Goal: Information Seeking & Learning: Learn about a topic

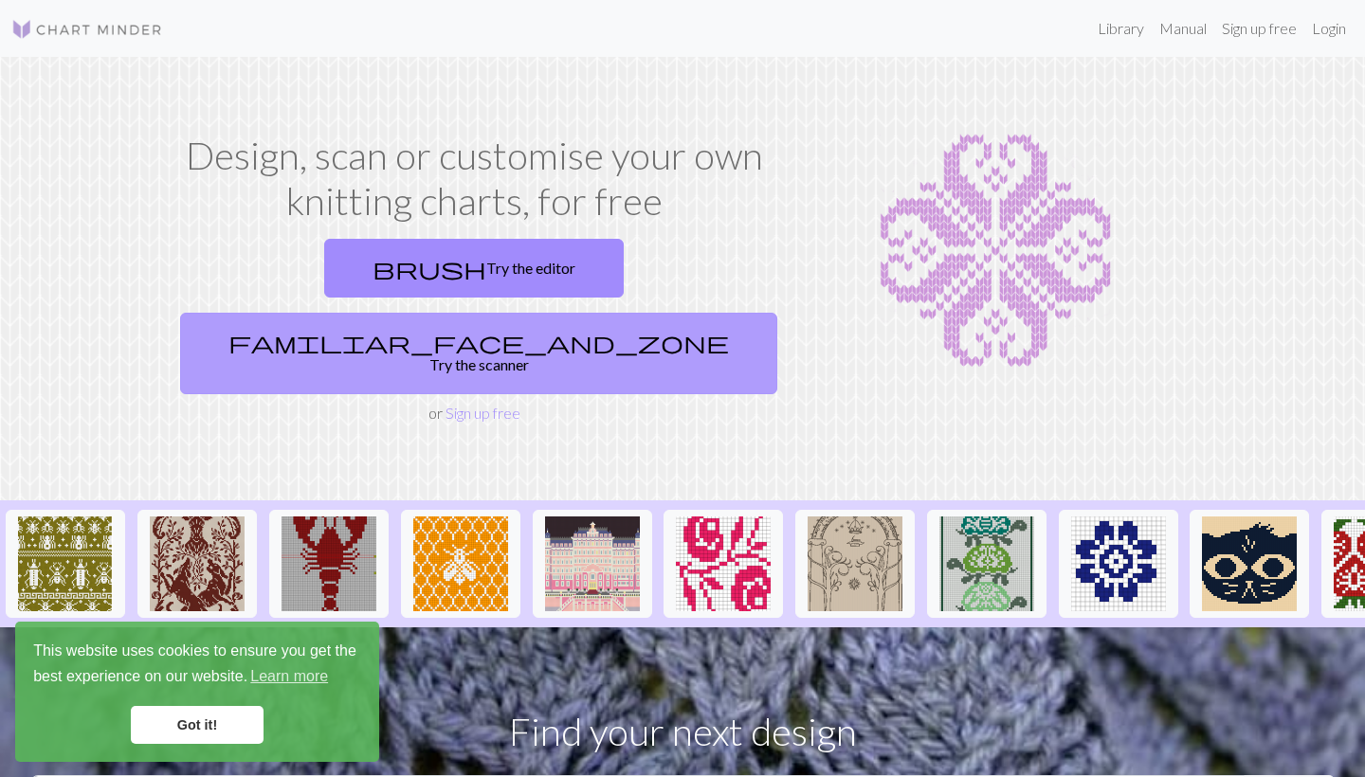
click at [666, 313] on link "familiar_face_and_zone Try the scanner" at bounding box center [478, 354] width 597 height 82
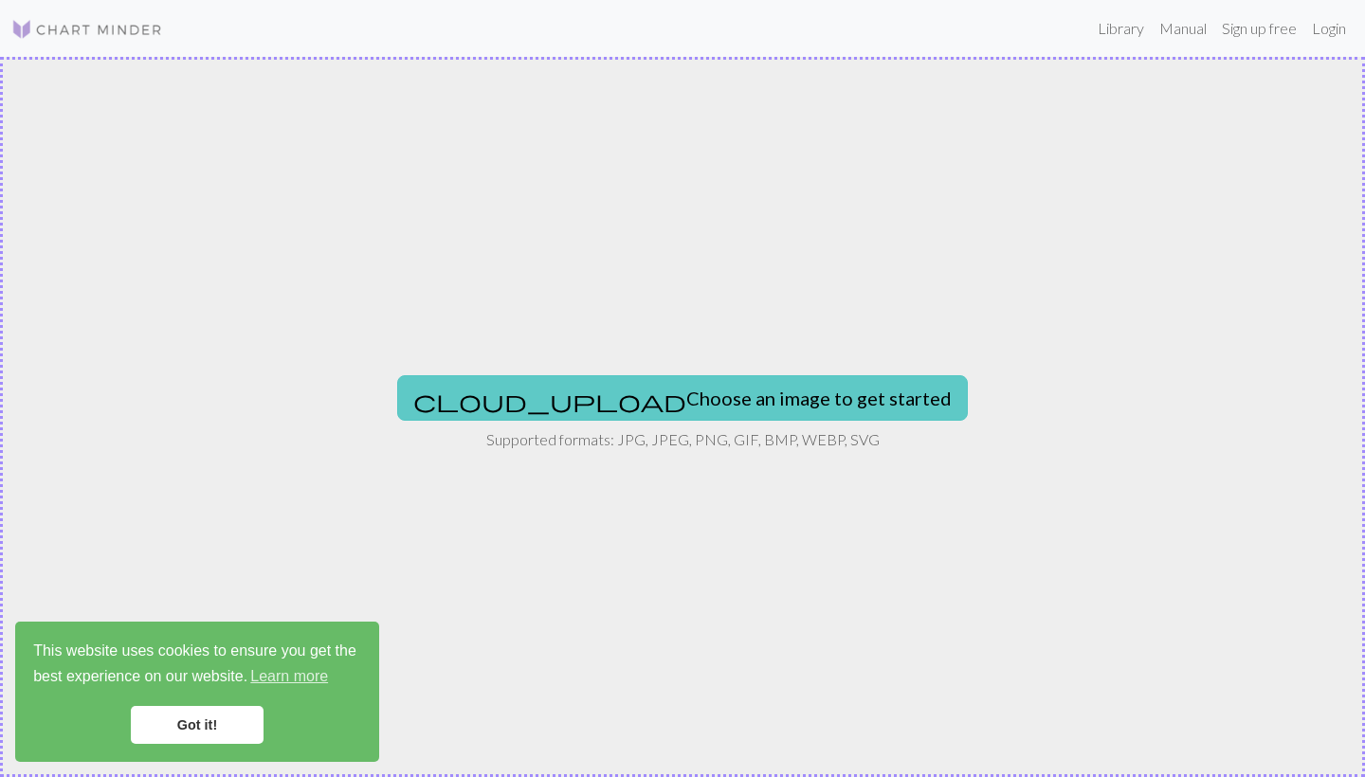
click at [722, 385] on button "cloud_upload Choose an image to get started" at bounding box center [682, 398] width 571 height 46
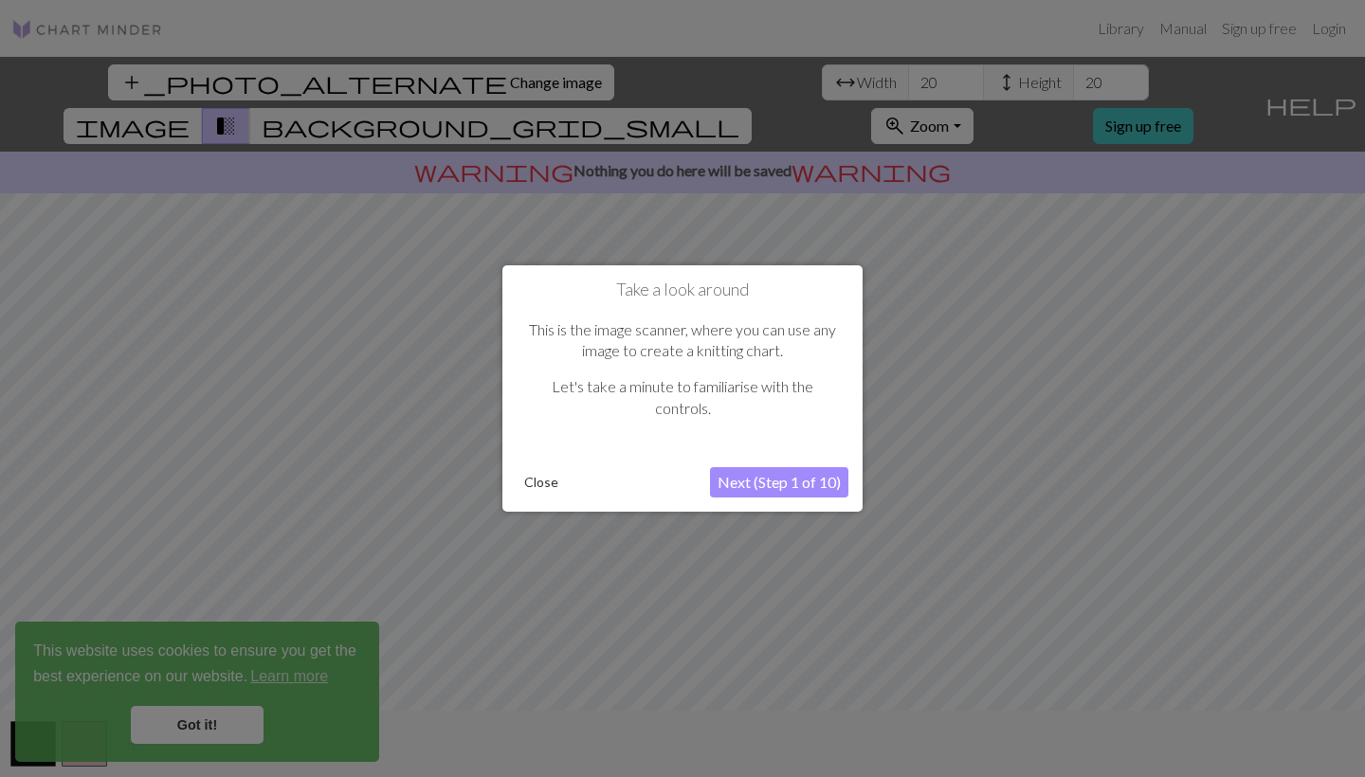
click at [783, 484] on button "Next (Step 1 of 10)" at bounding box center [779, 482] width 138 height 30
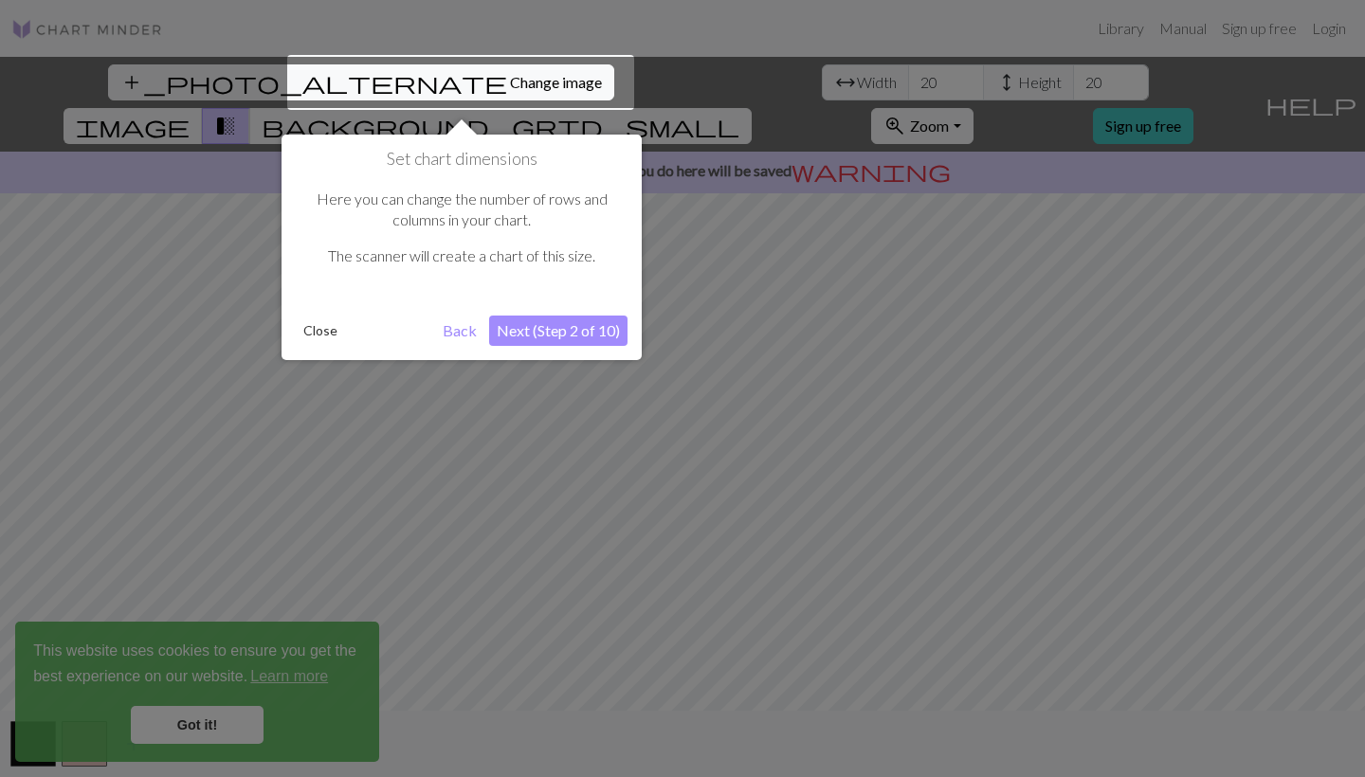
click at [525, 330] on button "Next (Step 2 of 10)" at bounding box center [558, 331] width 138 height 30
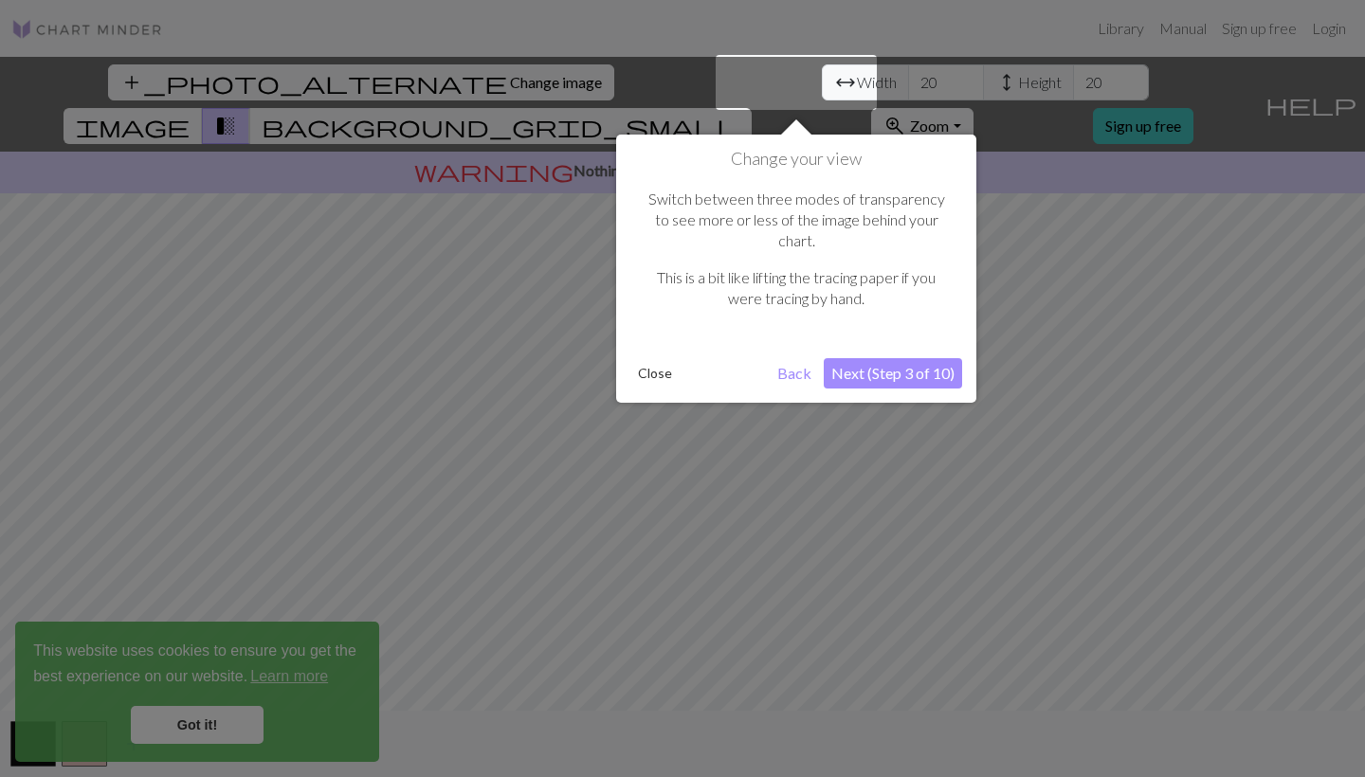
click at [918, 358] on button "Next (Step 3 of 10)" at bounding box center [893, 373] width 138 height 30
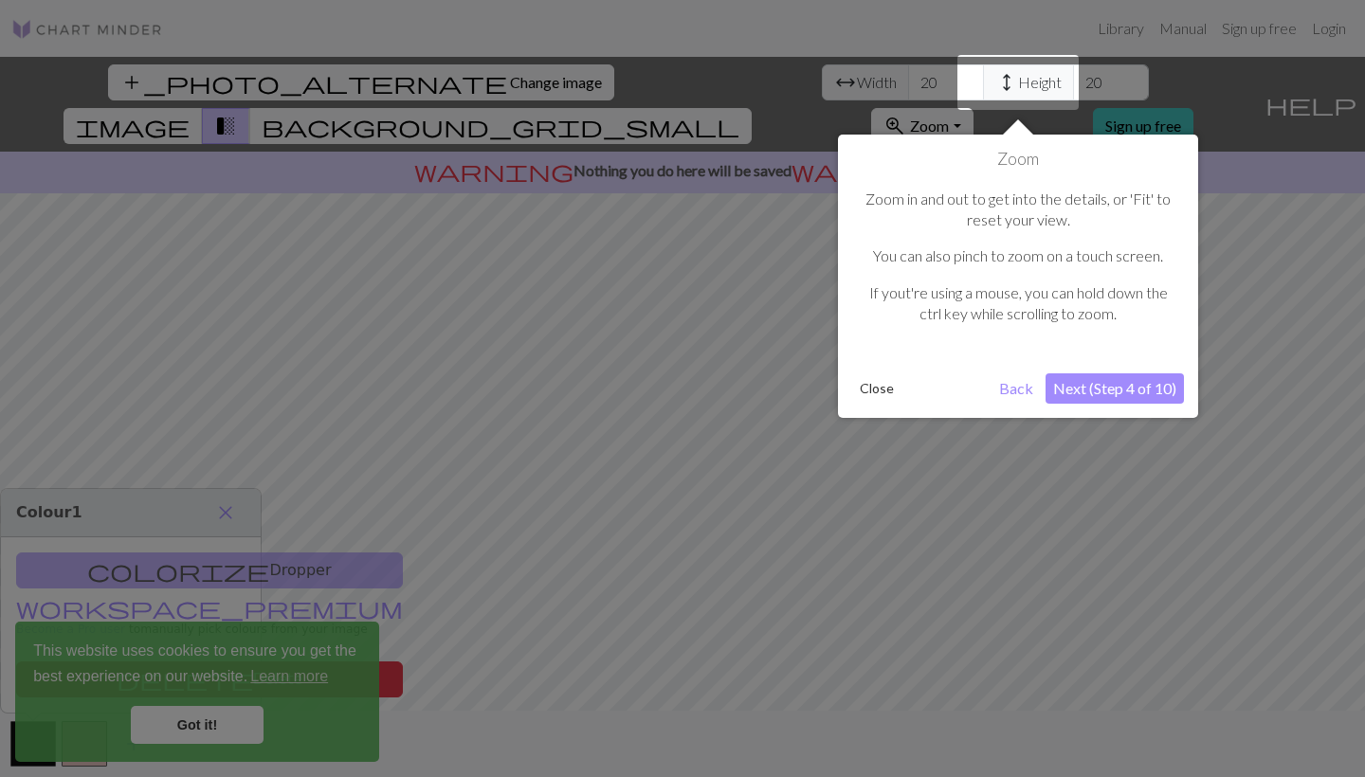
click at [1118, 387] on button "Next (Step 4 of 10)" at bounding box center [1115, 389] width 138 height 30
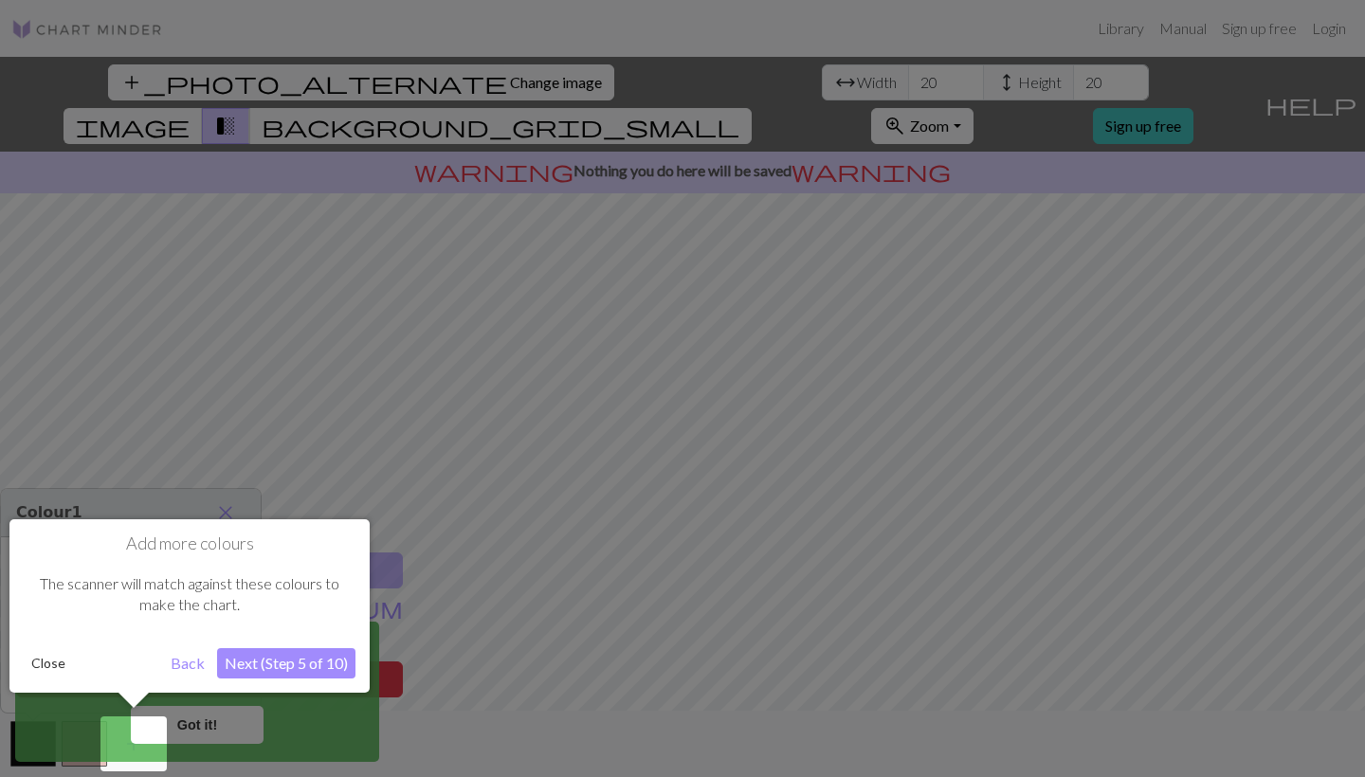
click at [44, 656] on button "Close" at bounding box center [48, 663] width 49 height 28
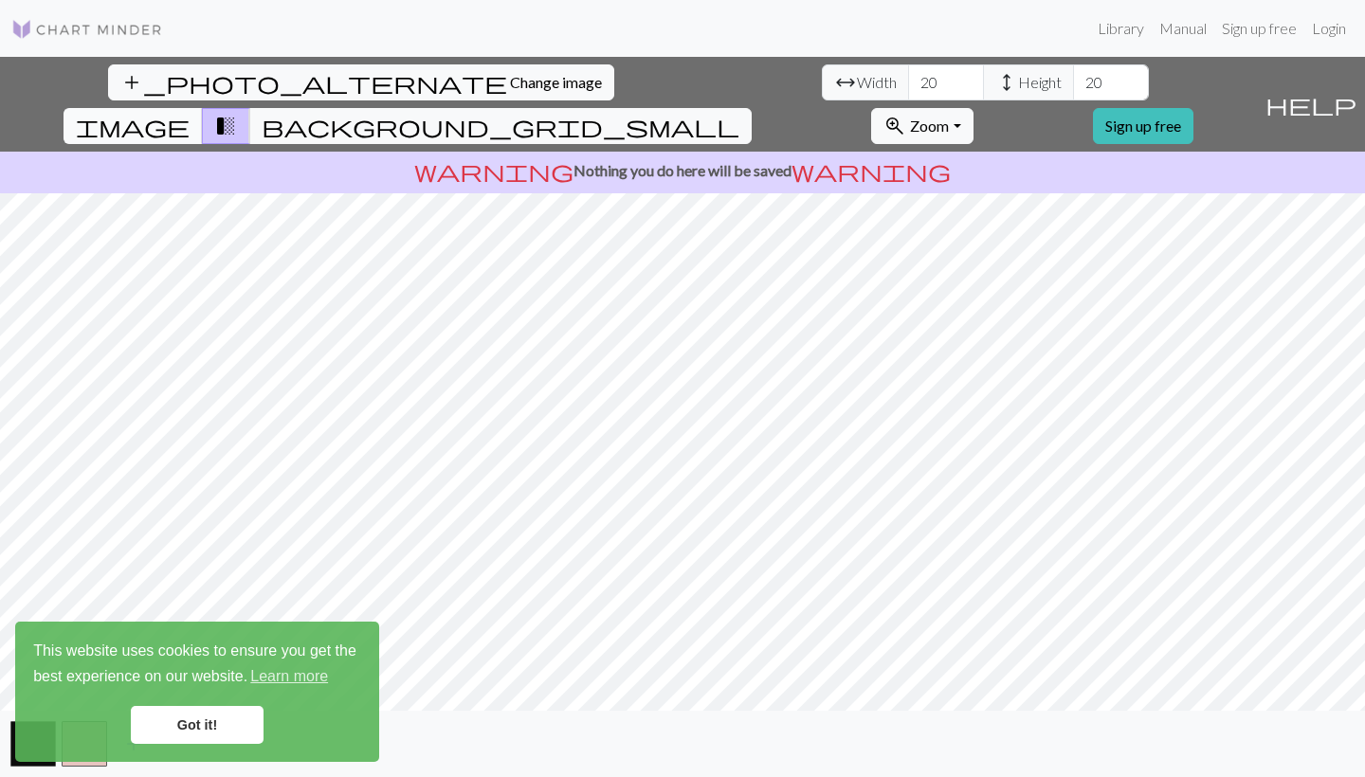
click at [190, 113] on span "image" at bounding box center [133, 126] width 114 height 27
click at [242, 712] on link "Got it!" at bounding box center [197, 725] width 133 height 38
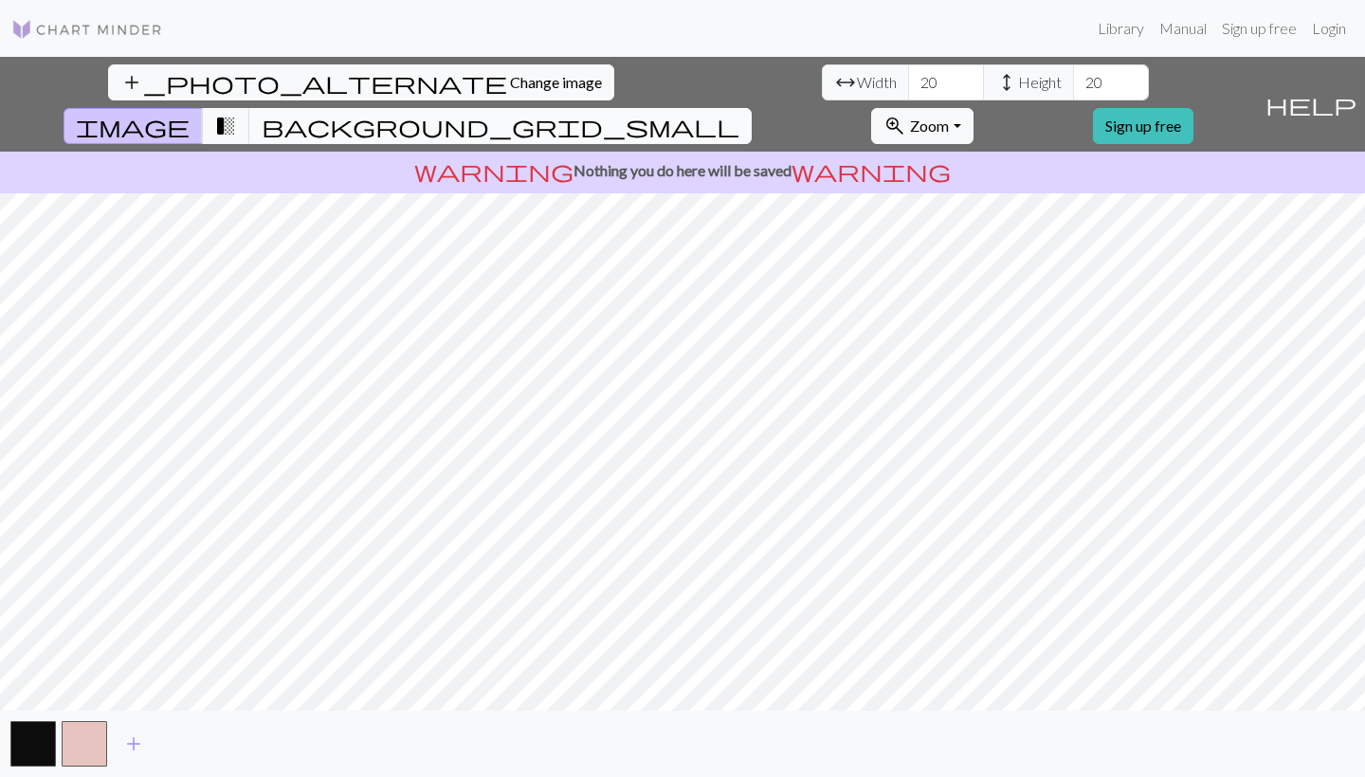
click at [739, 113] on span "background_grid_small" at bounding box center [501, 126] width 478 height 27
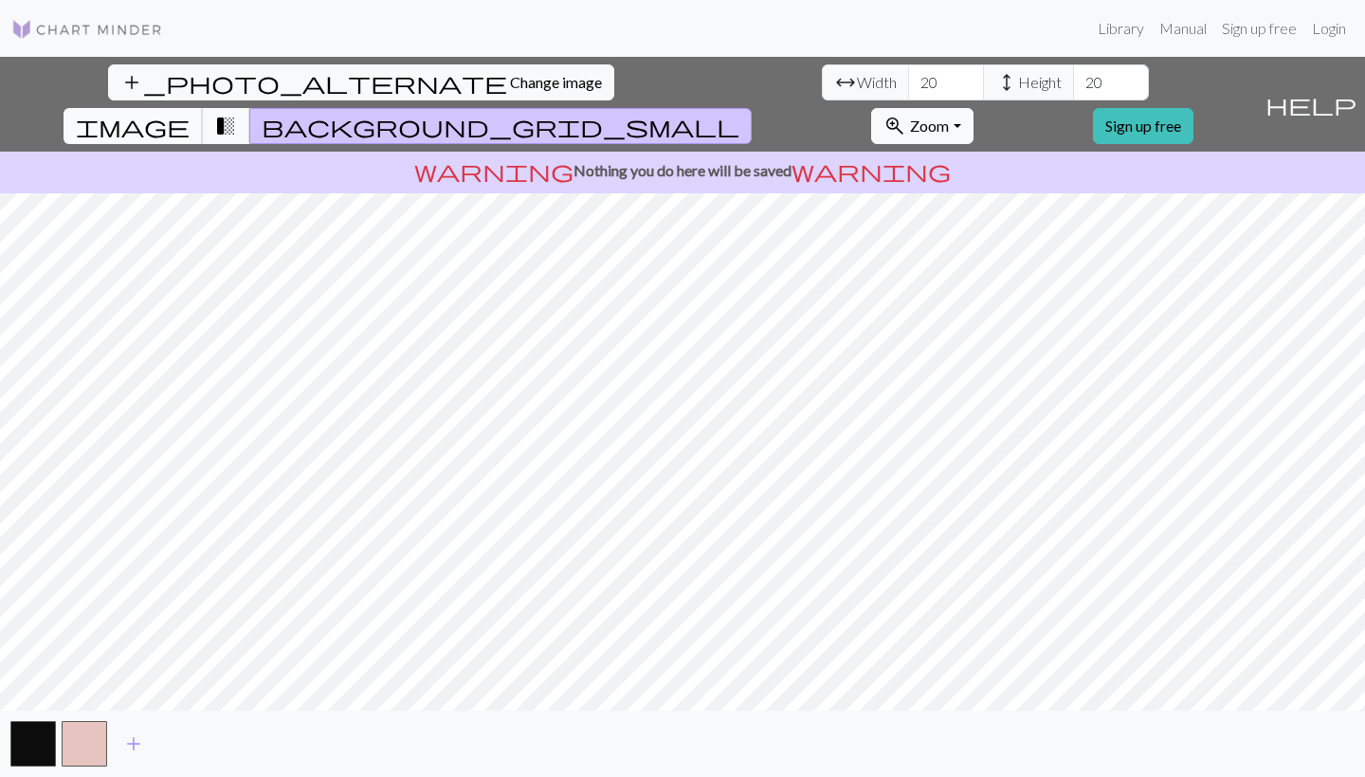
click at [190, 113] on span "image" at bounding box center [133, 126] width 114 height 27
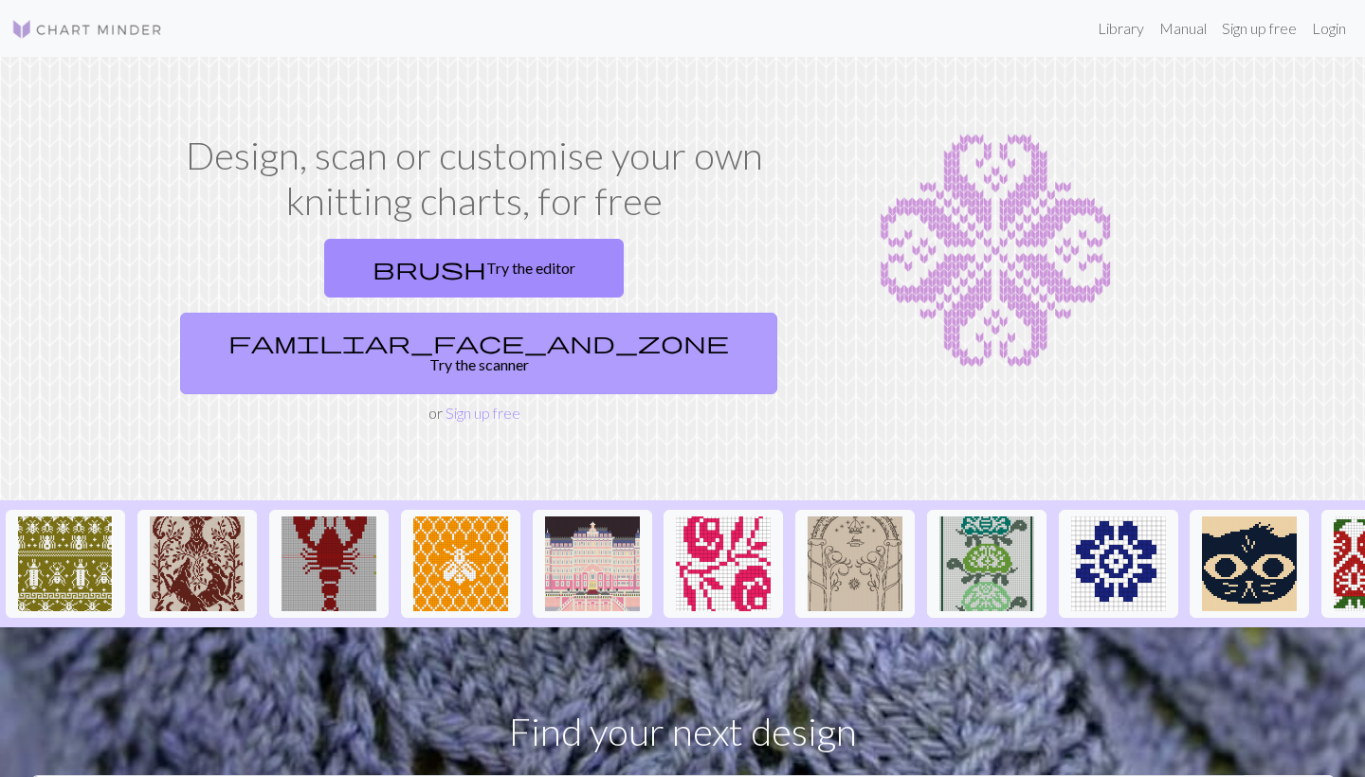
click at [558, 329] on span "familiar_face_and_zone" at bounding box center [478, 342] width 501 height 27
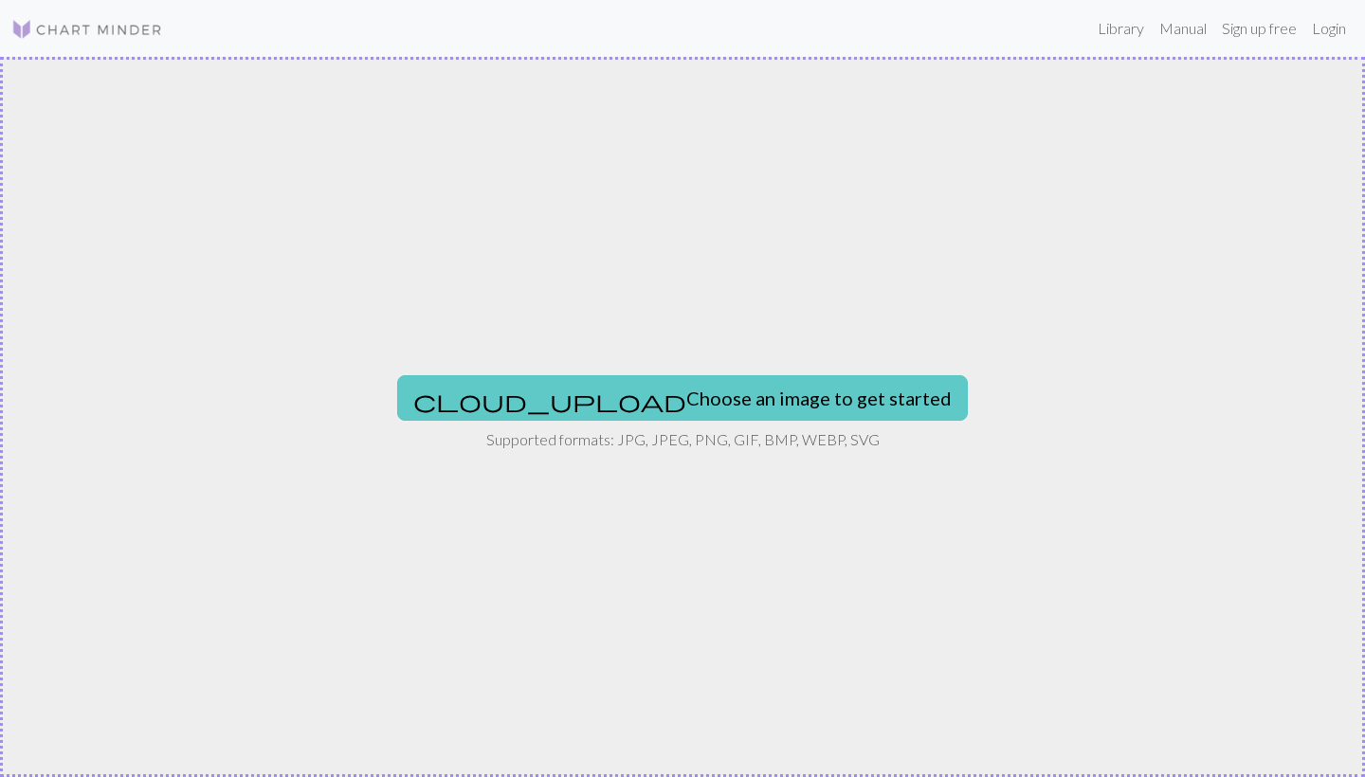
click at [606, 384] on button "cloud_upload Choose an image to get started" at bounding box center [682, 398] width 571 height 46
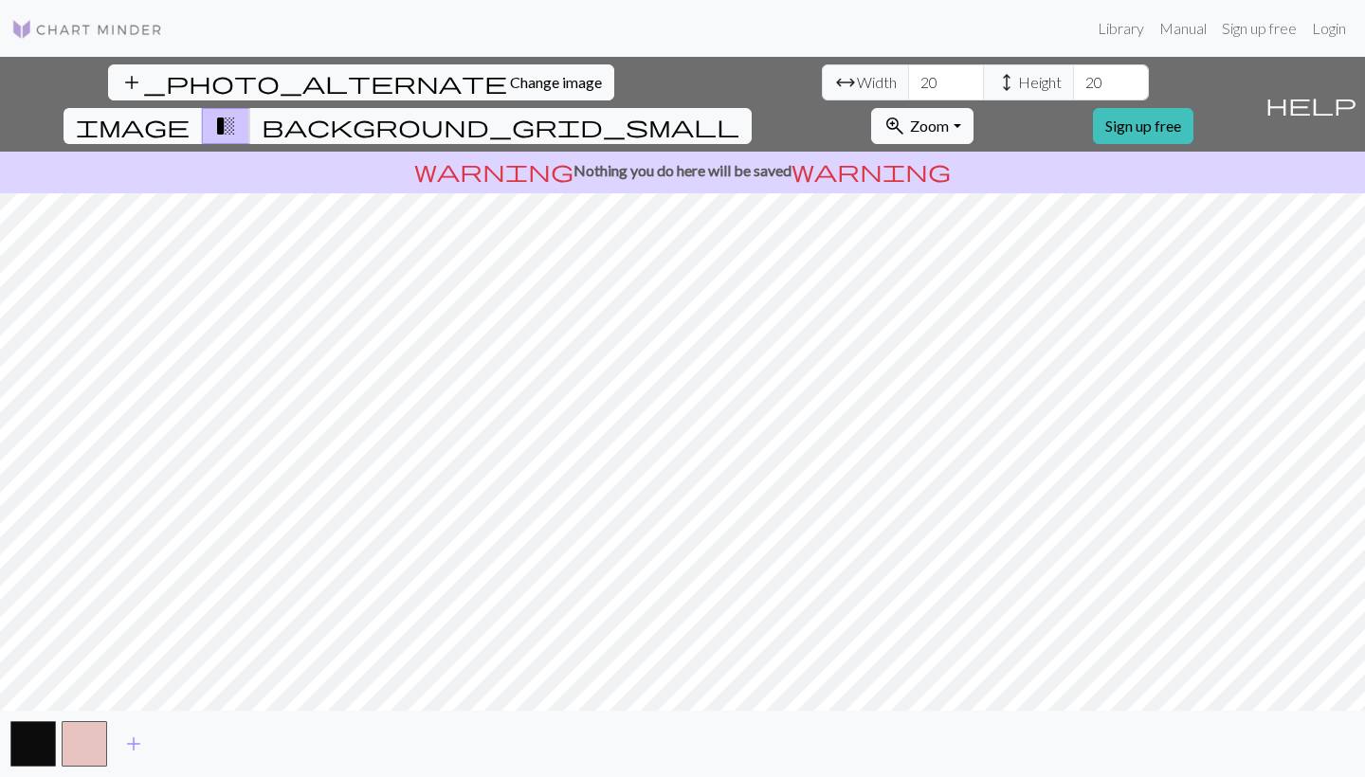
click at [190, 113] on span "image" at bounding box center [133, 126] width 114 height 27
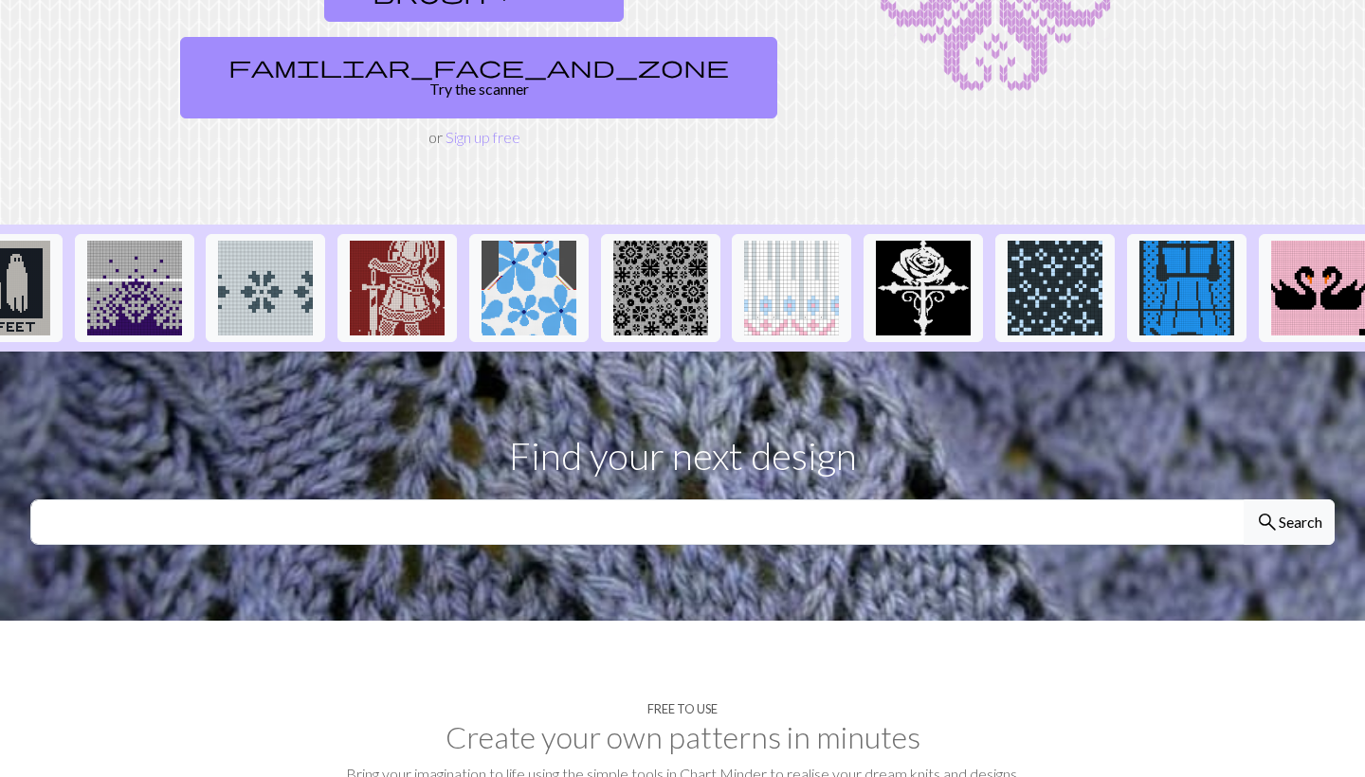
scroll to position [277, 0]
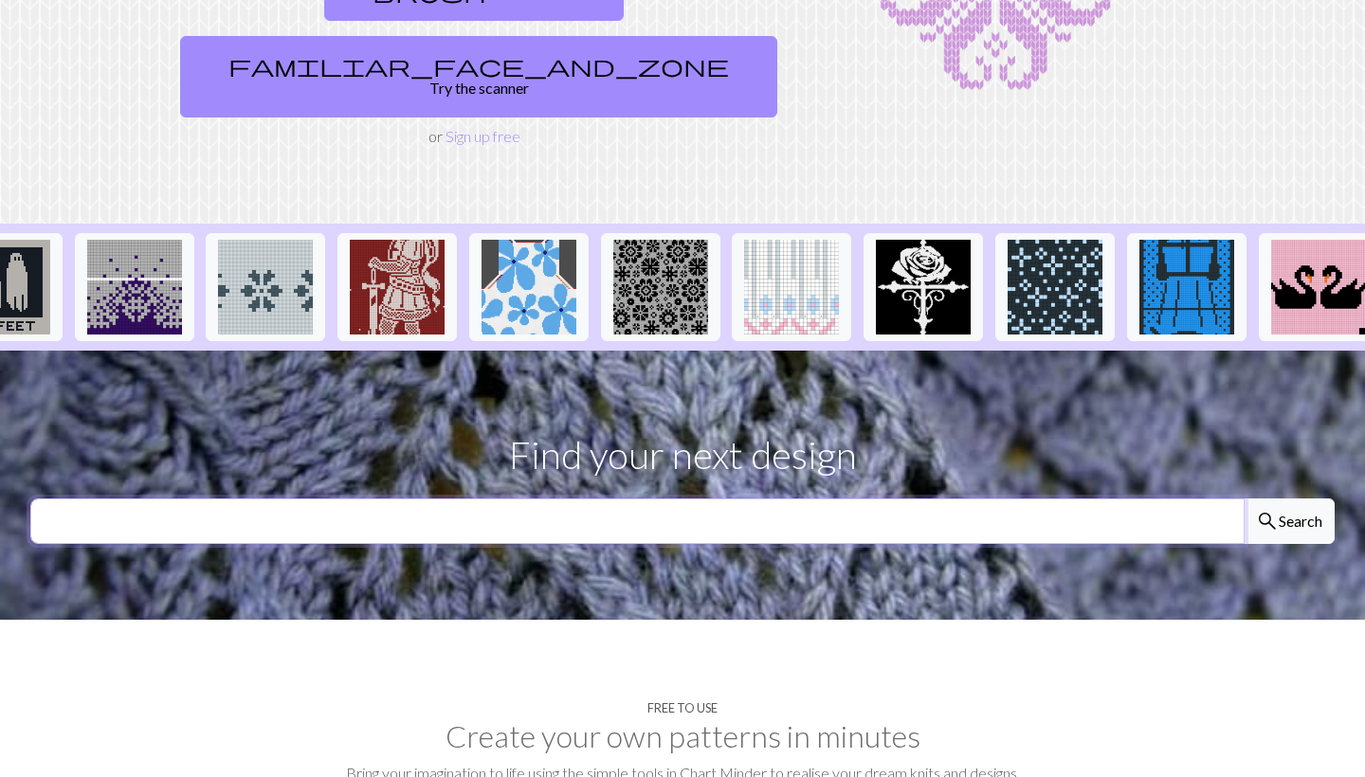
click at [879, 499] on input "text" at bounding box center [637, 522] width 1214 height 46
type input "I heart woman"
click at [1288, 499] on button "search Search" at bounding box center [1289, 522] width 91 height 46
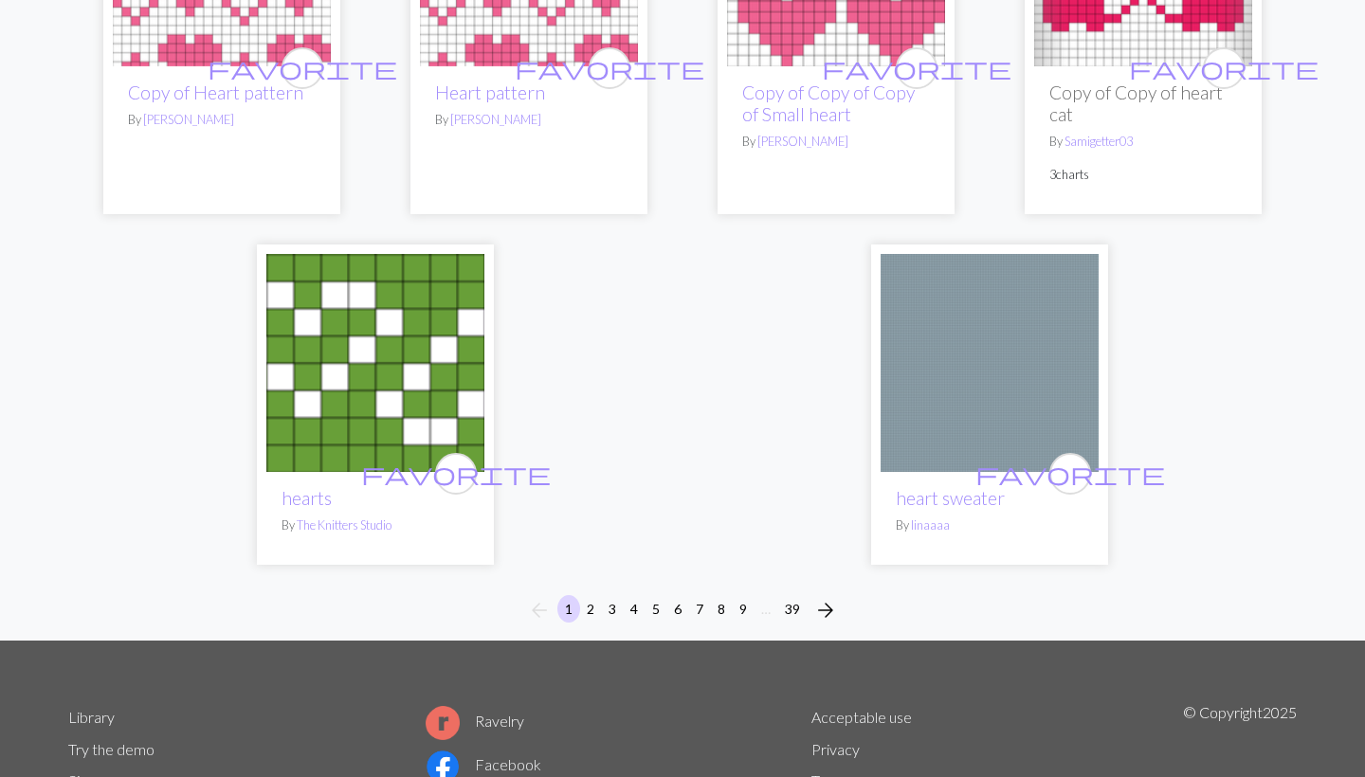
scroll to position [4712, 0]
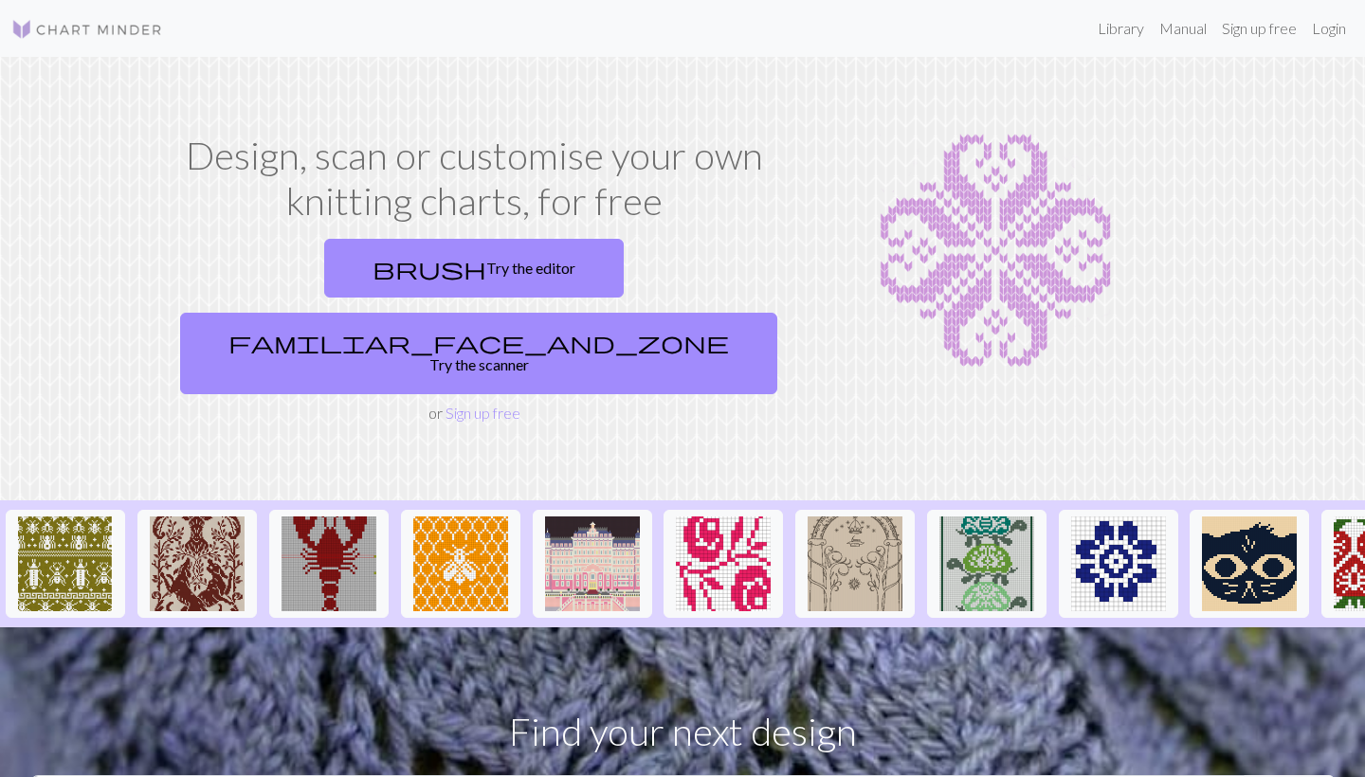
scroll to position [277, 0]
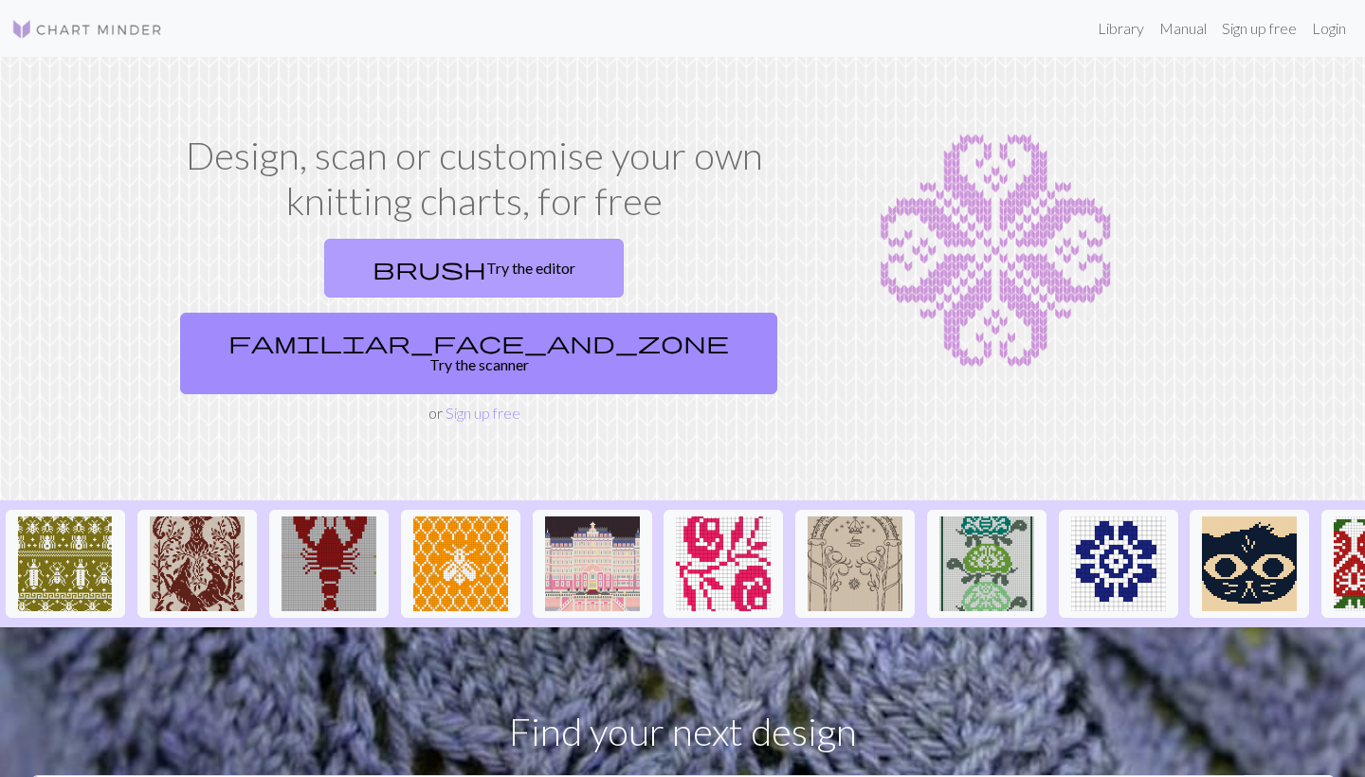
click at [324, 260] on link "brush Try the editor" at bounding box center [474, 268] width 300 height 59
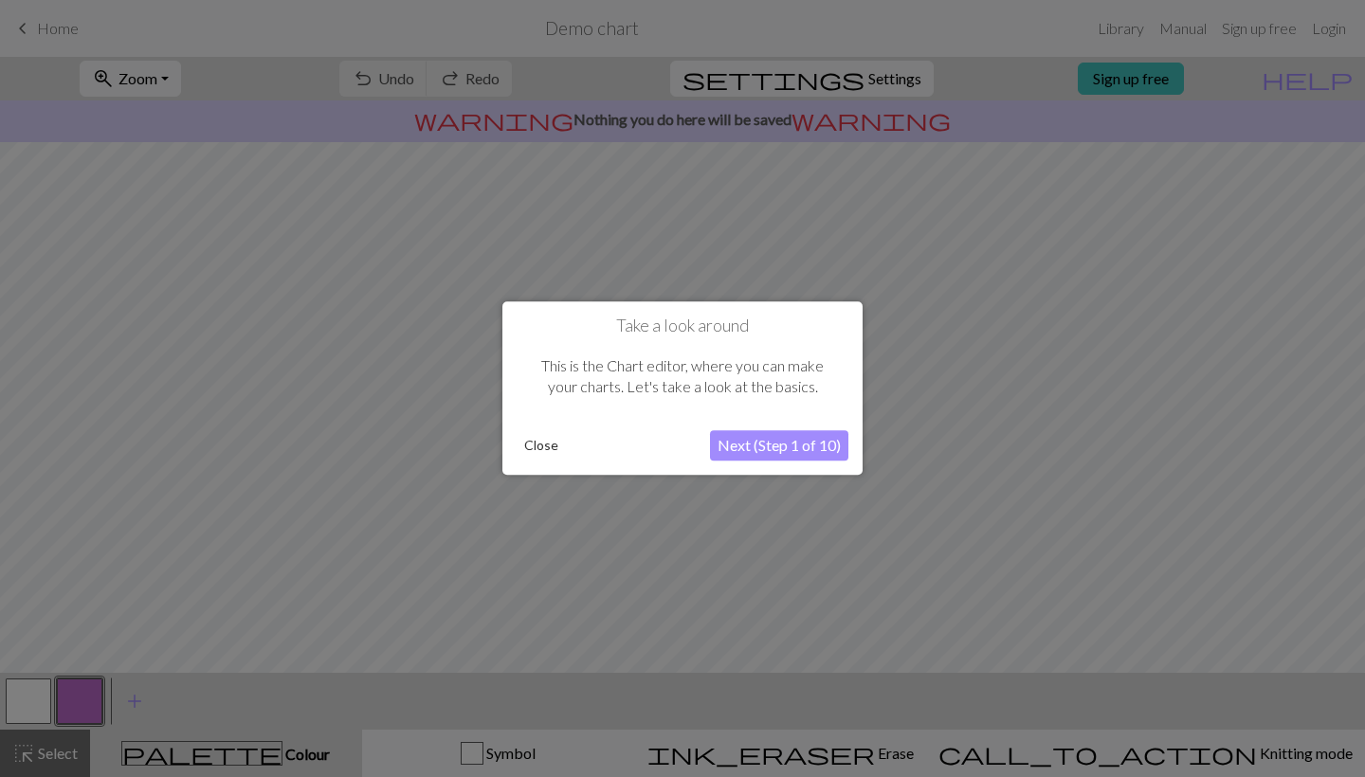
click at [794, 444] on button "Next (Step 1 of 10)" at bounding box center [779, 446] width 138 height 30
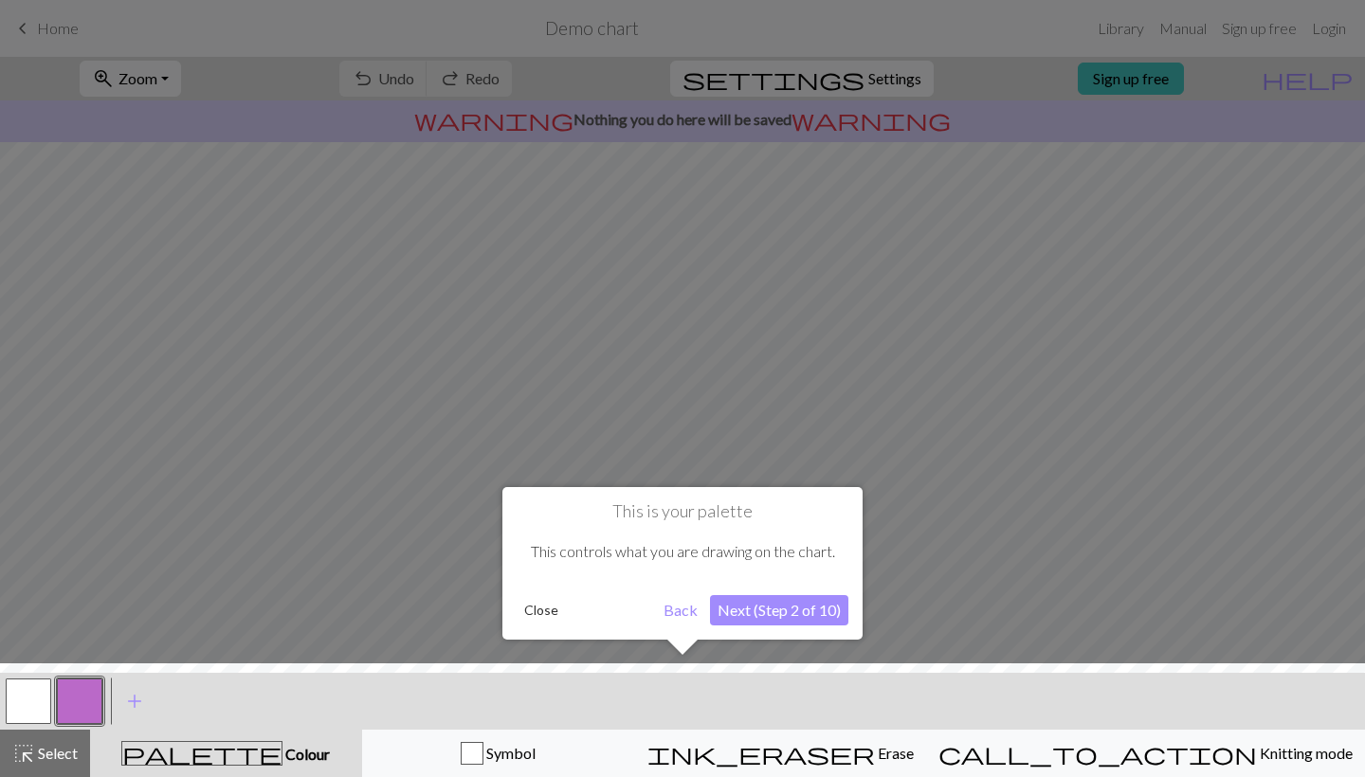
click at [795, 608] on button "Next (Step 2 of 10)" at bounding box center [779, 610] width 138 height 30
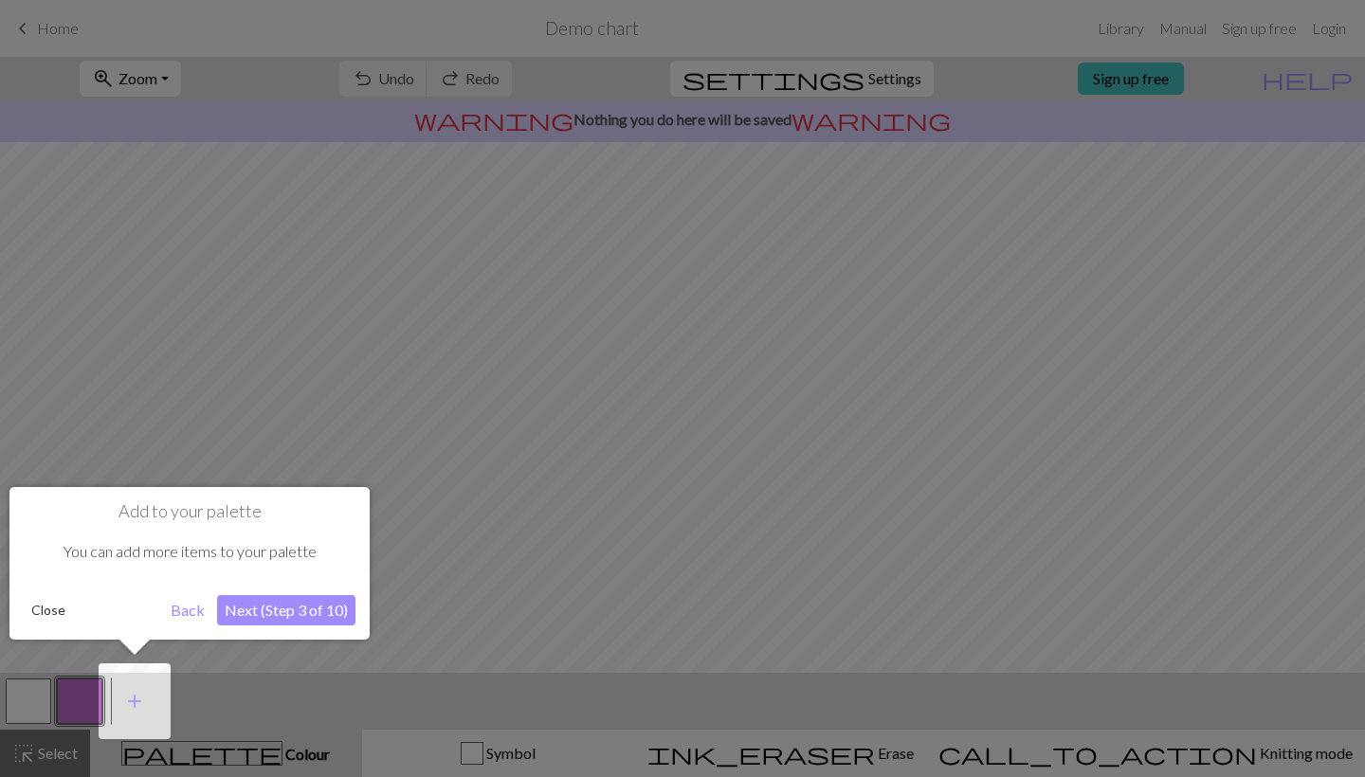
click at [54, 611] on button "Close" at bounding box center [48, 610] width 49 height 28
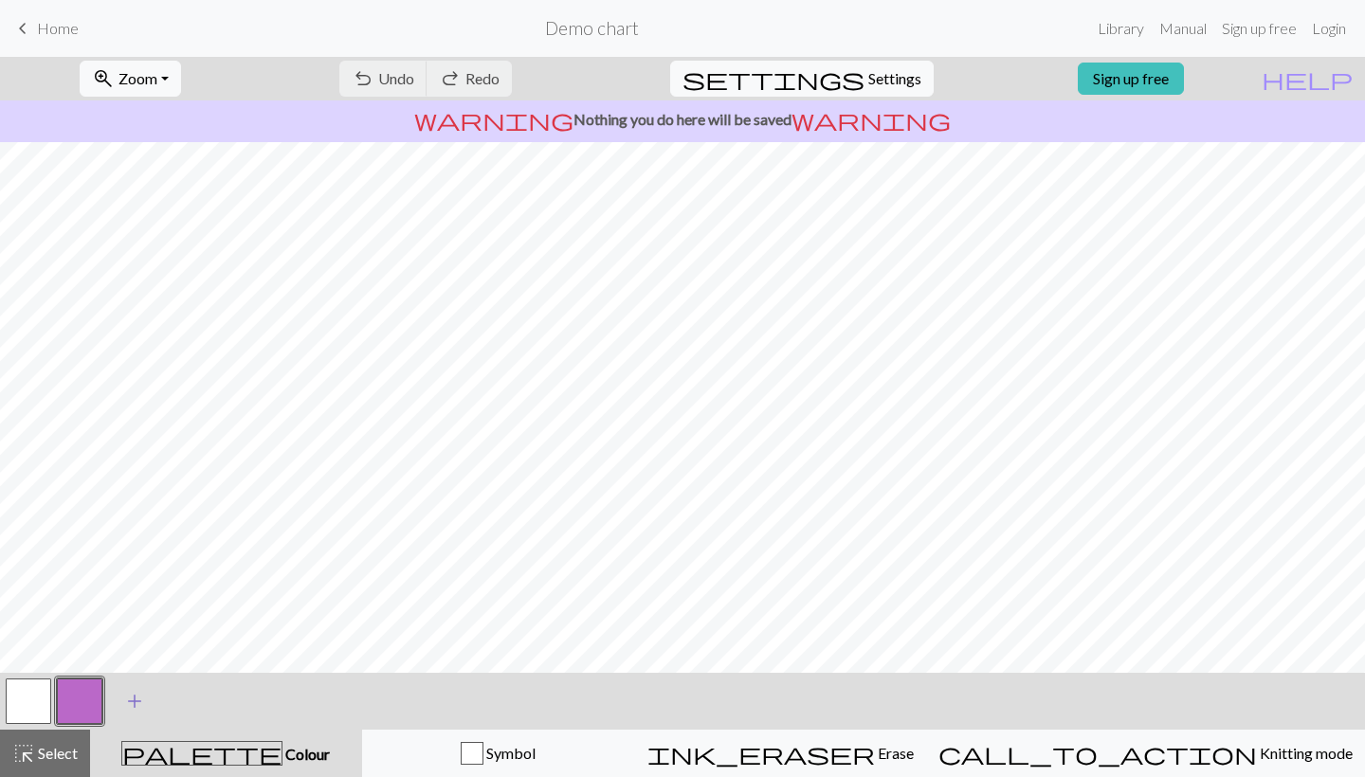
click at [135, 710] on span "add" at bounding box center [134, 701] width 23 height 27
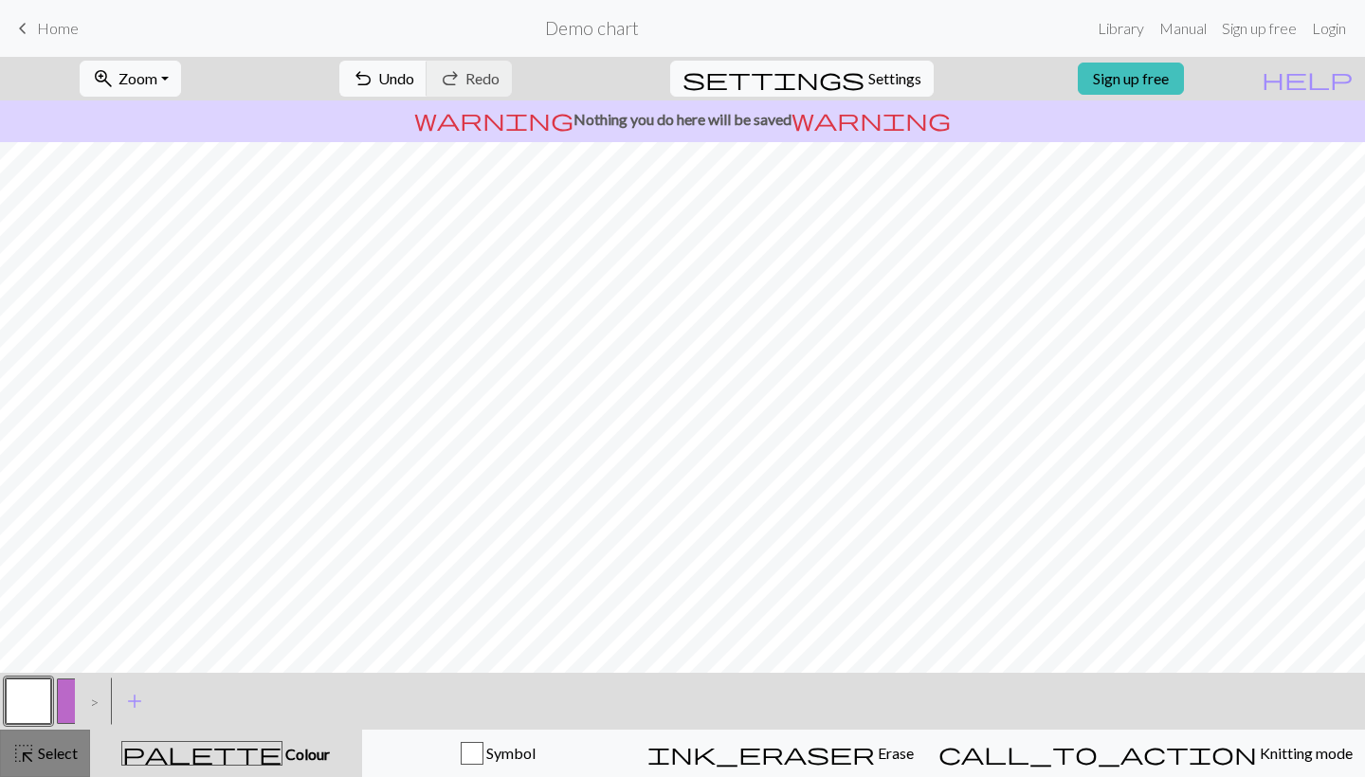
click at [29, 760] on span "highlight_alt" at bounding box center [23, 753] width 23 height 27
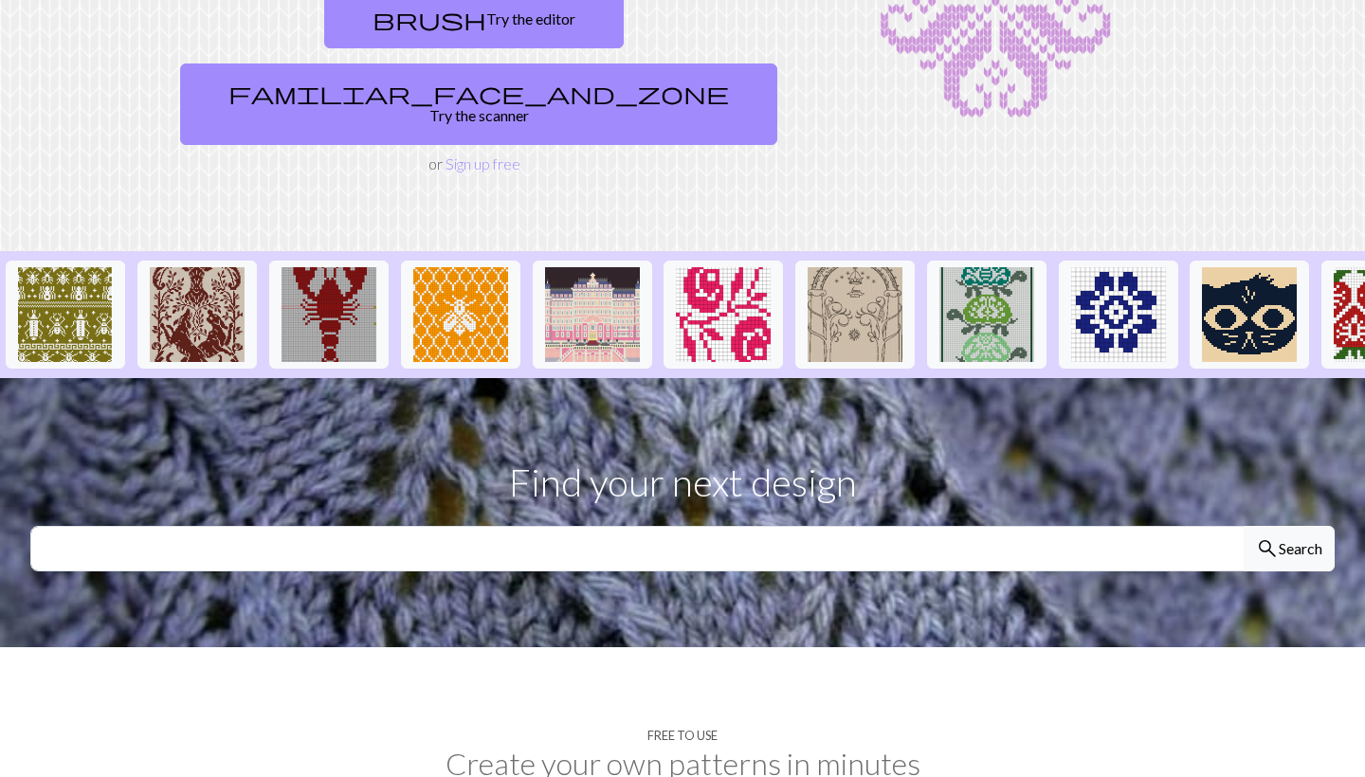
scroll to position [266, 0]
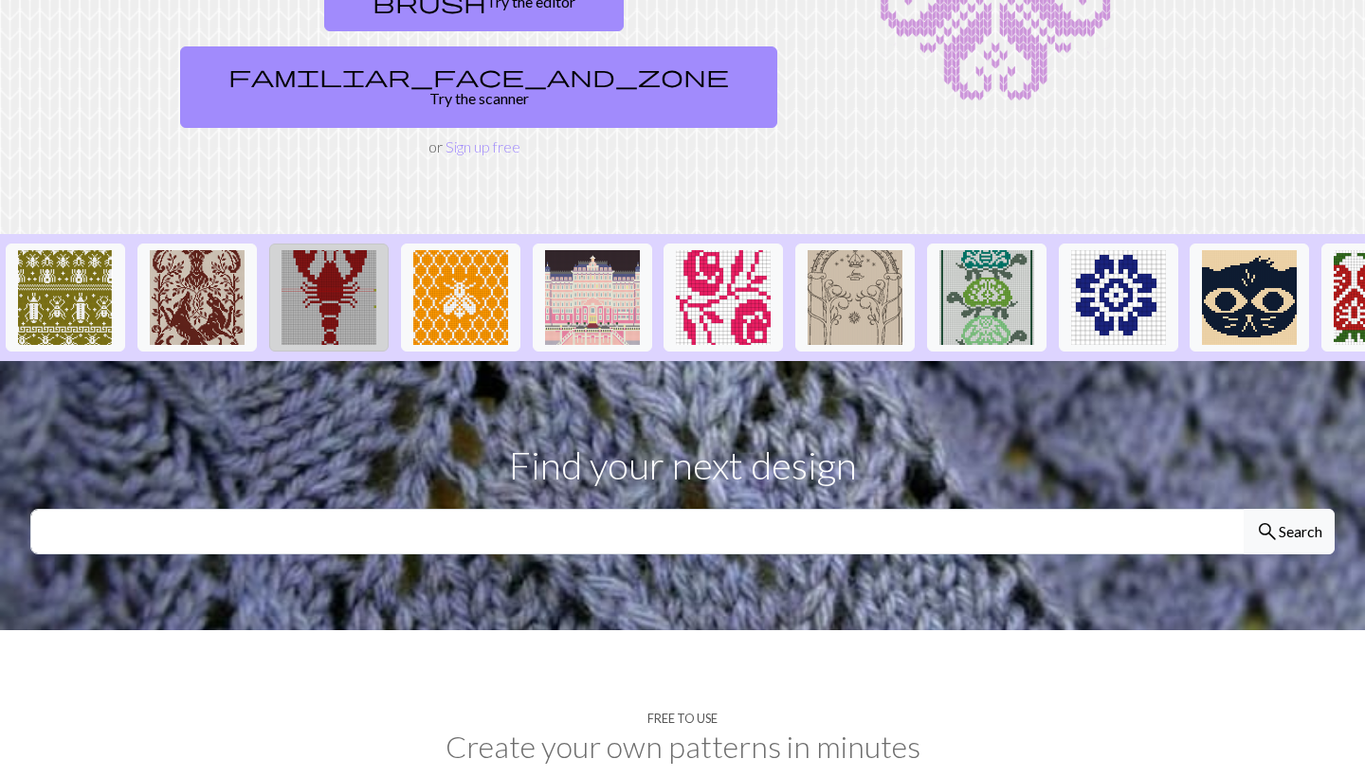
click at [319, 250] on img at bounding box center [329, 297] width 95 height 95
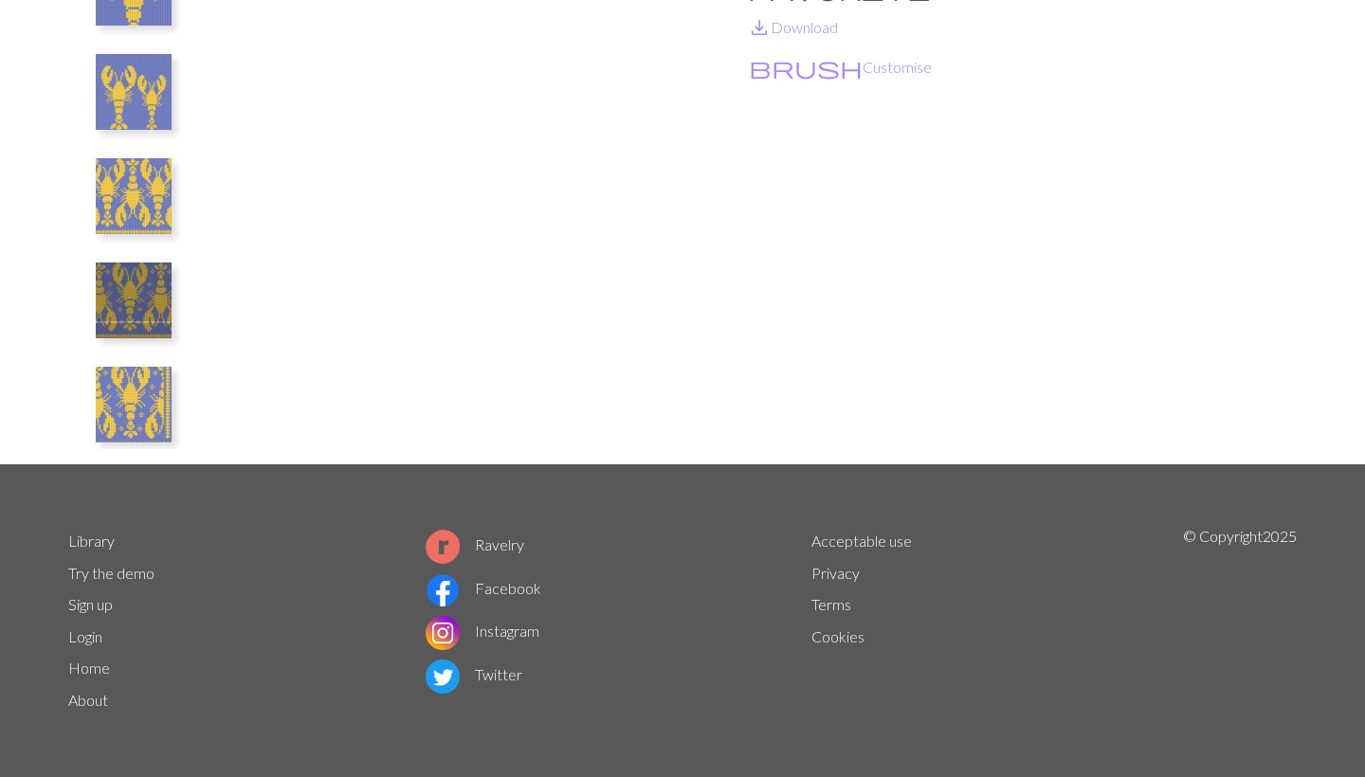
scroll to position [263, 0]
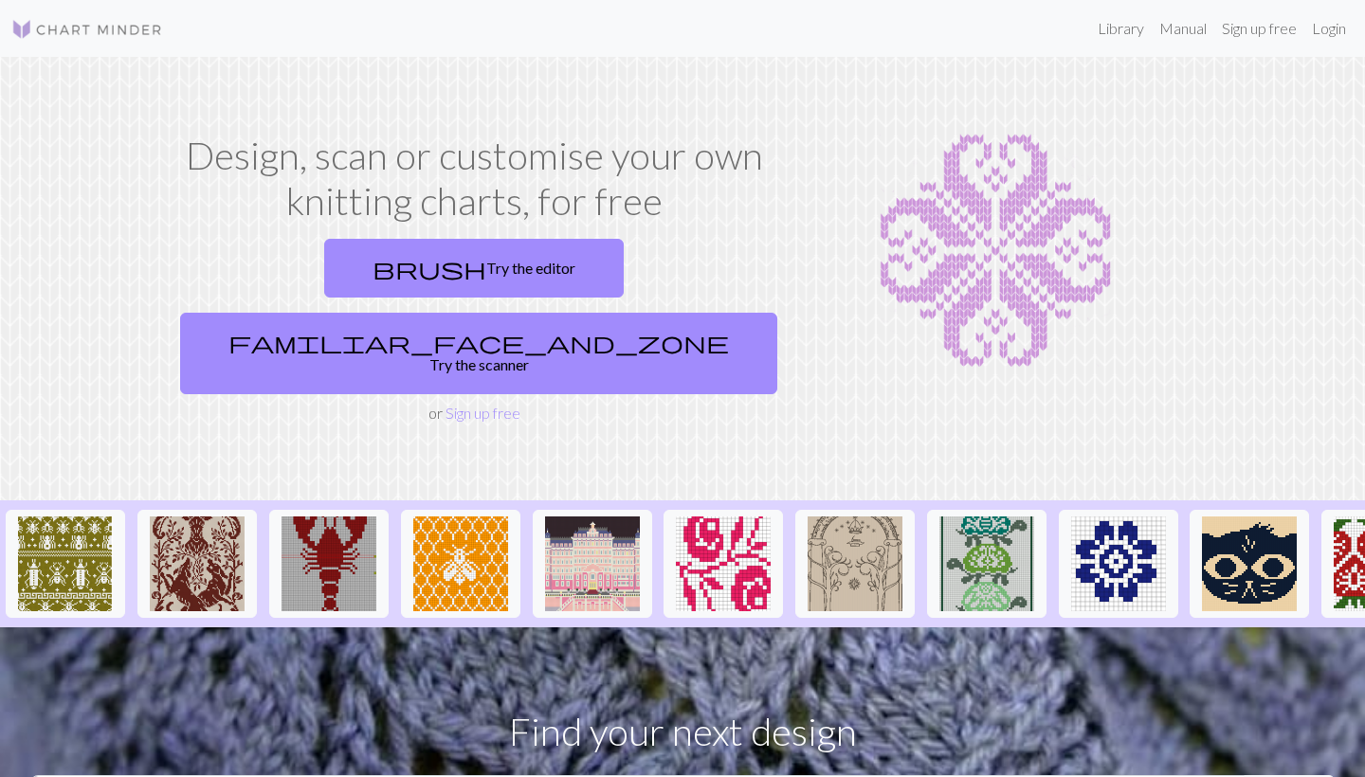
click at [466, 720] on section "Find your next design search Search" at bounding box center [682, 762] width 1365 height 269
type input "star"
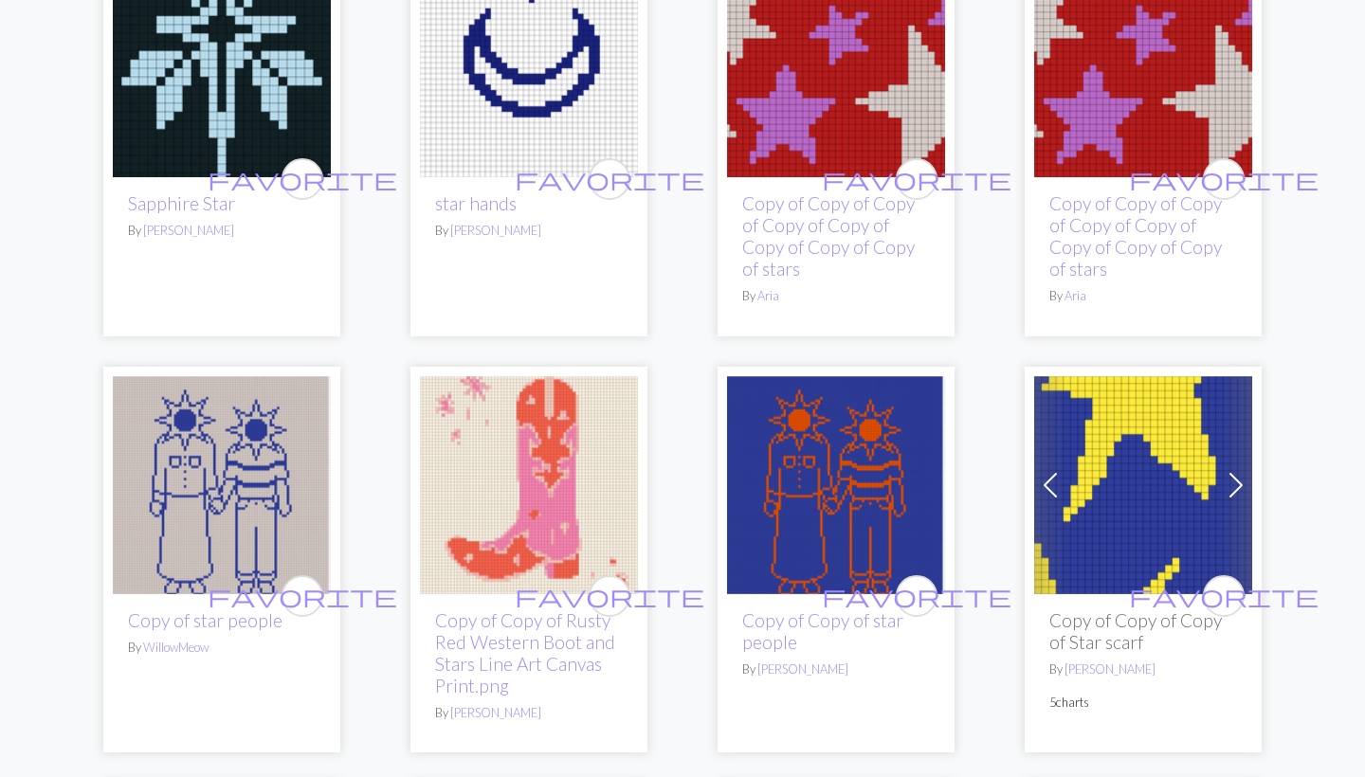
scroll to position [3479, 0]
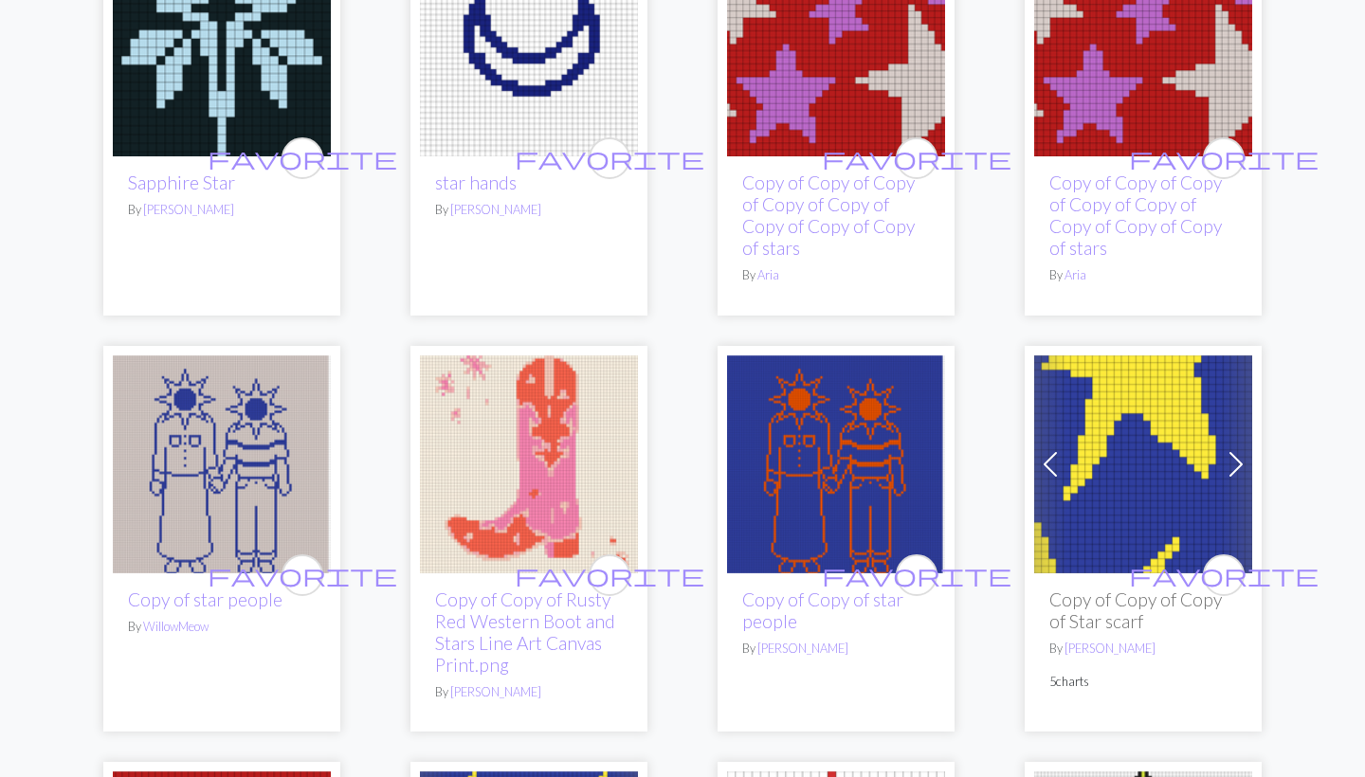
click at [247, 431] on img at bounding box center [222, 464] width 218 height 218
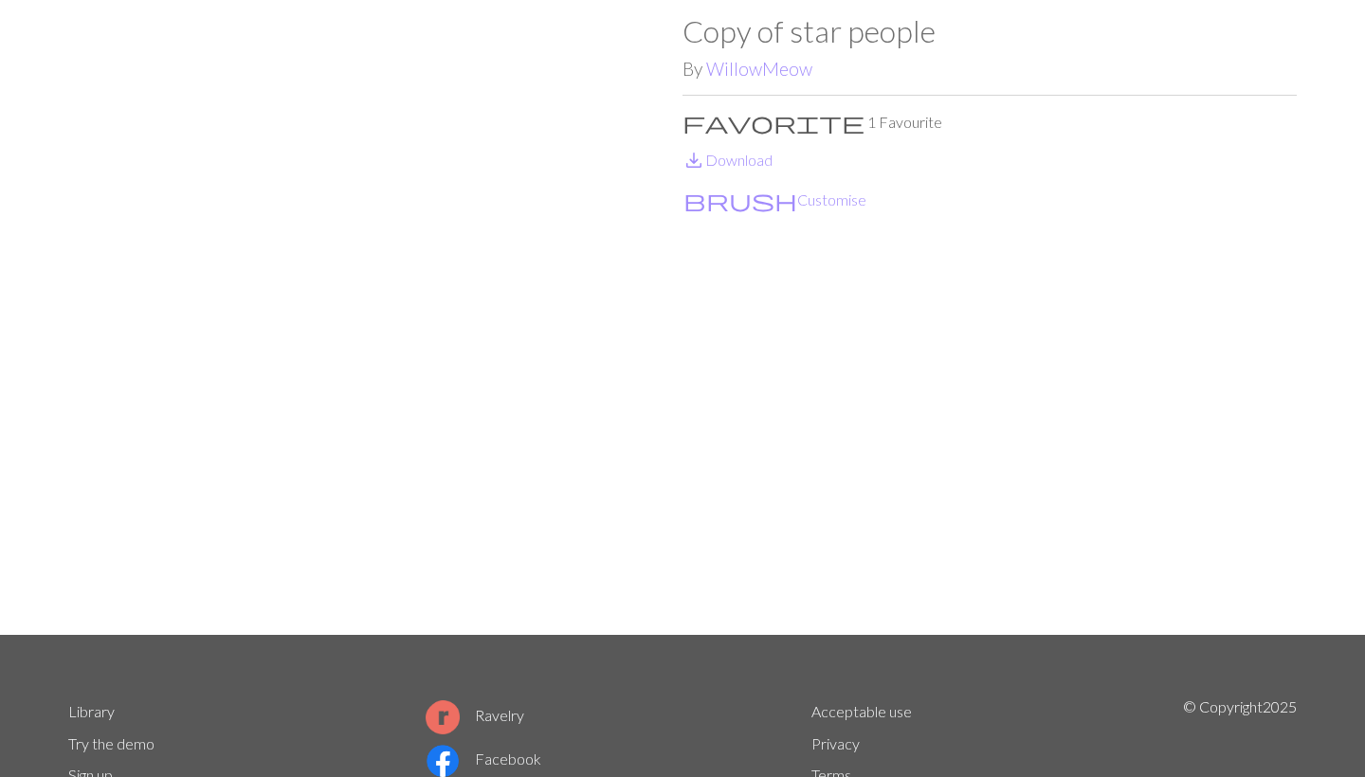
scroll to position [49, 0]
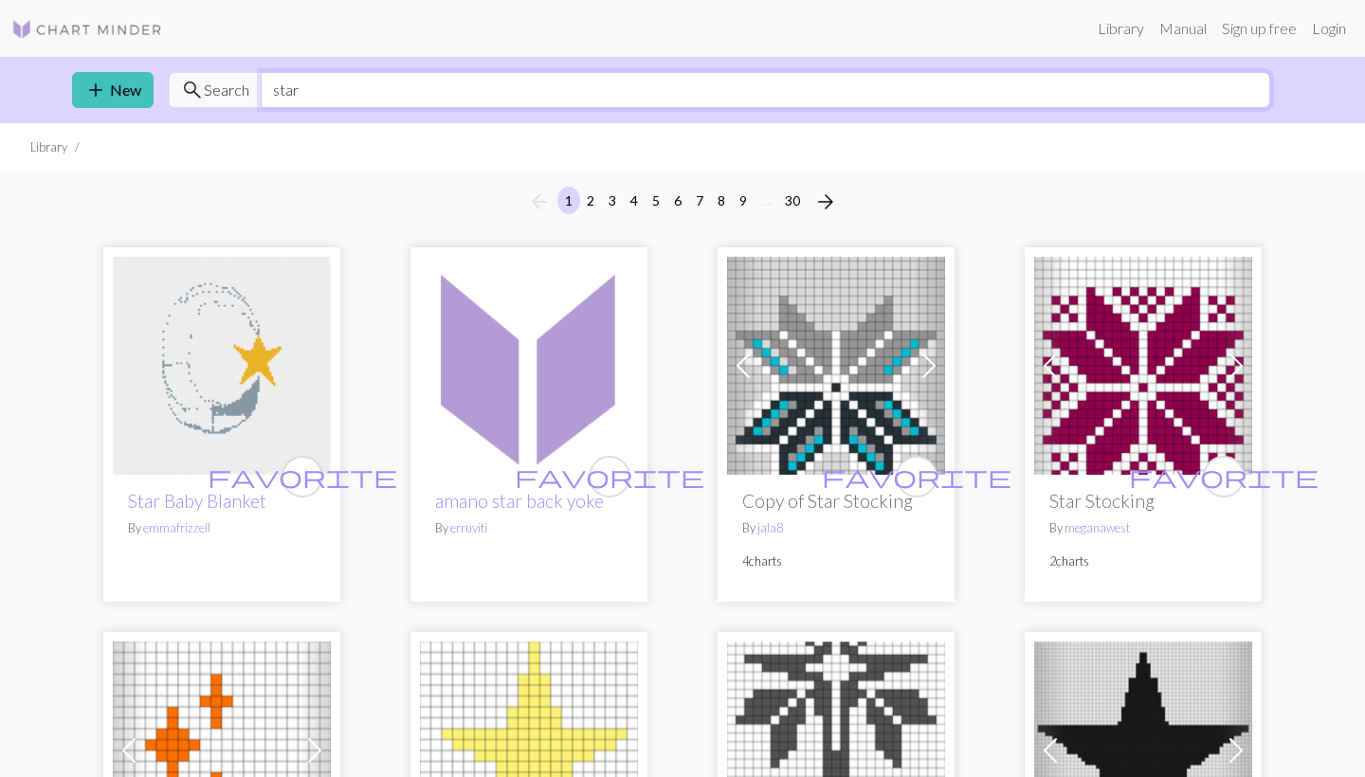
drag, startPoint x: 352, startPoint y: 97, endPoint x: 253, endPoint y: 95, distance: 98.6
click at [253, 95] on div "search Search star" at bounding box center [720, 90] width 1102 height 36
type input "fairy"
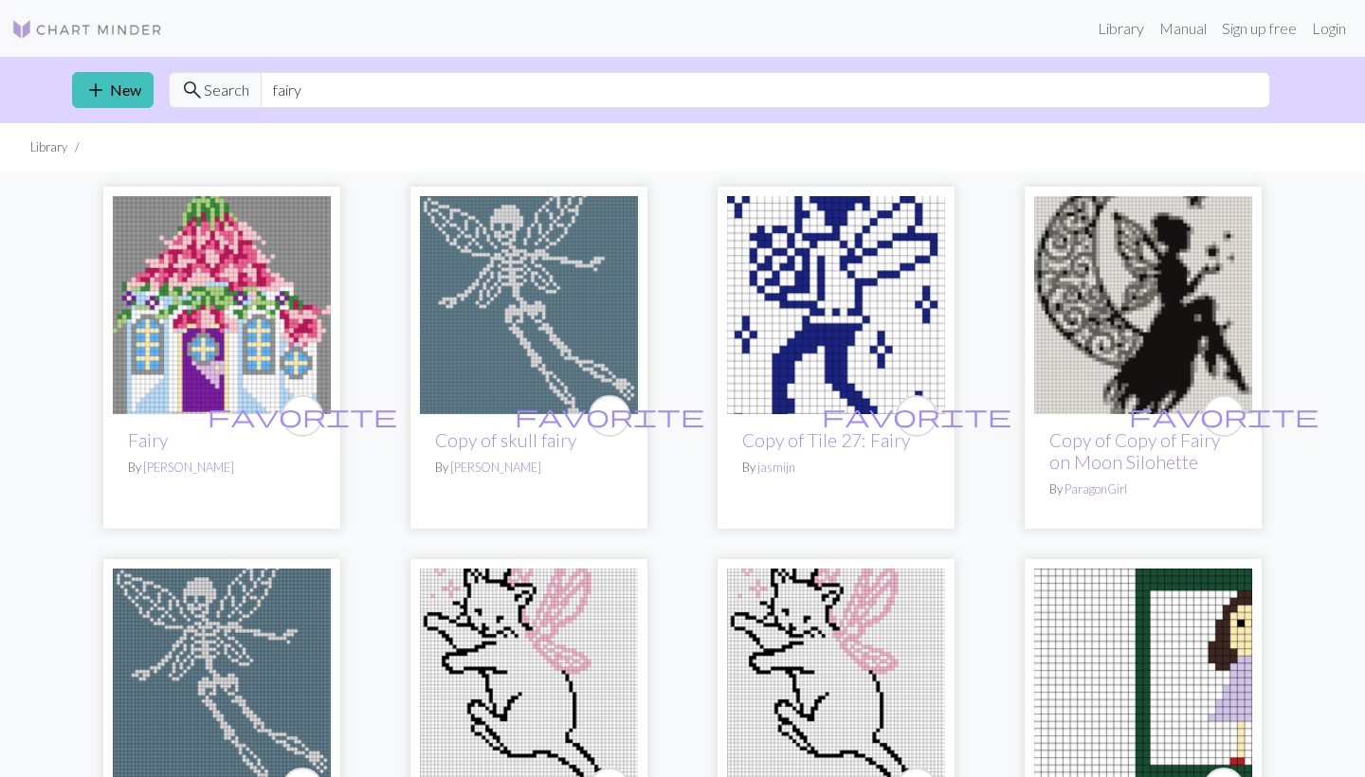
click at [853, 296] on img at bounding box center [836, 305] width 218 height 218
drag, startPoint x: 401, startPoint y: 96, endPoint x: 209, endPoint y: 82, distance: 192.9
click at [209, 82] on div "search Search fairy" at bounding box center [720, 90] width 1102 height 36
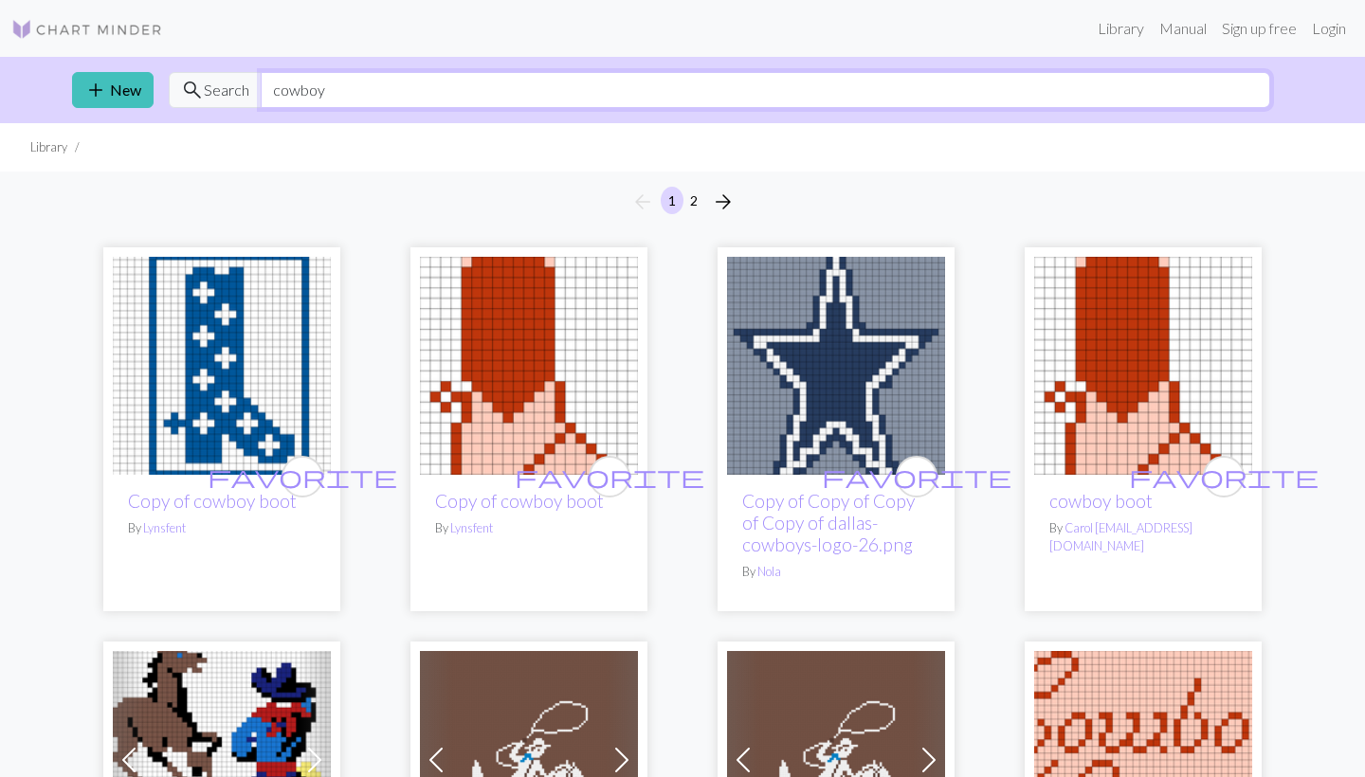
drag, startPoint x: 362, startPoint y: 88, endPoint x: 202, endPoint y: 89, distance: 160.2
click at [202, 89] on div "search Search cowboy" at bounding box center [720, 90] width 1102 height 36
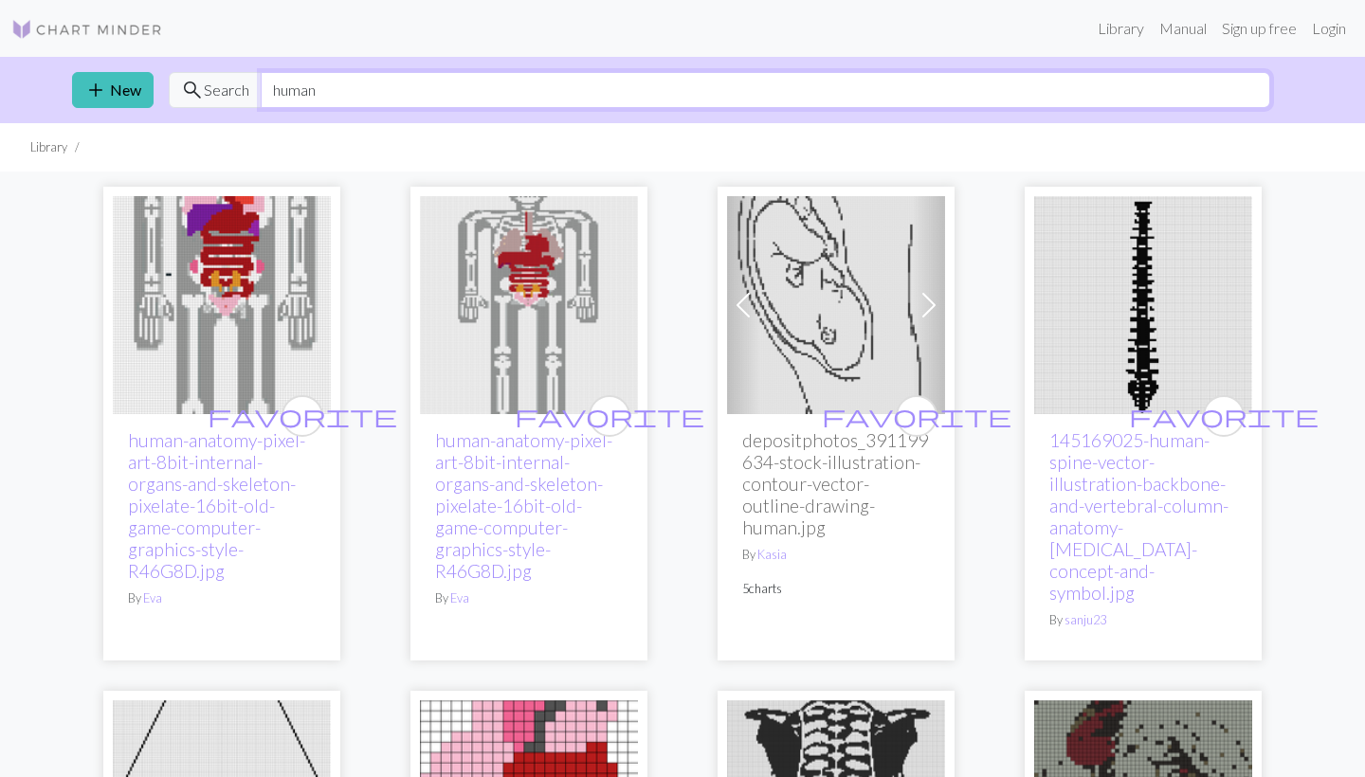
drag, startPoint x: 366, startPoint y: 93, endPoint x: 206, endPoint y: 89, distance: 160.3
click at [206, 89] on div "search Search human" at bounding box center [720, 90] width 1102 height 36
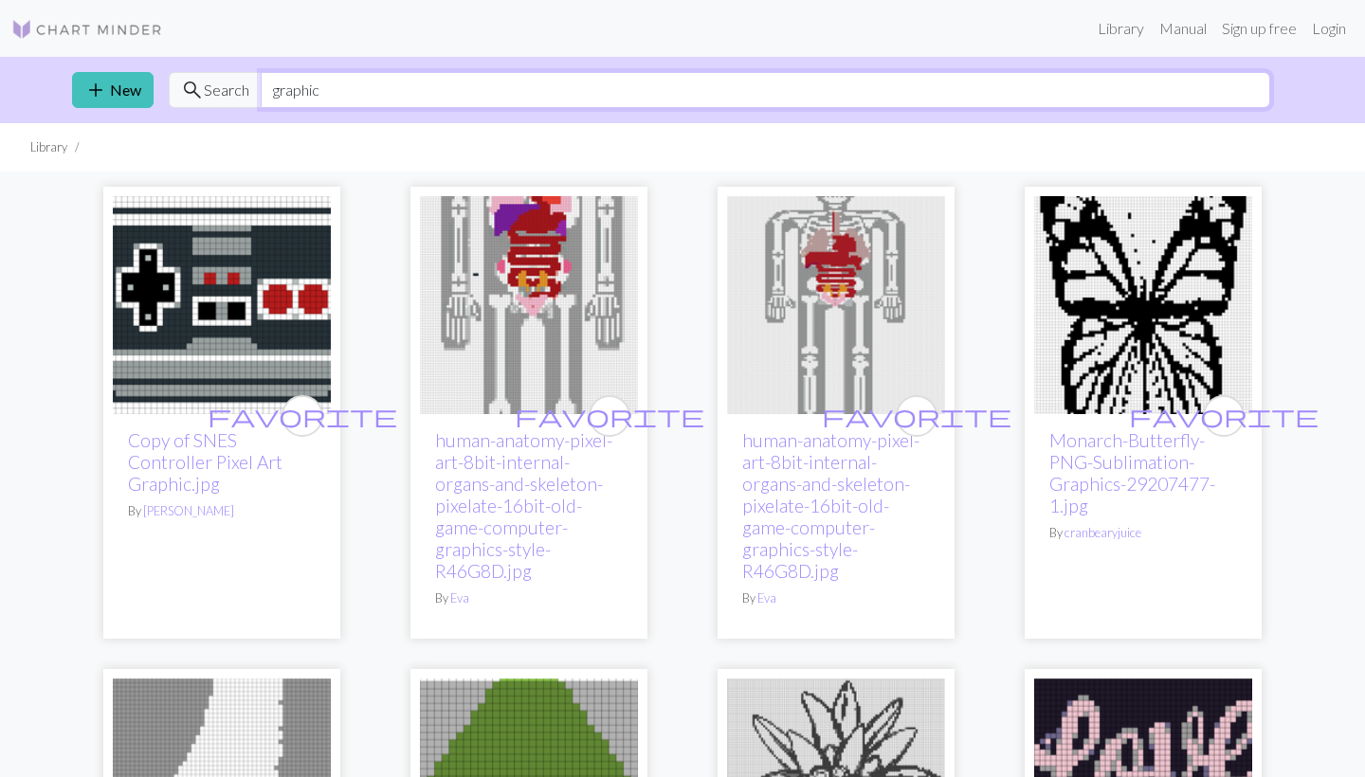
drag, startPoint x: 347, startPoint y: 100, endPoint x: 216, endPoint y: 66, distance: 135.0
click at [216, 66] on div "add New search Search graphic" at bounding box center [682, 90] width 1251 height 66
type input "boxing"
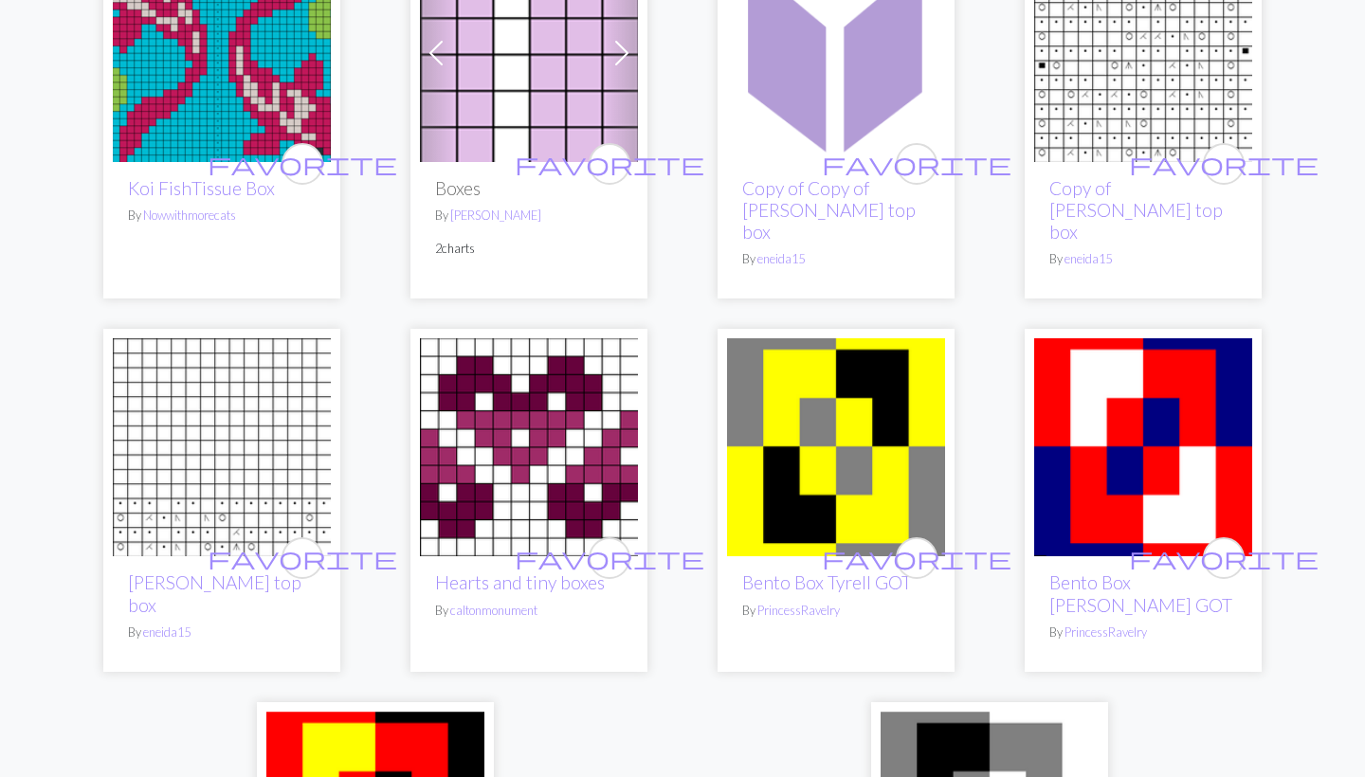
scroll to position [4219, 0]
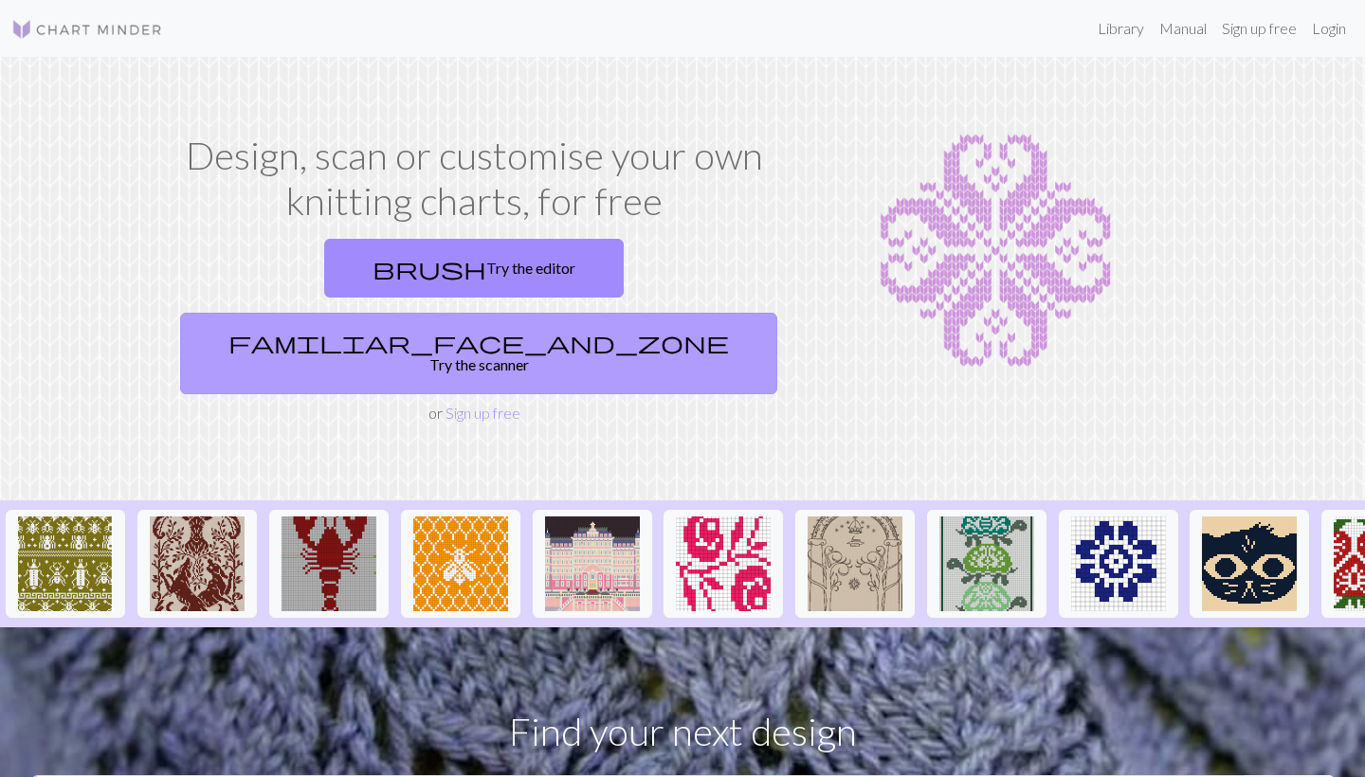
click at [638, 313] on link "familiar_face_and_zone Try the scanner" at bounding box center [478, 354] width 597 height 82
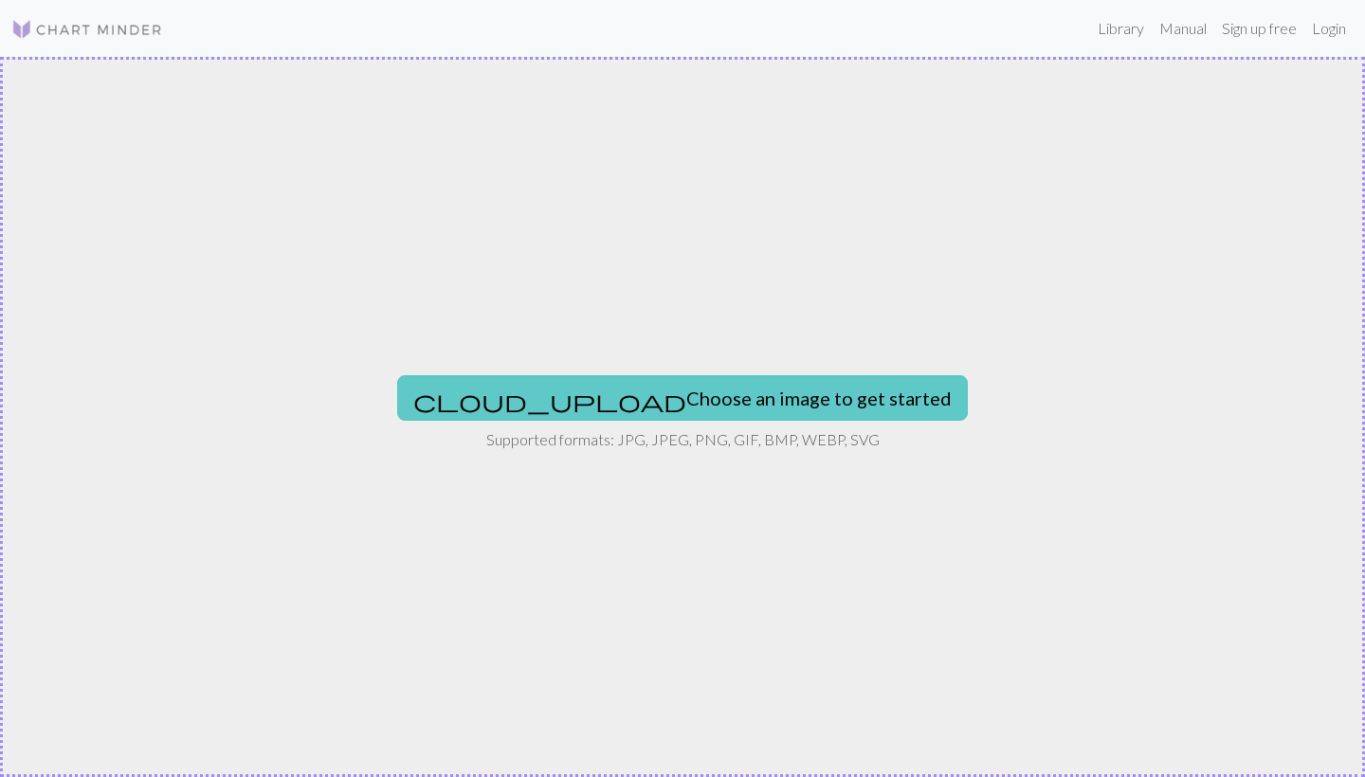
click at [667, 412] on button "cloud_upload Choose an image to get started" at bounding box center [682, 398] width 571 height 46
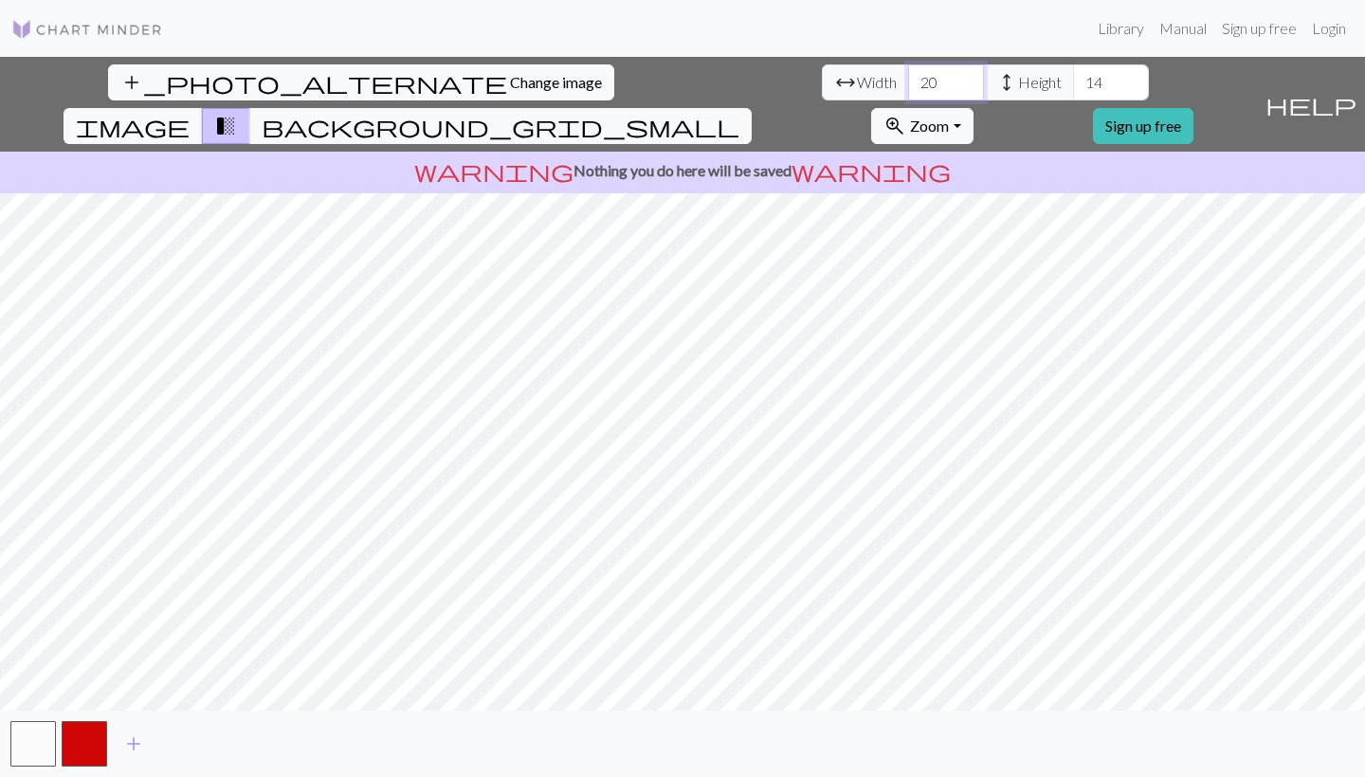
drag, startPoint x: 422, startPoint y: 85, endPoint x: 394, endPoint y: 85, distance: 27.5
click at [908, 85] on input "20" at bounding box center [946, 82] width 76 height 36
type input "60"
drag, startPoint x: 581, startPoint y: 84, endPoint x: 560, endPoint y: 84, distance: 20.9
click at [1073, 84] on input "14" at bounding box center [1111, 82] width 76 height 36
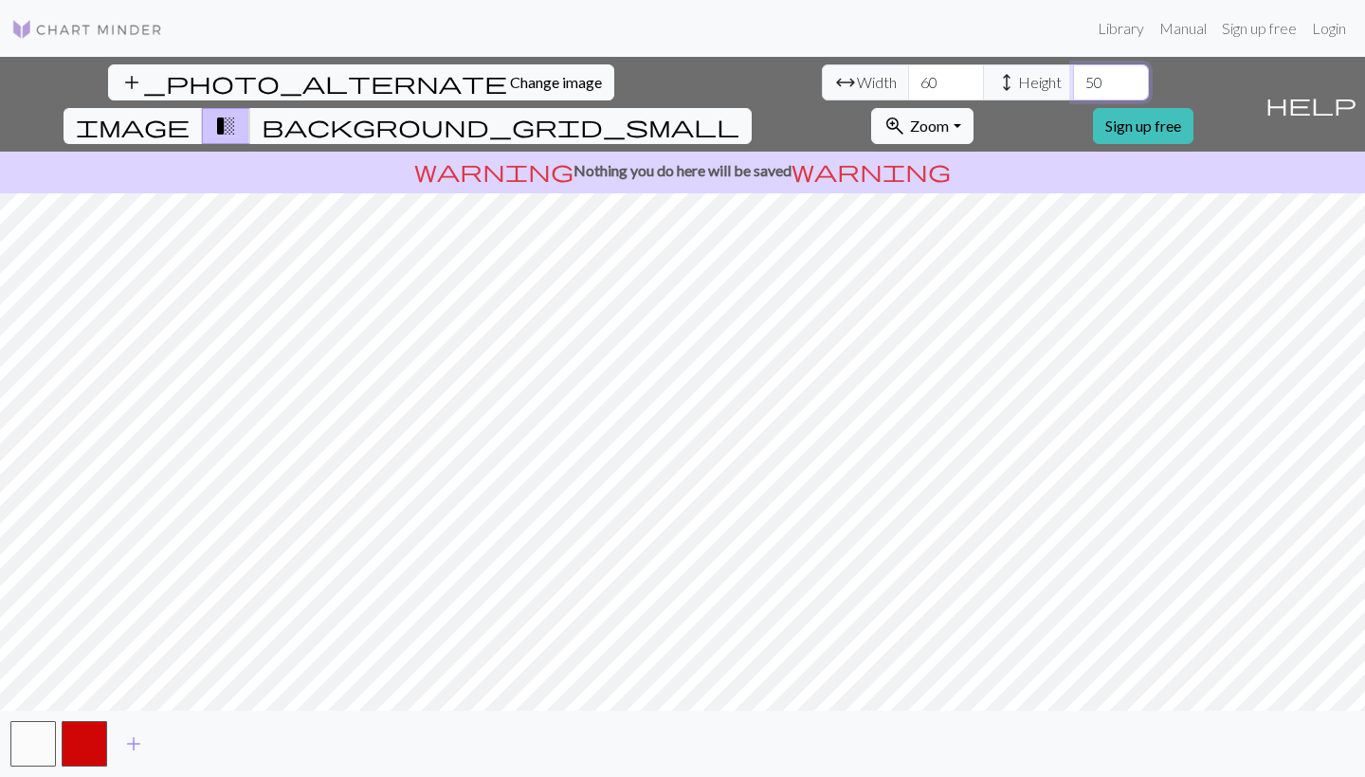
type input "50"
drag, startPoint x: 413, startPoint y: 81, endPoint x: 375, endPoint y: 80, distance: 37.9
click at [822, 80] on div "arrow_range Width 60 height Height 50" at bounding box center [985, 82] width 327 height 36
type input "80"
click at [1073, 91] on input "50" at bounding box center [1111, 82] width 76 height 36
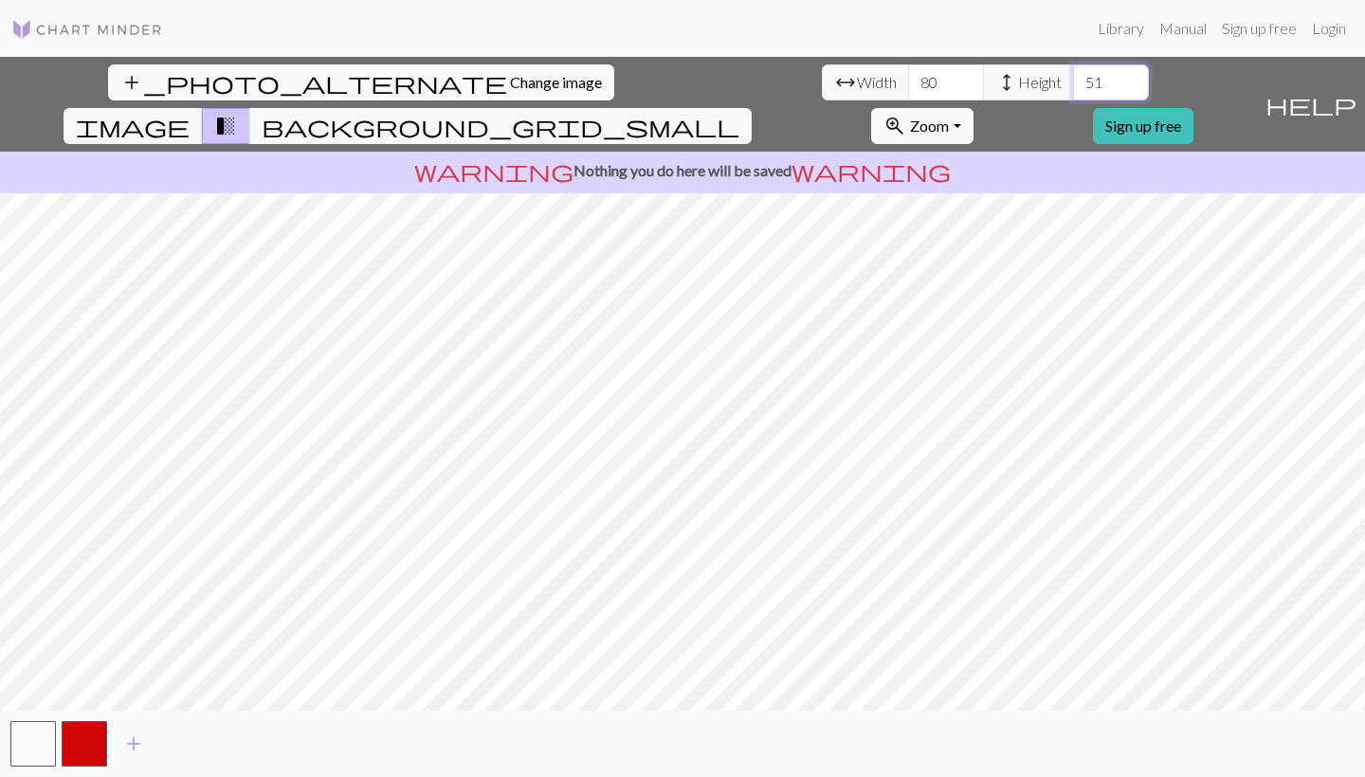
click at [1073, 80] on input "51" at bounding box center [1111, 82] width 76 height 36
click at [1073, 80] on input "52" at bounding box center [1111, 82] width 76 height 36
click at [1073, 80] on input "53" at bounding box center [1111, 82] width 76 height 36
click at [1073, 80] on input "54" at bounding box center [1111, 82] width 76 height 36
click at [1073, 80] on input "55" at bounding box center [1111, 82] width 76 height 36
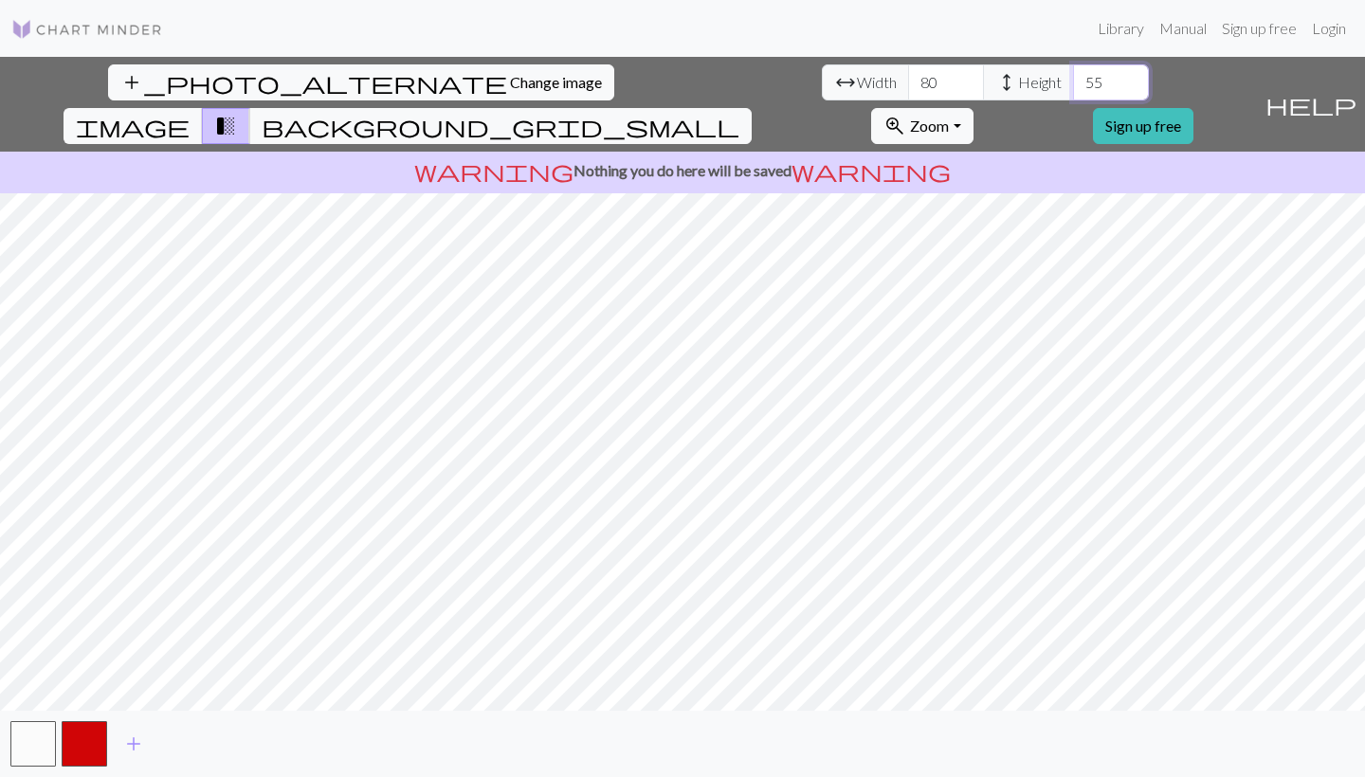
type input "56"
click at [1073, 79] on input "56" at bounding box center [1111, 82] width 76 height 36
click at [908, 79] on input "81" at bounding box center [946, 82] width 76 height 36
type input "82"
click at [908, 79] on input "82" at bounding box center [946, 82] width 76 height 36
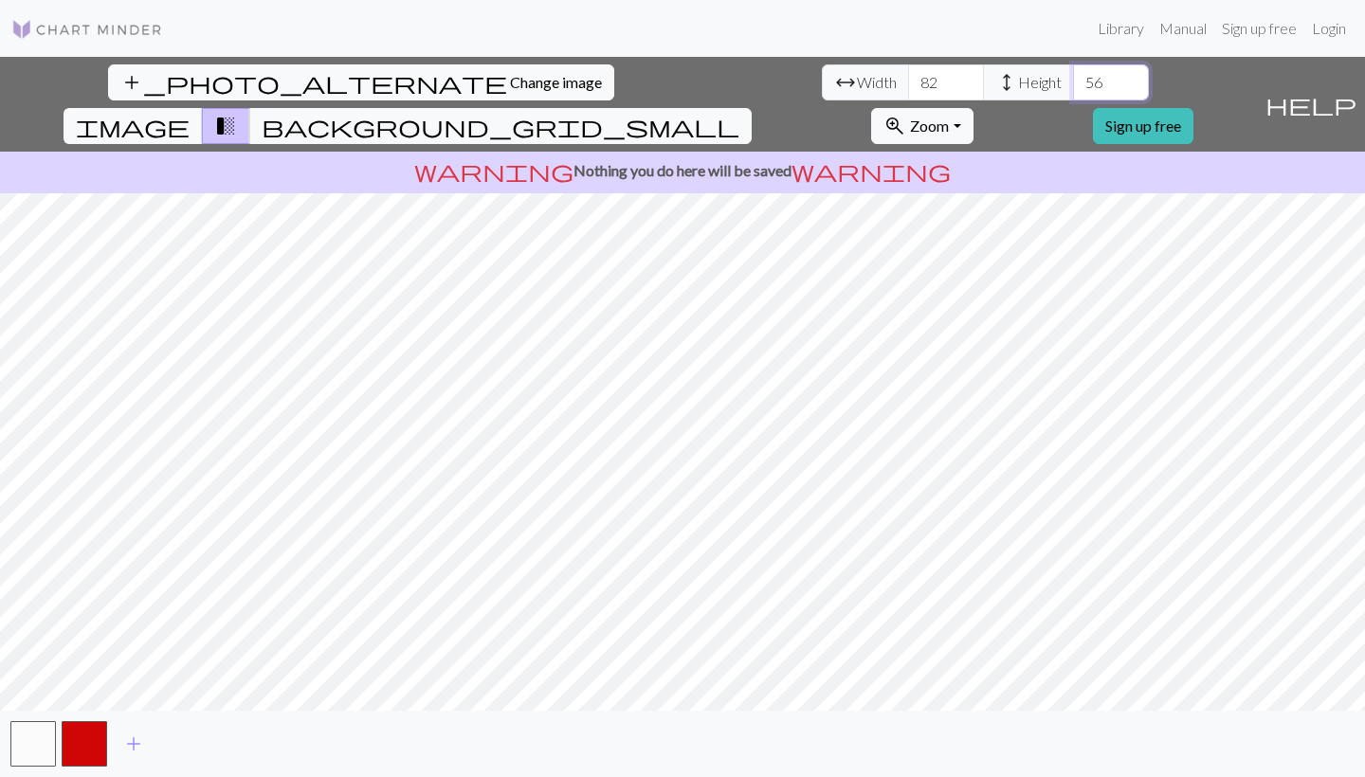
drag, startPoint x: 584, startPoint y: 79, endPoint x: 522, endPoint y: 77, distance: 61.6
click at [822, 77] on div "arrow_range Width 82 height Height 56" at bounding box center [985, 82] width 327 height 36
type input "40"
click at [739, 113] on span "background_grid_small" at bounding box center [501, 126] width 478 height 27
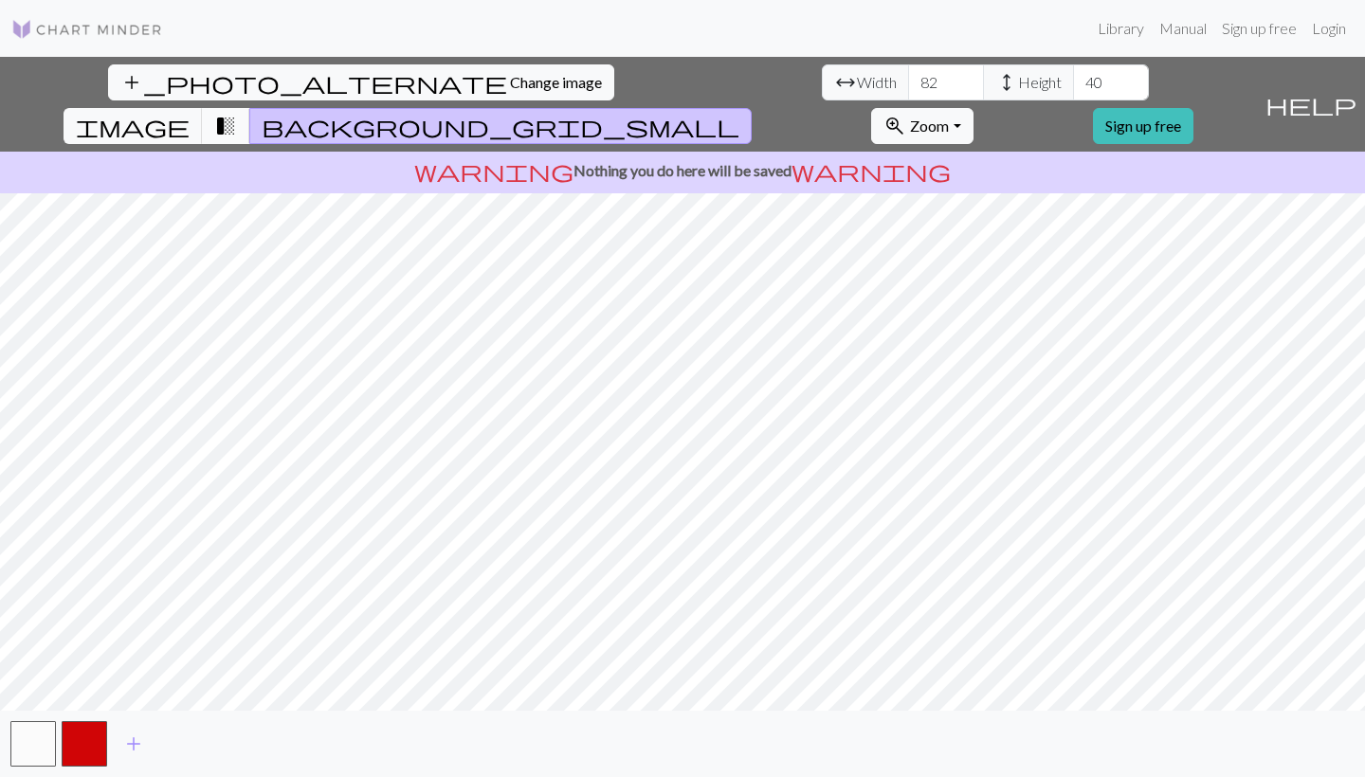
click at [237, 113] on span "transition_fade" at bounding box center [225, 126] width 23 height 27
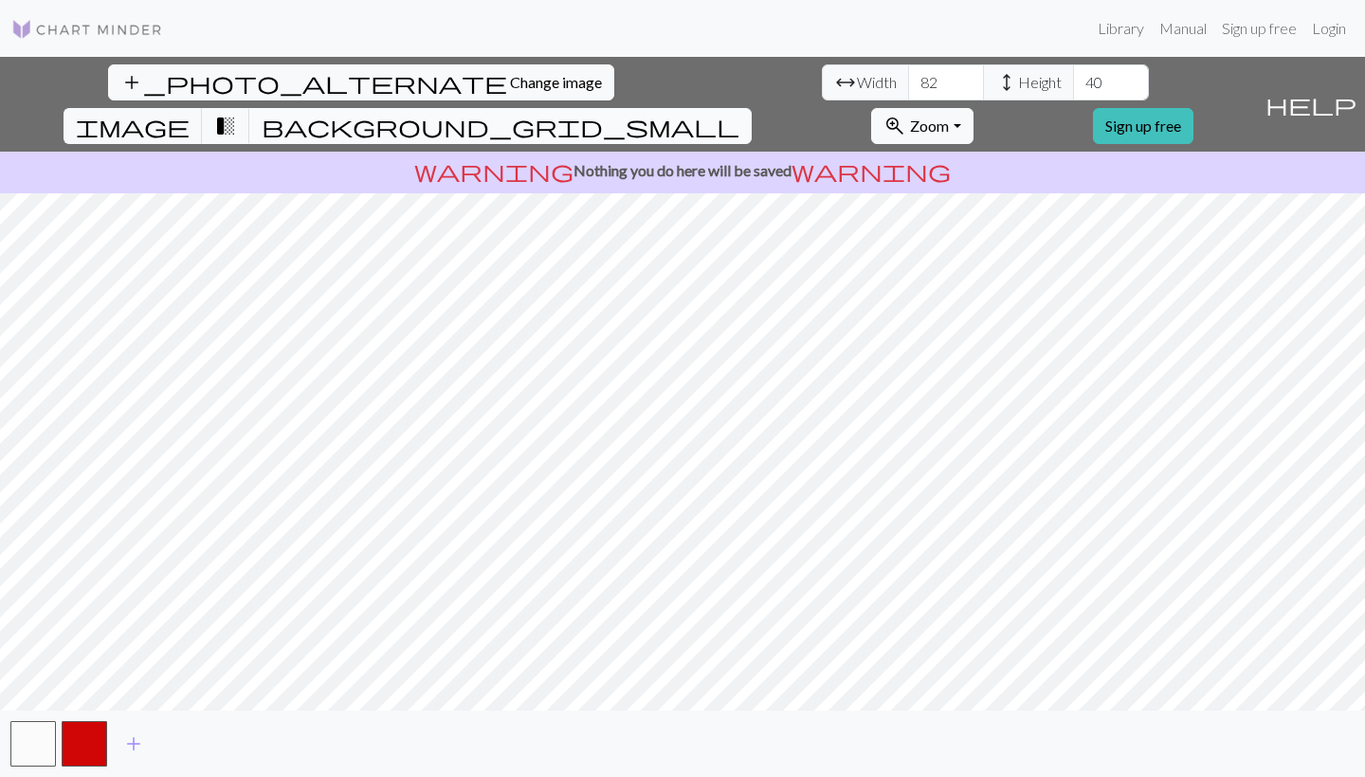
click at [739, 113] on span "background_grid_small" at bounding box center [501, 126] width 478 height 27
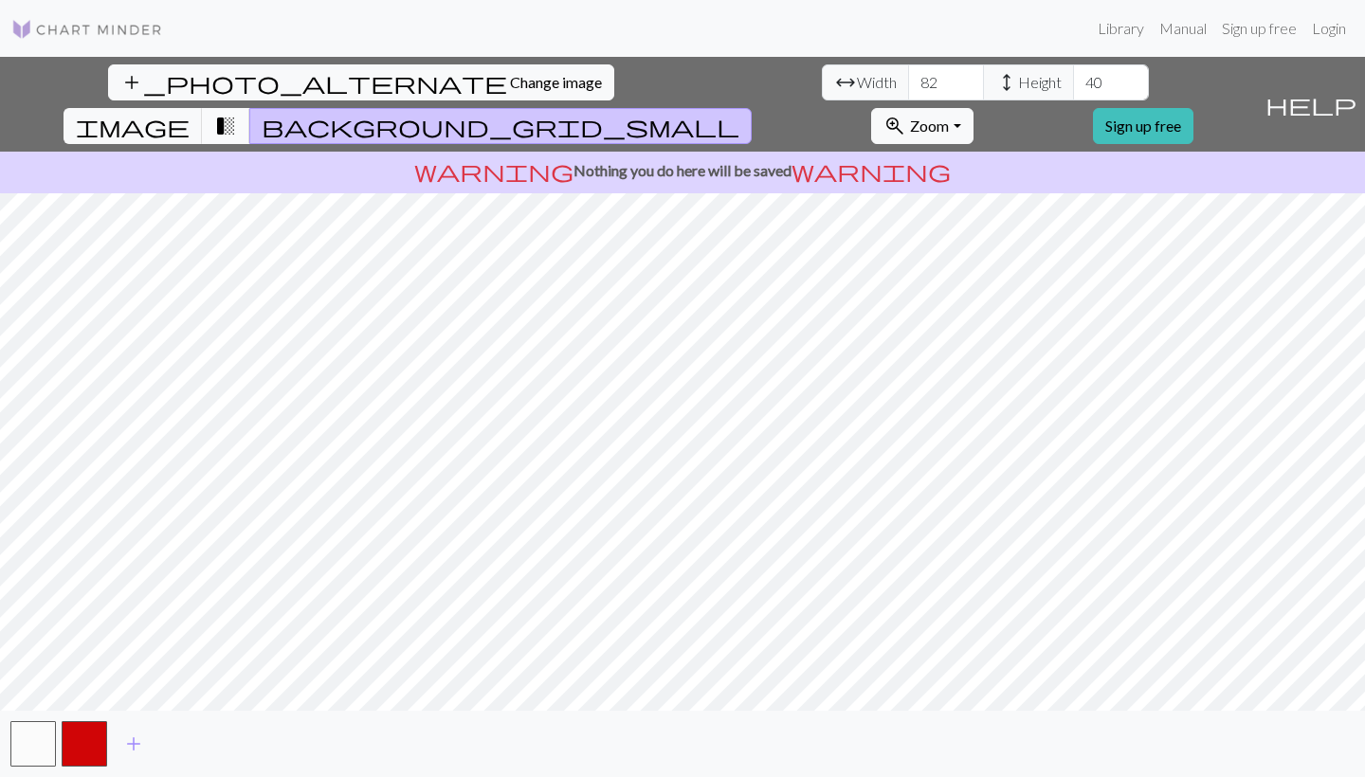
click at [237, 113] on span "transition_fade" at bounding box center [225, 126] width 23 height 27
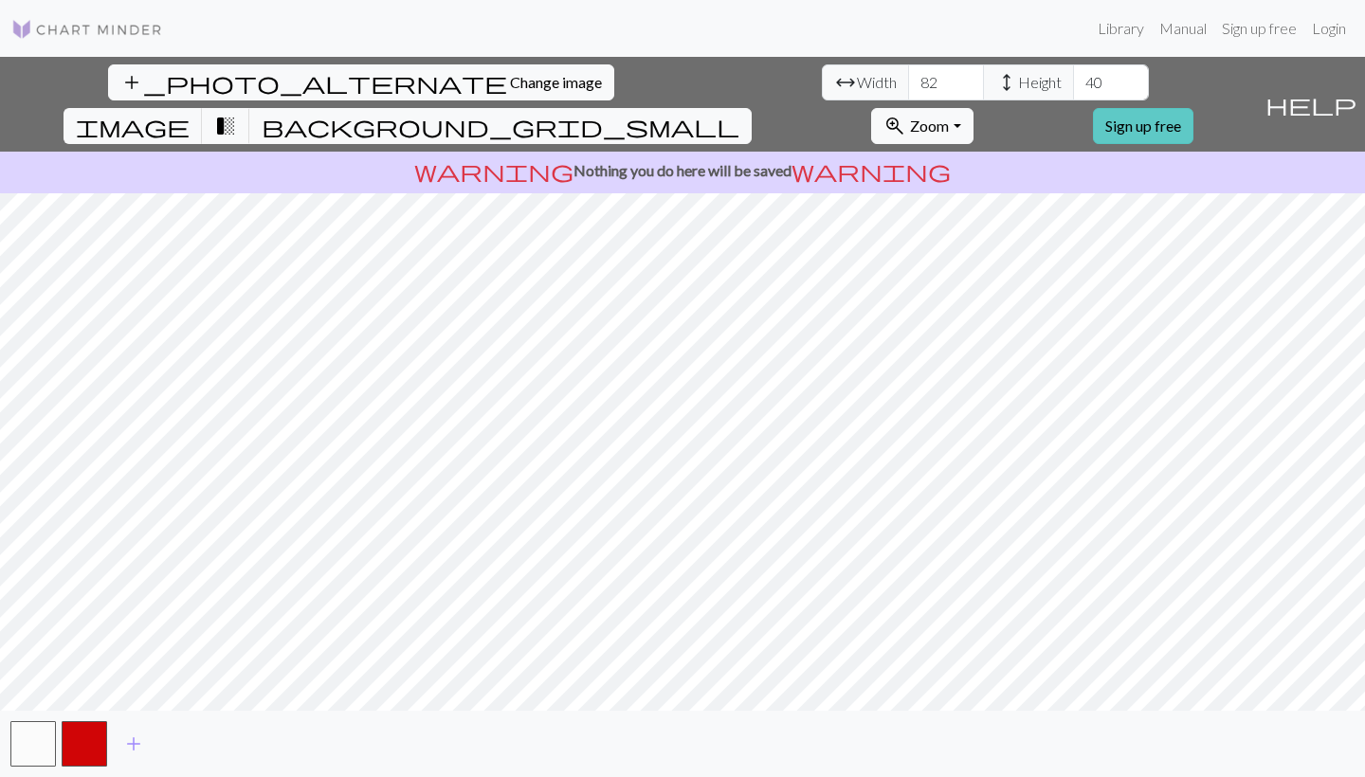
click at [1194, 108] on link "Sign up free" at bounding box center [1143, 126] width 100 height 36
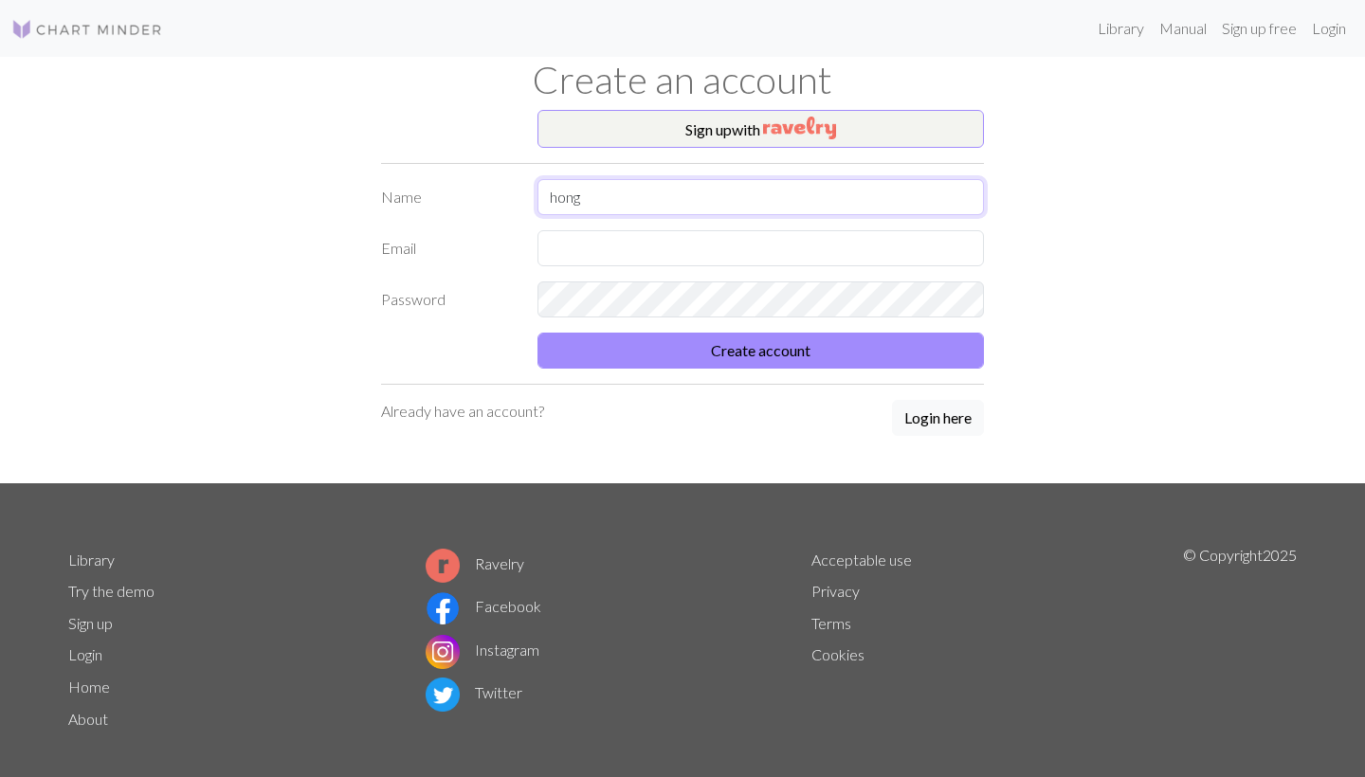
type input "hong"
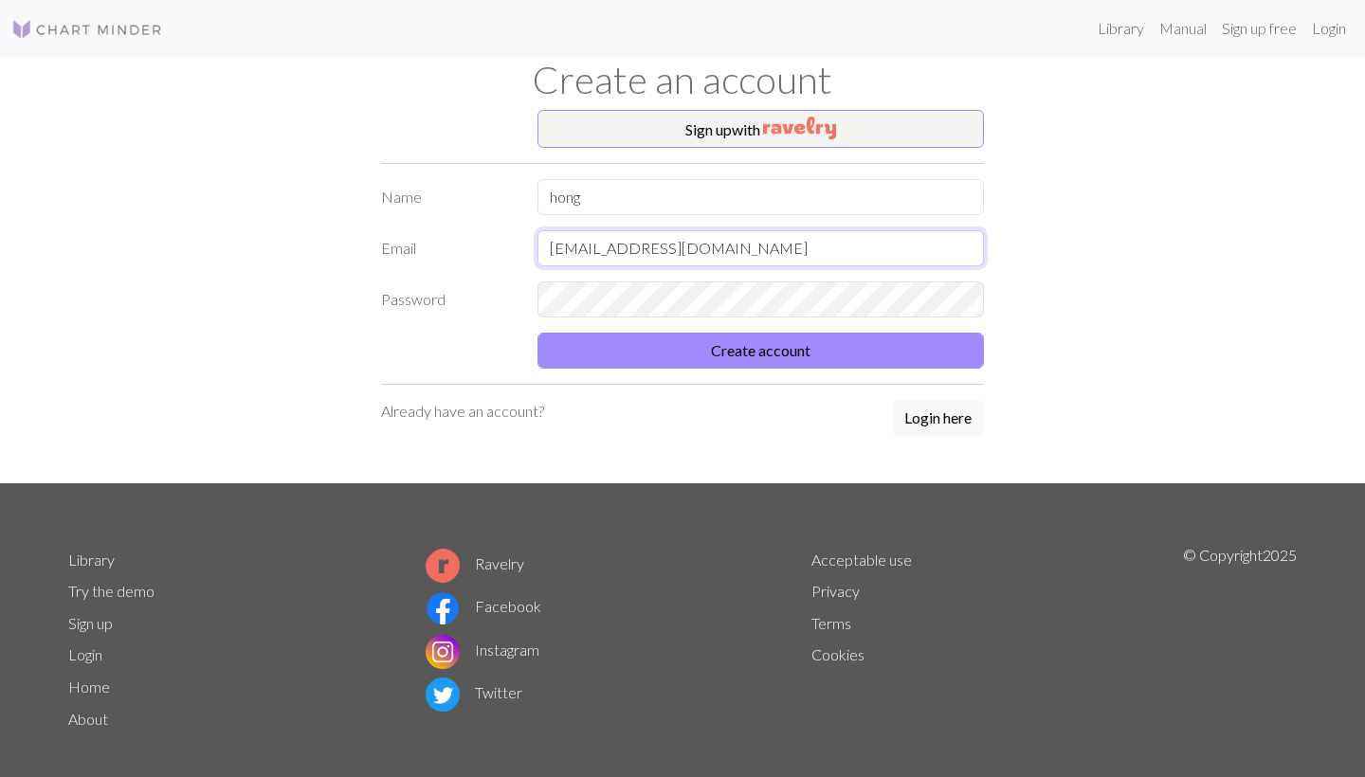
type input "papaya1031@qq.com"
click at [760, 350] on button "Create account" at bounding box center [761, 351] width 447 height 36
click at [758, 348] on button "Create account" at bounding box center [761, 351] width 447 height 36
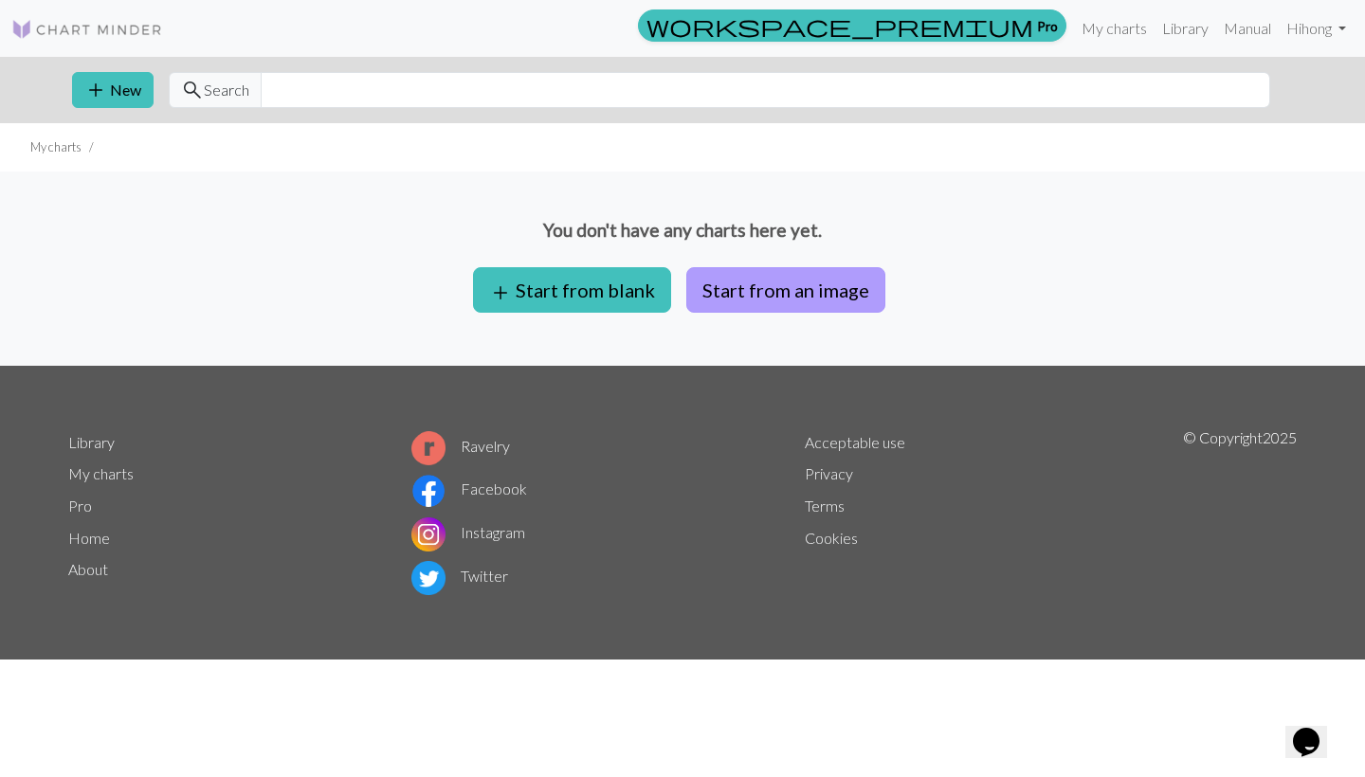
click at [744, 283] on button "Start from an image" at bounding box center [785, 290] width 199 height 46
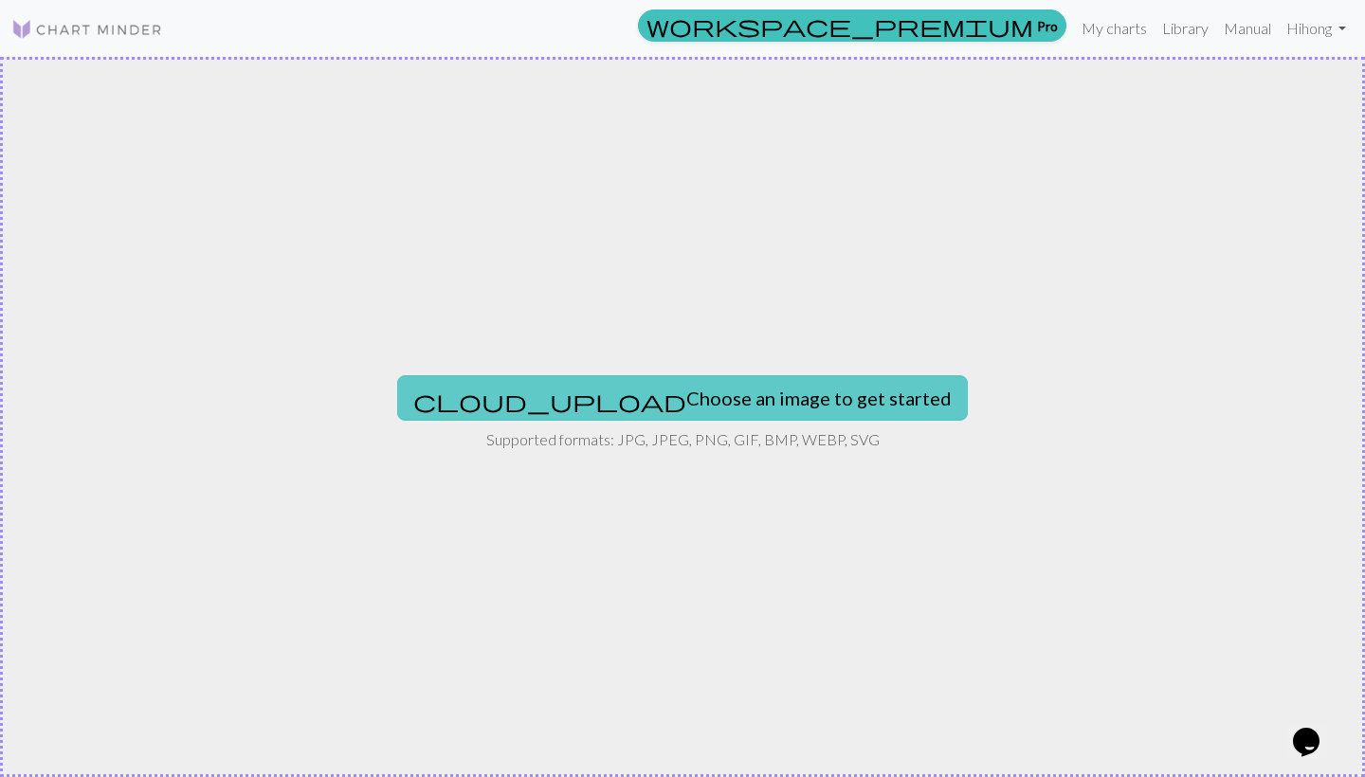
click at [754, 407] on button "cloud_upload Choose an image to get started" at bounding box center [682, 398] width 571 height 46
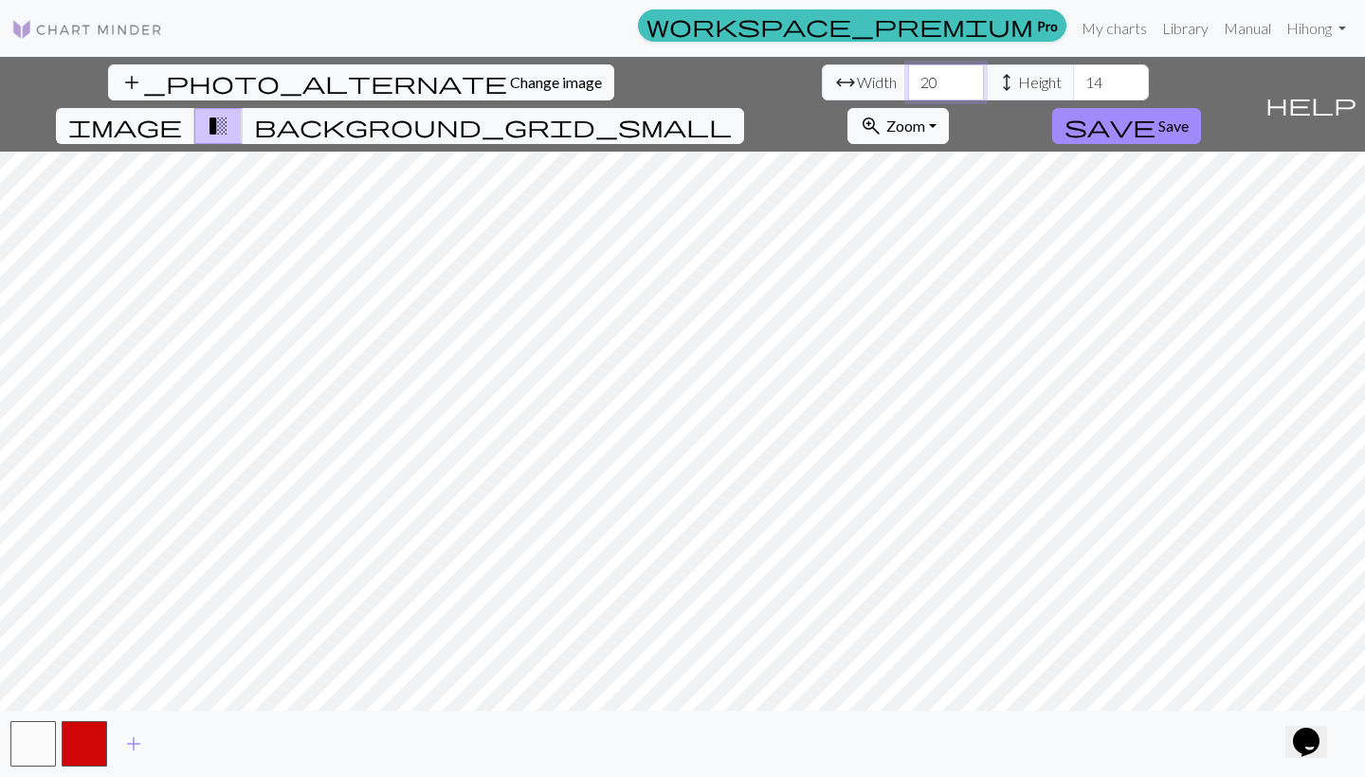
drag, startPoint x: 428, startPoint y: 78, endPoint x: 376, endPoint y: 77, distance: 51.2
click at [822, 77] on div "arrow_range Width 20 height Height 14" at bounding box center [985, 82] width 327 height 36
type input "100"
drag, startPoint x: 589, startPoint y: 80, endPoint x: 555, endPoint y: 81, distance: 34.1
click at [822, 81] on div "arrow_range Width 100 height Height 14" at bounding box center [985, 82] width 327 height 36
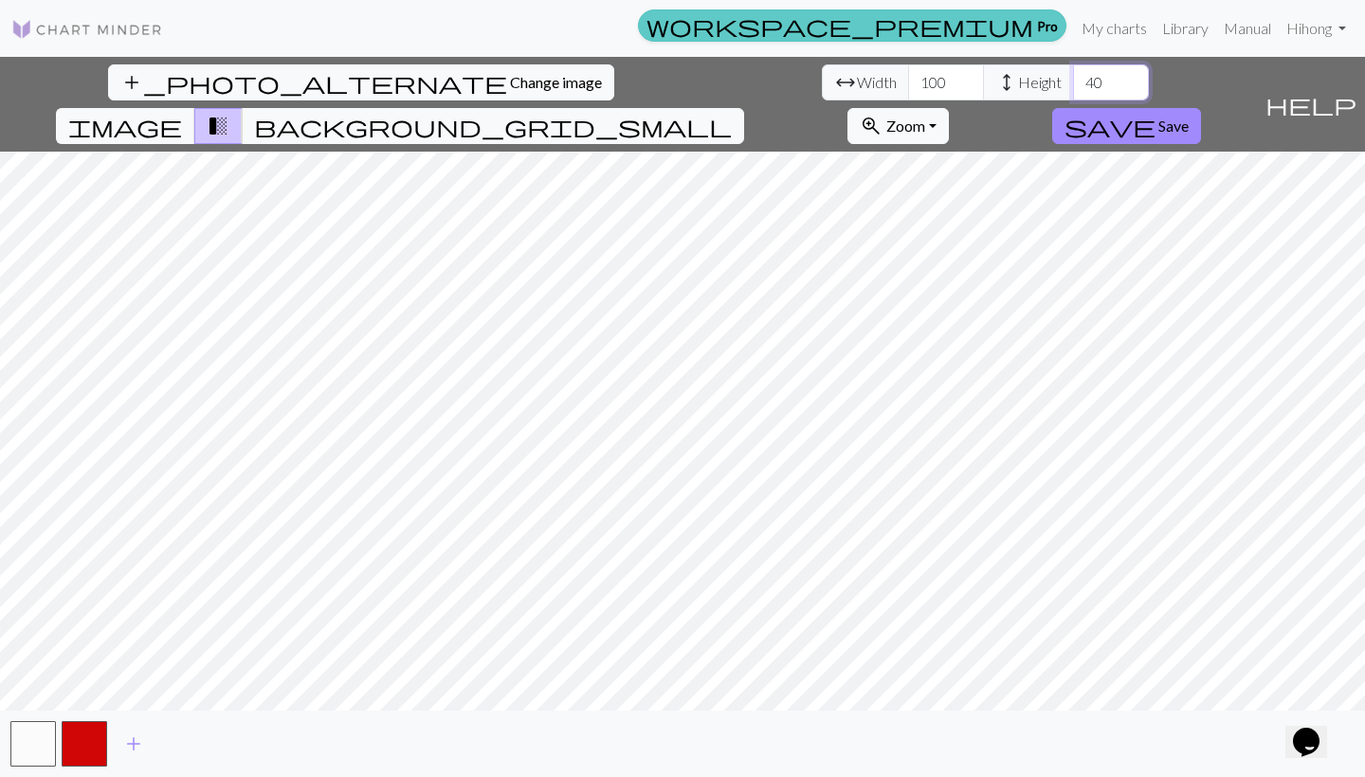
type input "40"
click at [1038, 34] on link "workspace_premium Pro" at bounding box center [852, 25] width 428 height 32
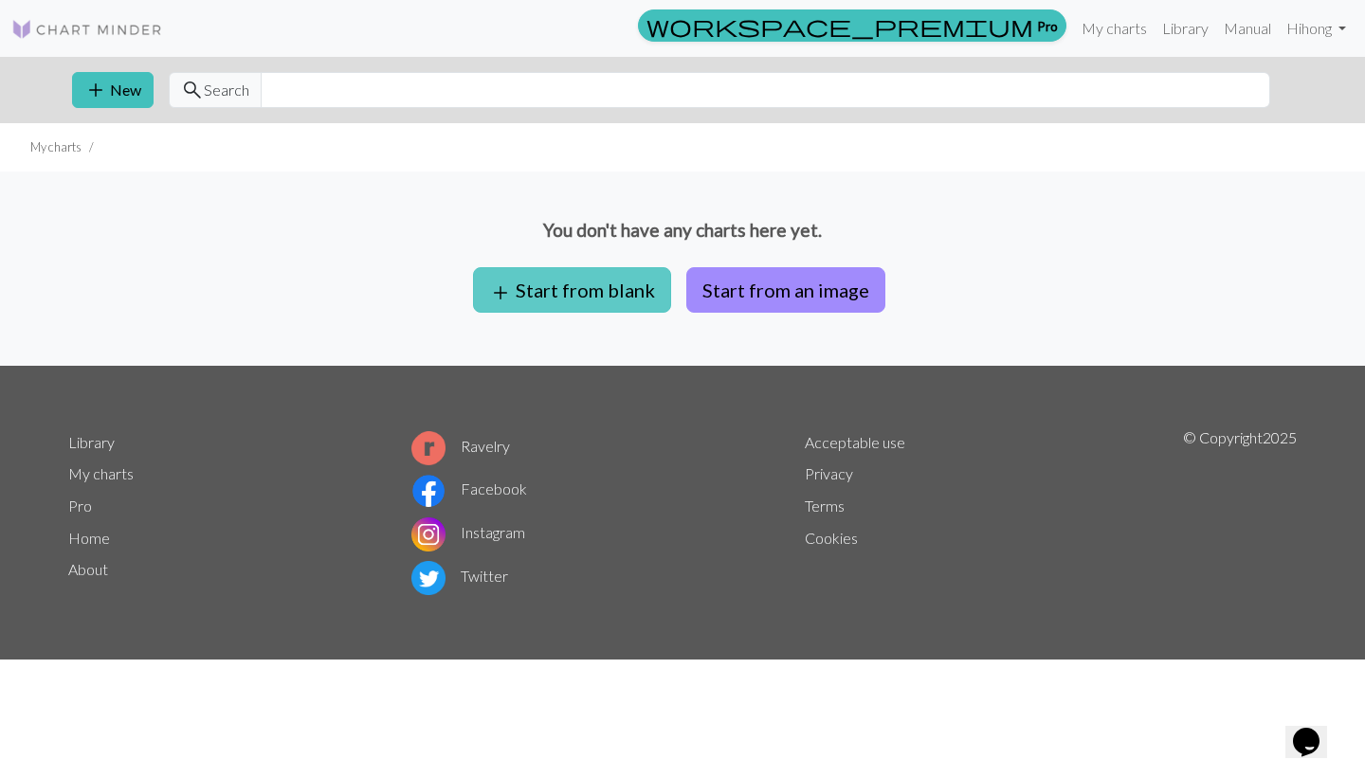
click at [593, 292] on button "add Start from blank" at bounding box center [572, 290] width 198 height 46
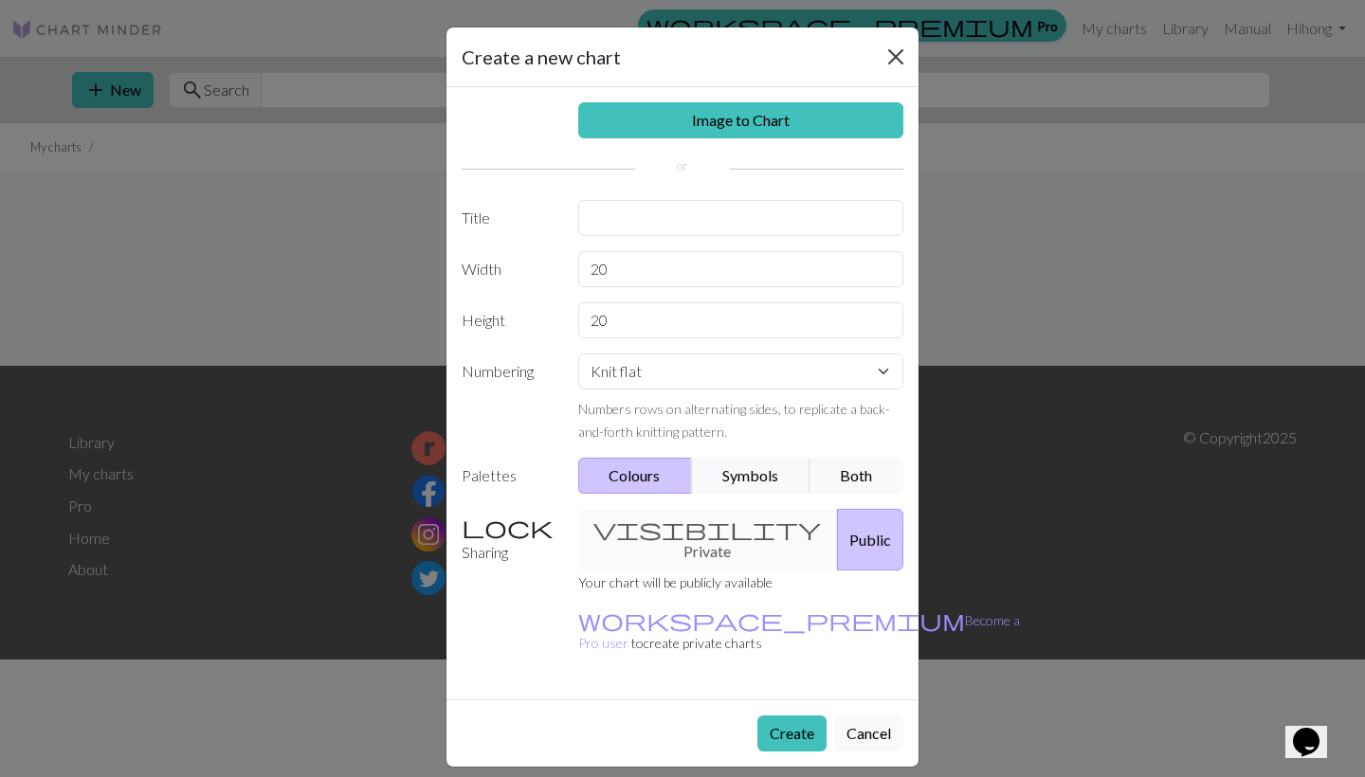
click at [889, 52] on button "Close" at bounding box center [896, 57] width 30 height 30
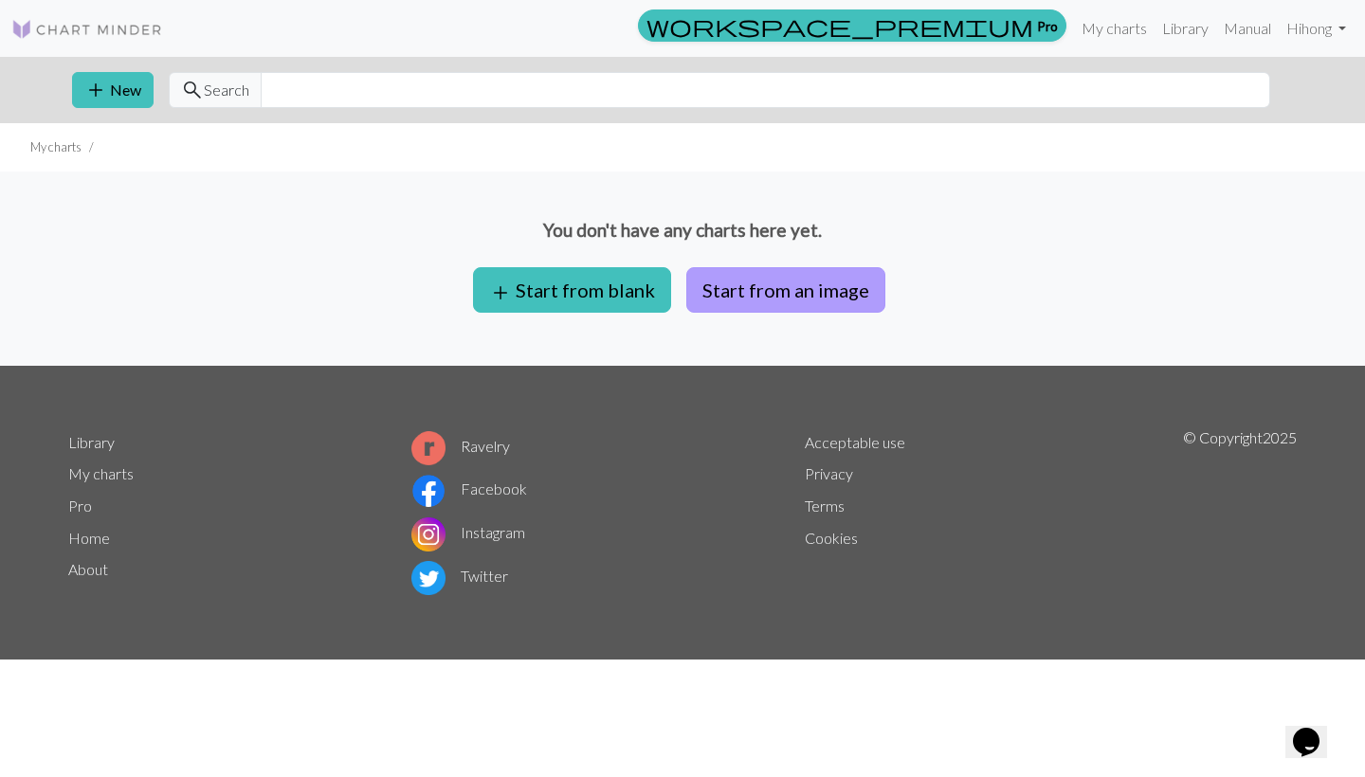
click at [832, 292] on button "Start from an image" at bounding box center [785, 290] width 199 height 46
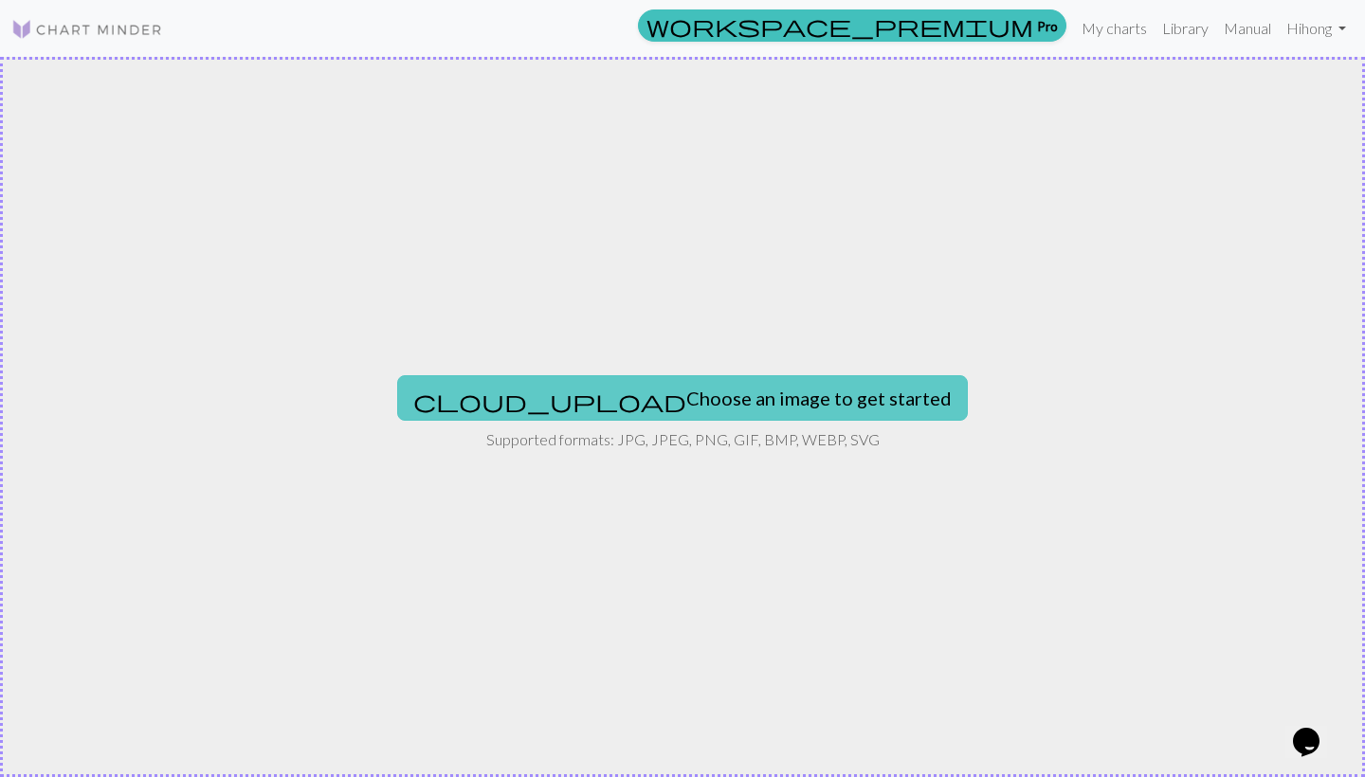
click at [739, 391] on button "cloud_upload Choose an image to get started" at bounding box center [682, 398] width 571 height 46
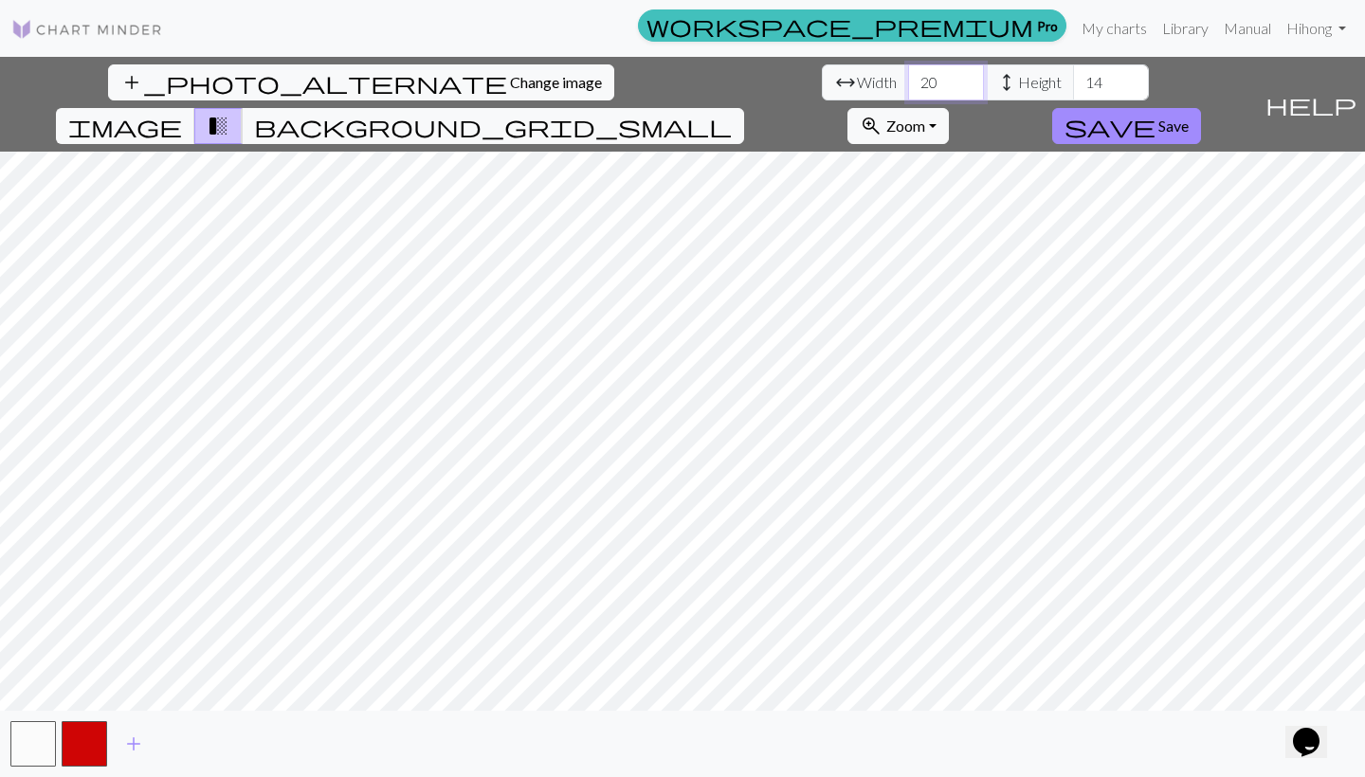
drag, startPoint x: 424, startPoint y: 86, endPoint x: 378, endPoint y: 83, distance: 45.6
click at [822, 83] on div "arrow_range Width 20 height Height 14" at bounding box center [985, 82] width 327 height 36
type input "100"
drag, startPoint x: 594, startPoint y: 77, endPoint x: 527, endPoint y: 77, distance: 67.3
click at [822, 77] on div "arrow_range Width 100 height Height 14" at bounding box center [985, 82] width 327 height 36
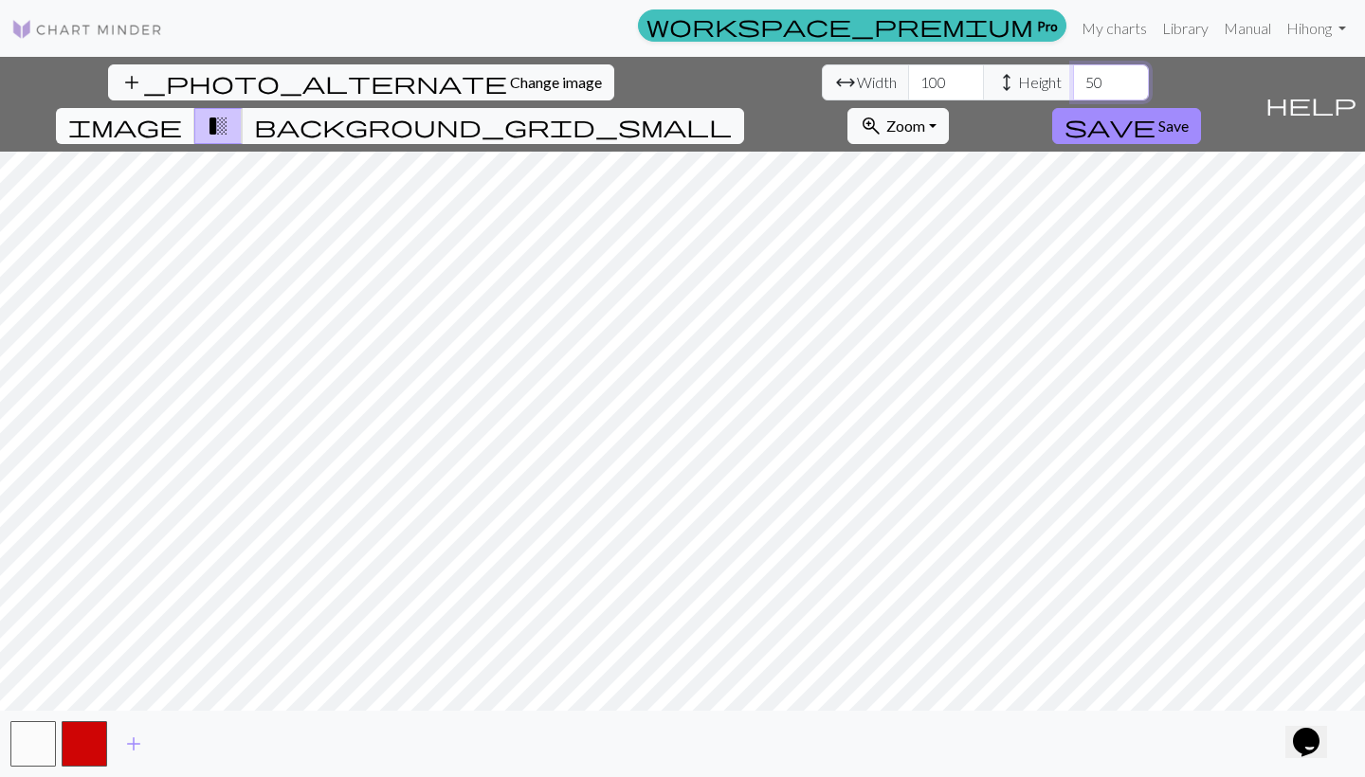
type input "50"
click at [182, 113] on span "image" at bounding box center [125, 126] width 114 height 27
click at [229, 113] on span "transition_fade" at bounding box center [218, 126] width 23 height 27
click at [732, 113] on span "background_grid_small" at bounding box center [493, 126] width 478 height 27
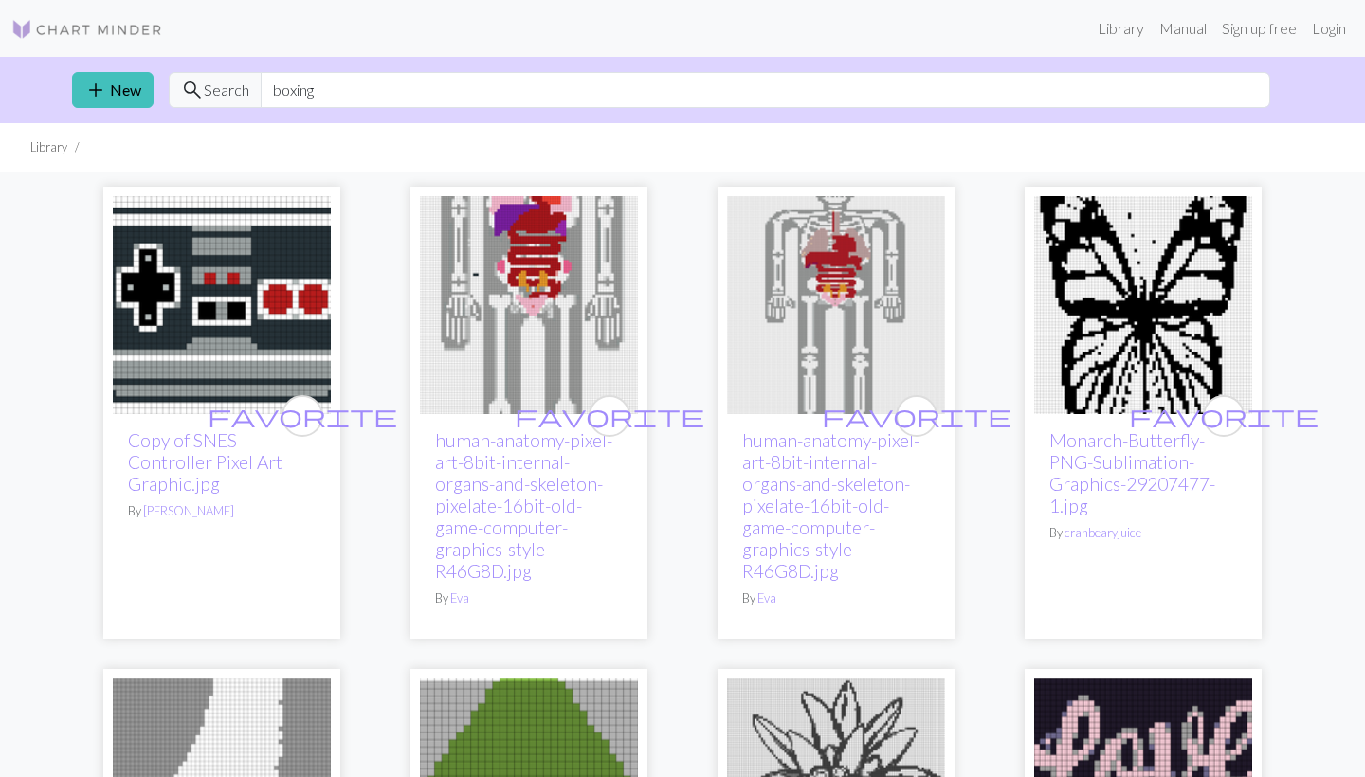
click at [64, 26] on img at bounding box center [87, 29] width 152 height 23
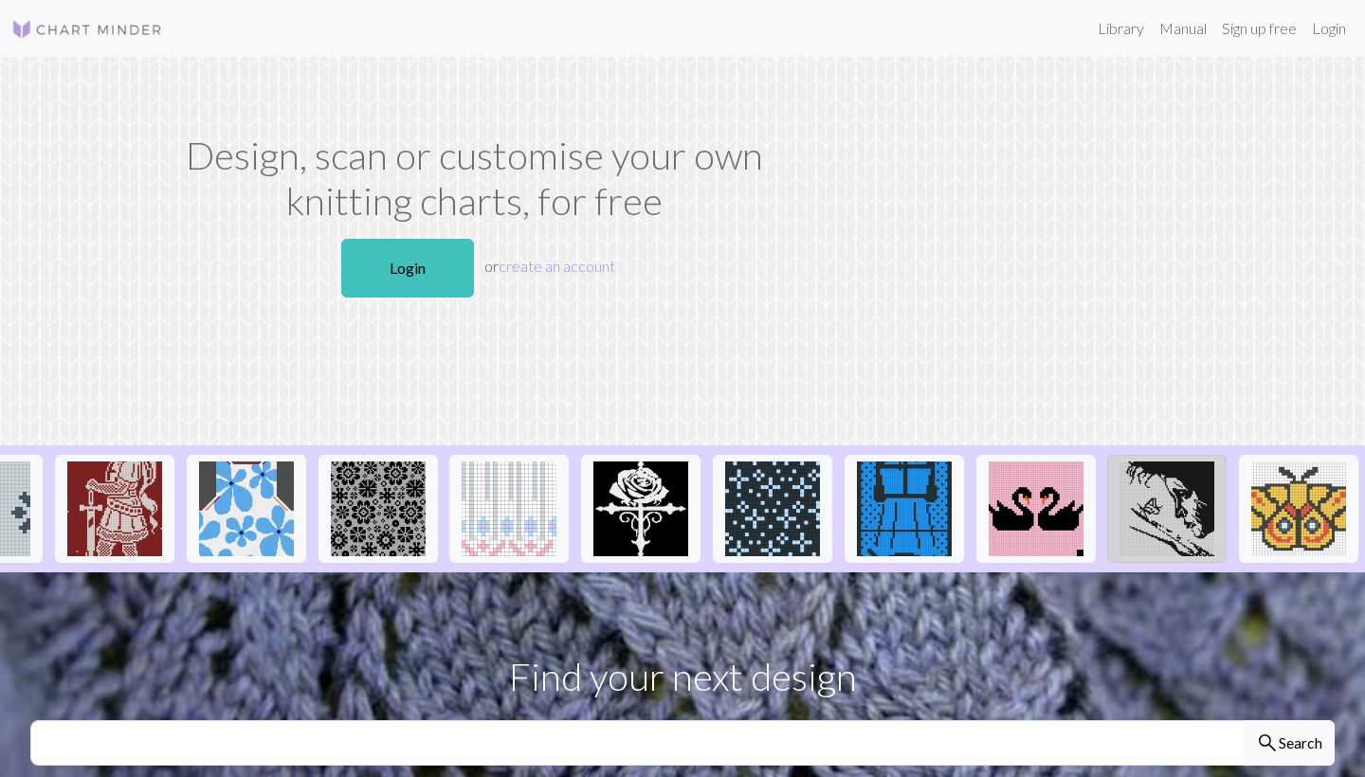
scroll to position [0, 1924]
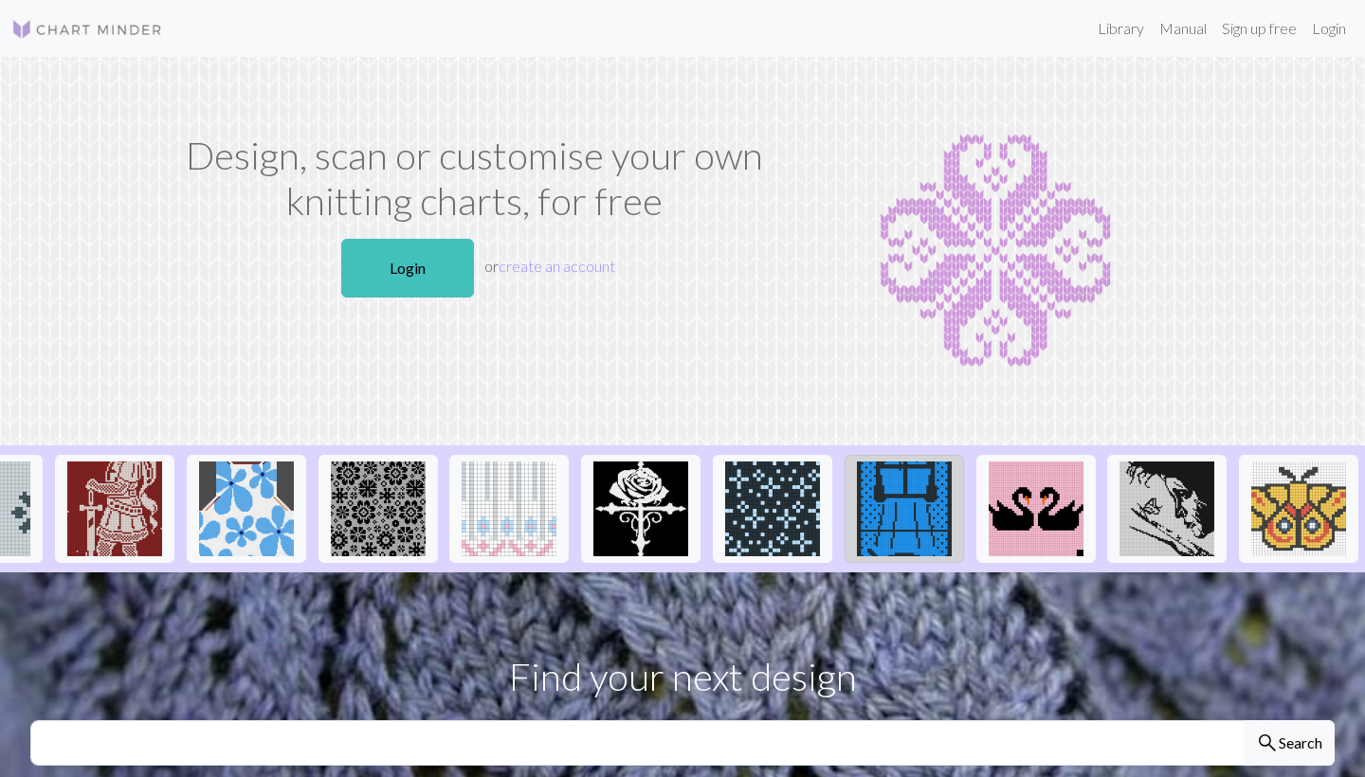
click at [892, 501] on img at bounding box center [904, 509] width 95 height 95
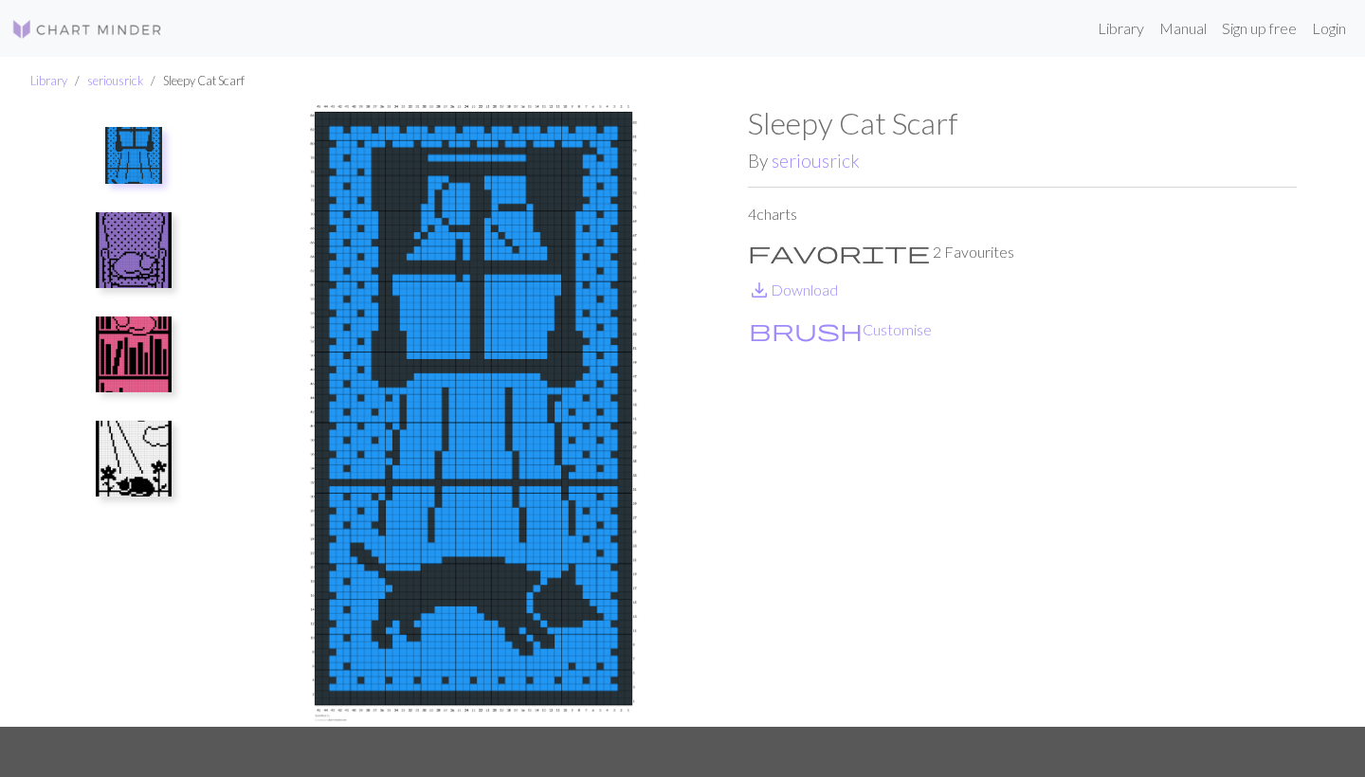
click at [134, 260] on img at bounding box center [134, 250] width 76 height 76
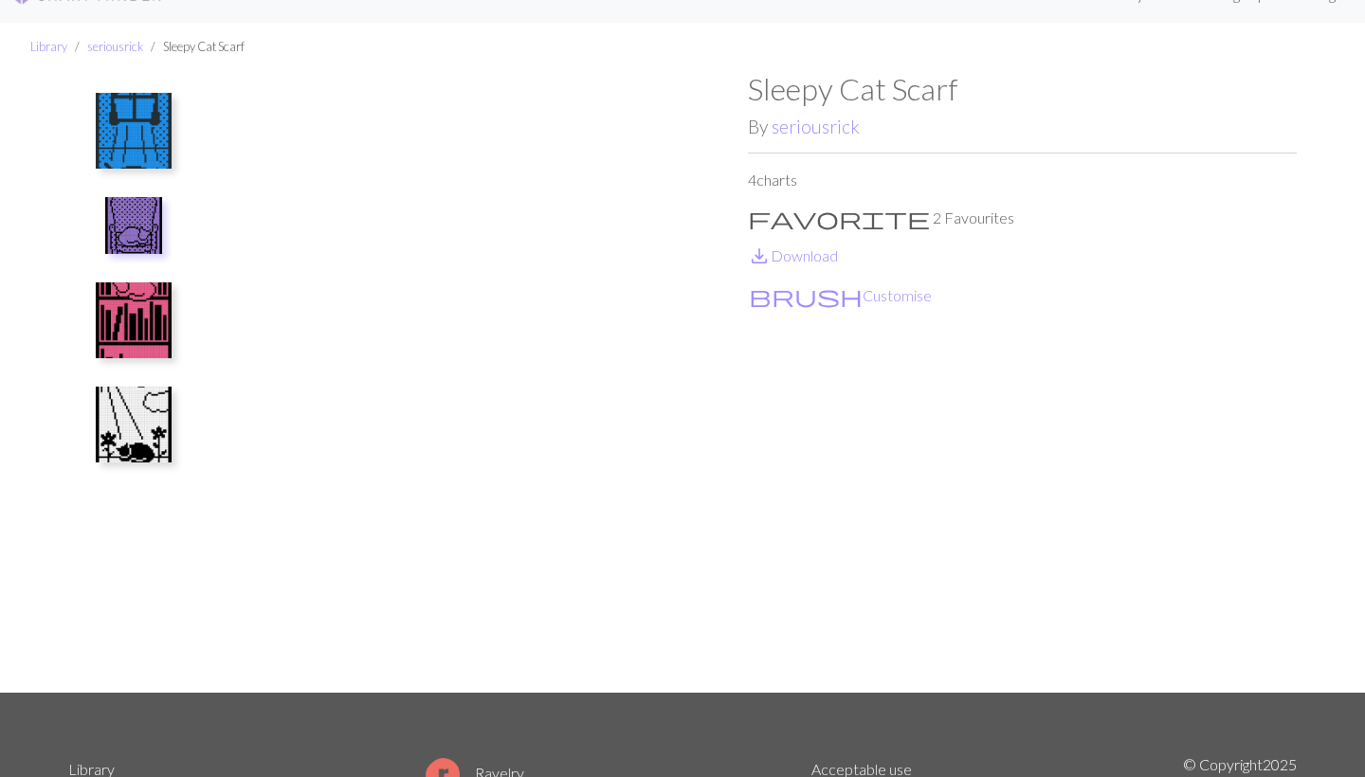
scroll to position [11, 0]
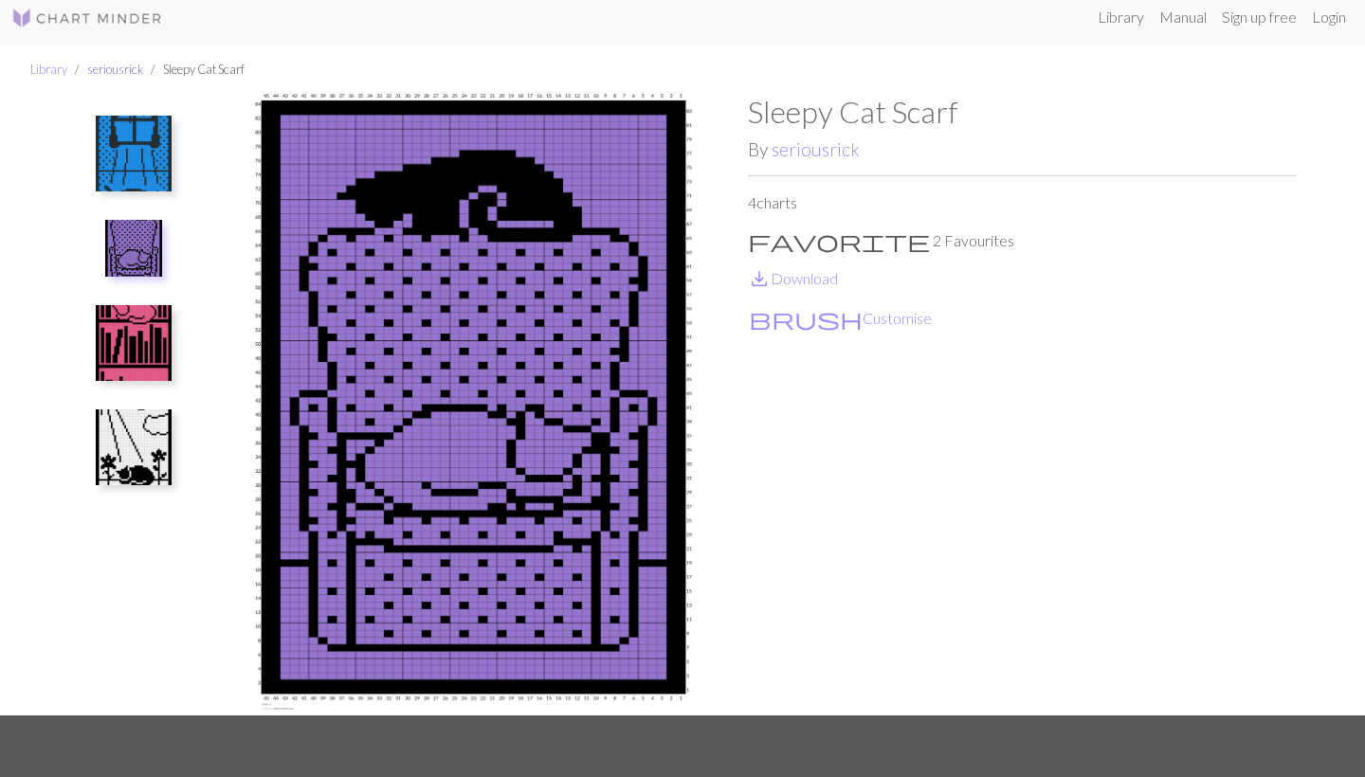
click at [105, 73] on link "seriousrick" at bounding box center [115, 69] width 56 height 15
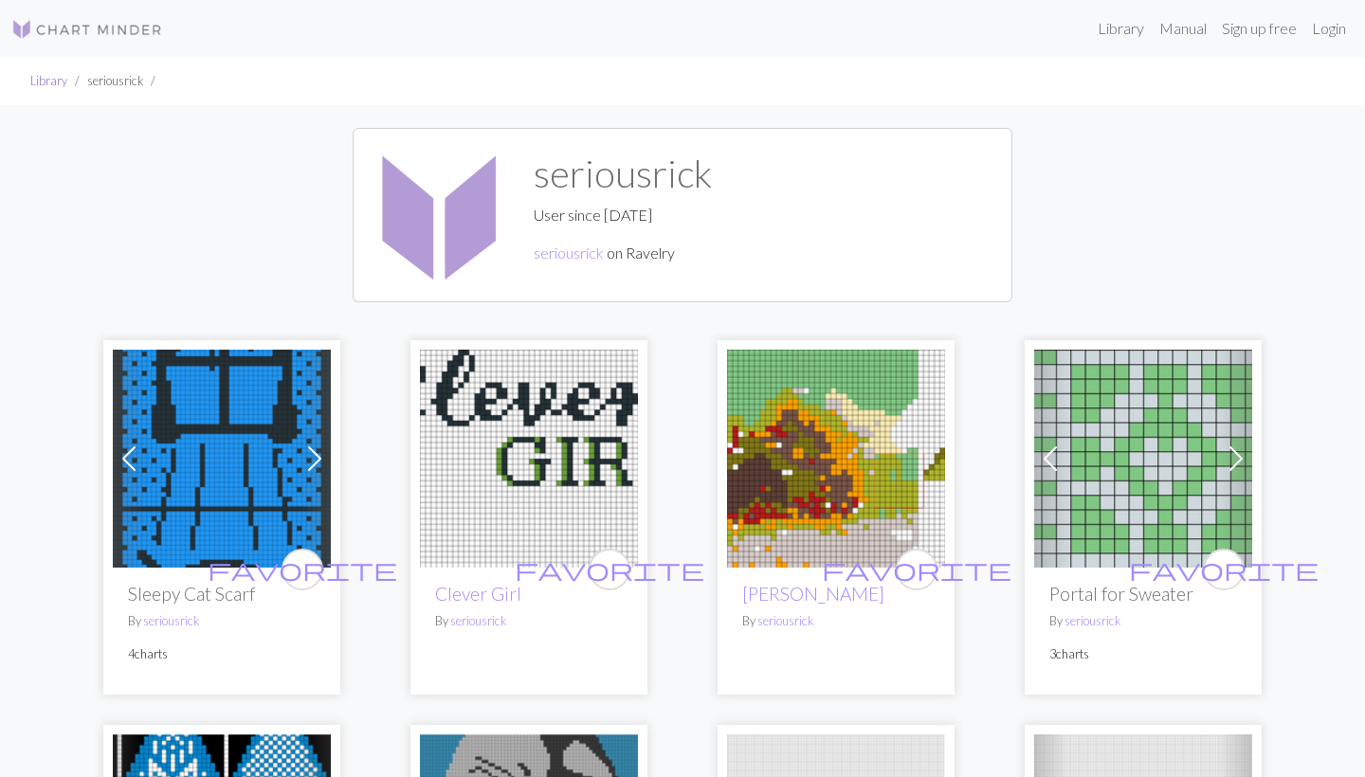
click at [35, 82] on link "Library" at bounding box center [48, 80] width 37 height 15
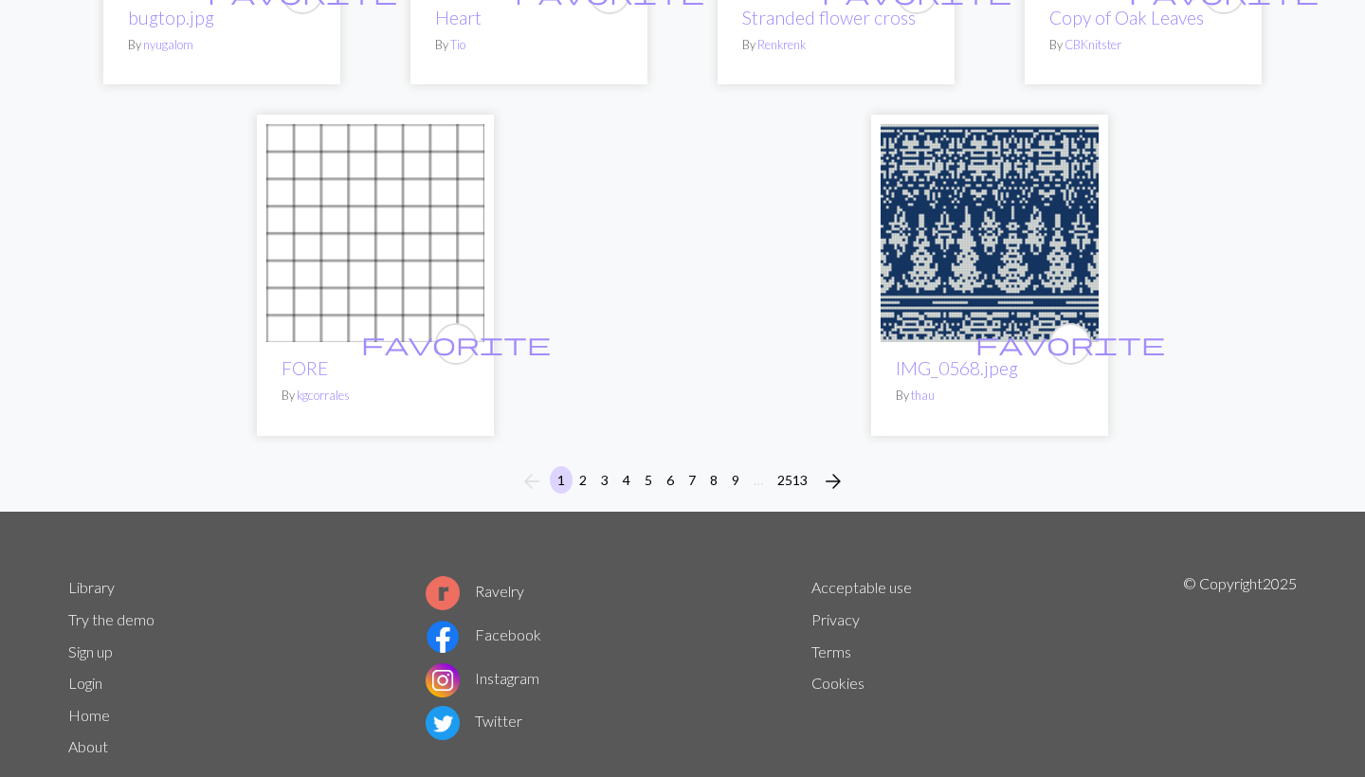
scroll to position [4773, 0]
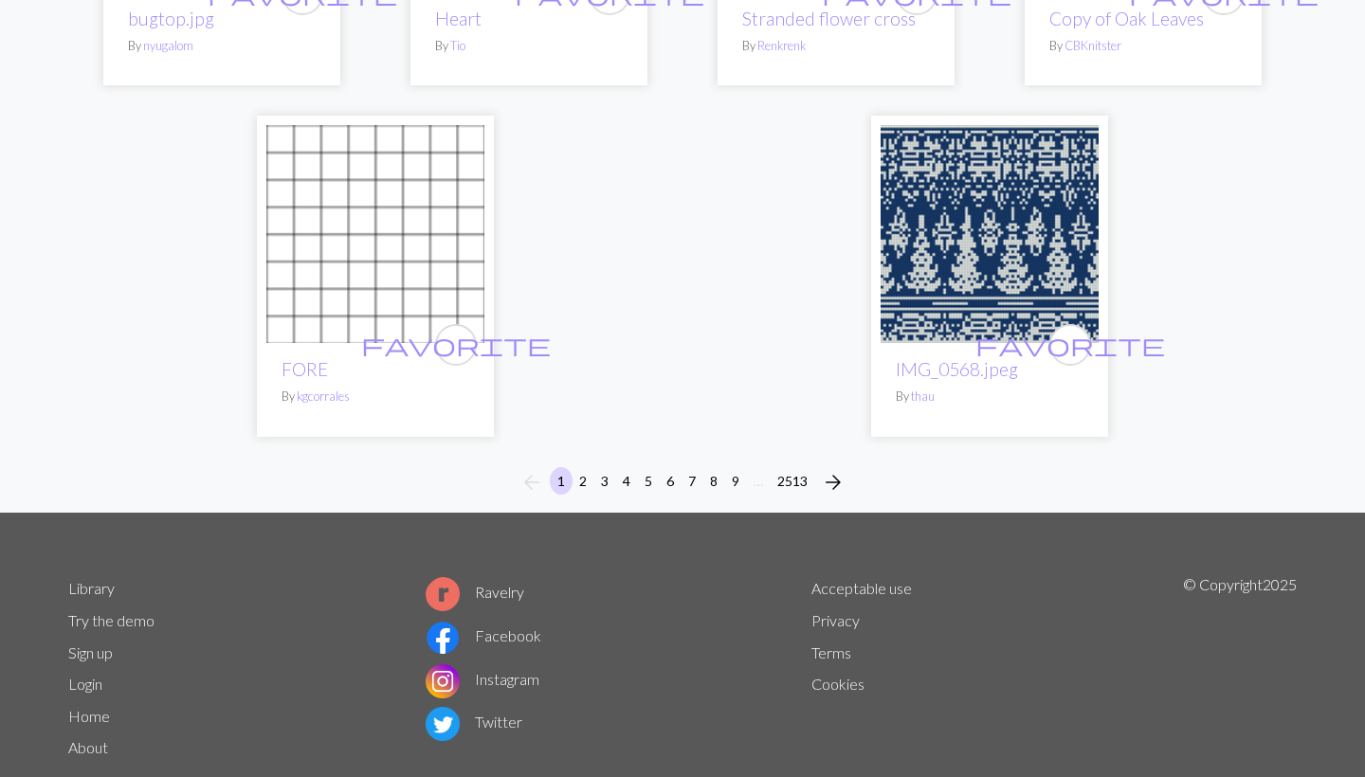
click at [587, 467] on button "2" at bounding box center [583, 480] width 23 height 27
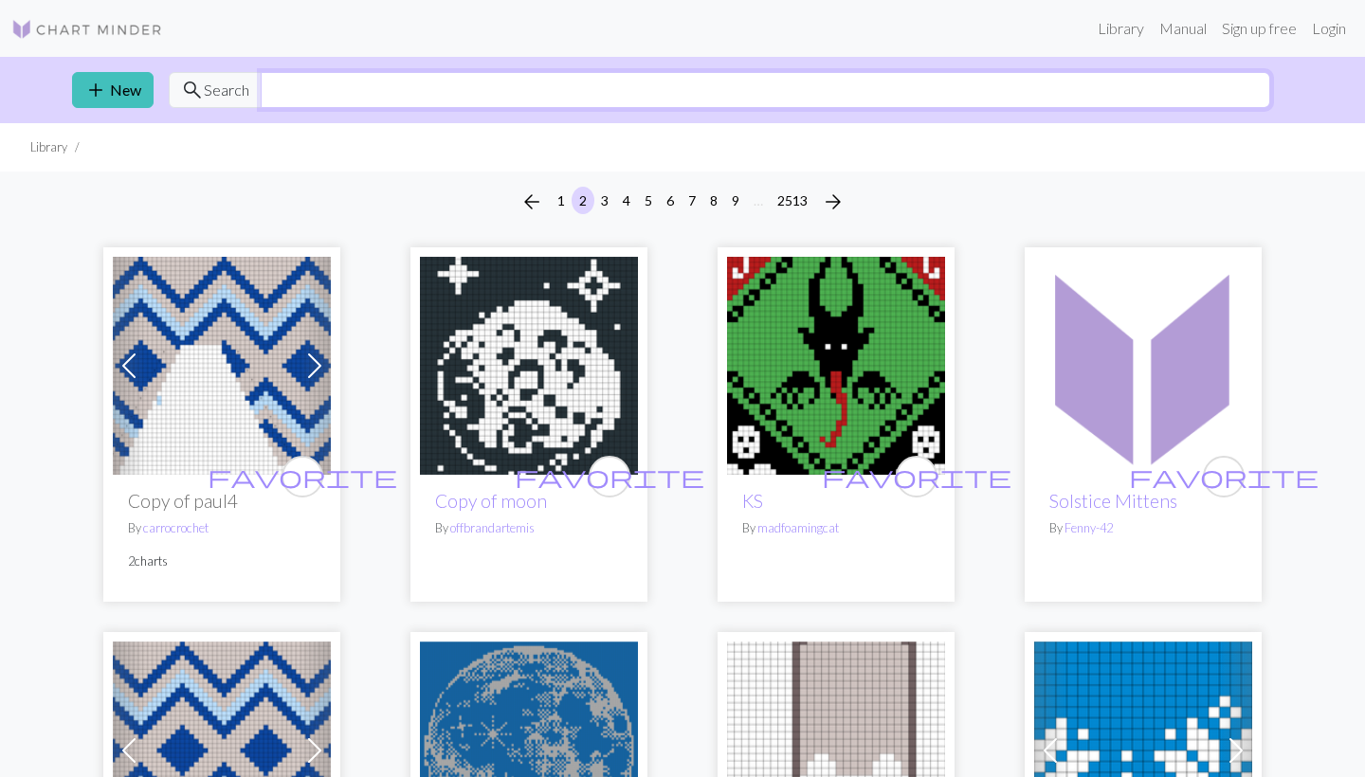
click at [494, 86] on input "text" at bounding box center [766, 90] width 1010 height 36
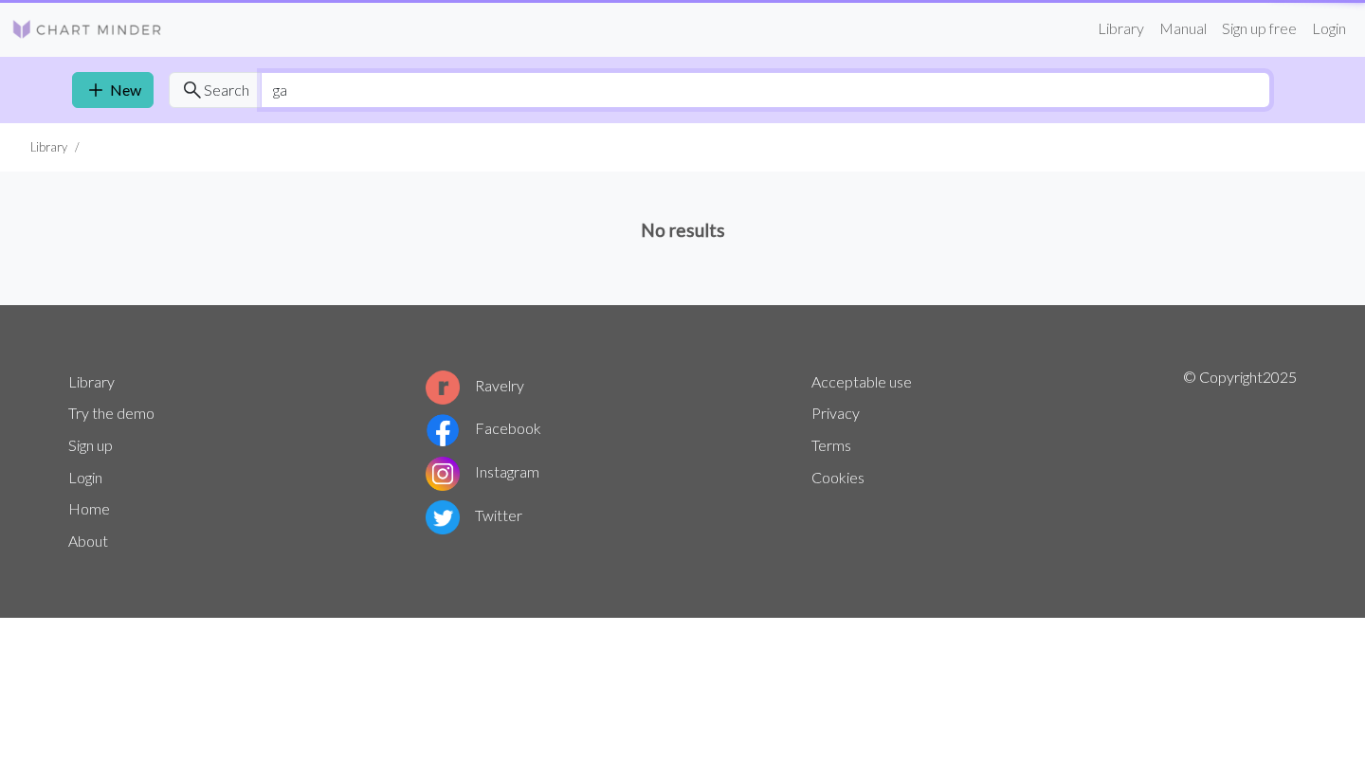
type input "g"
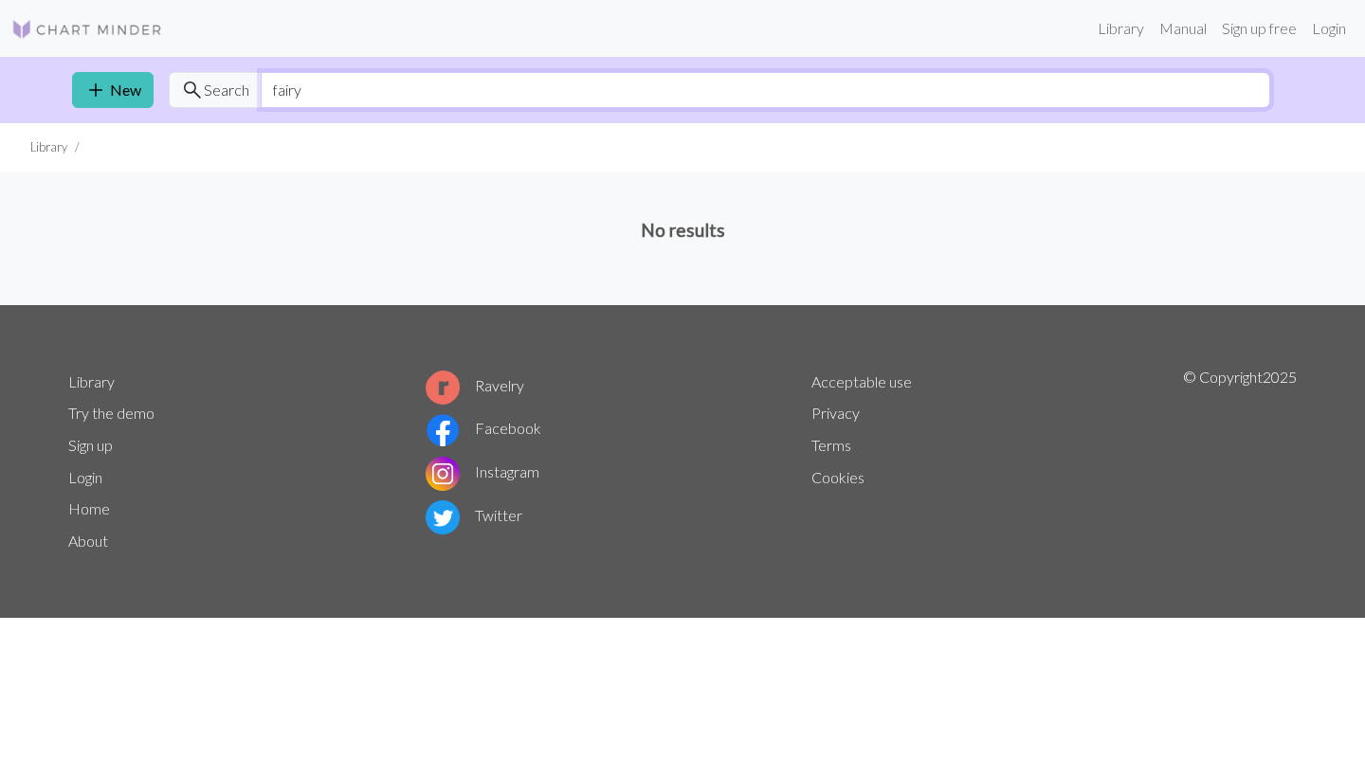
type input "fairy"
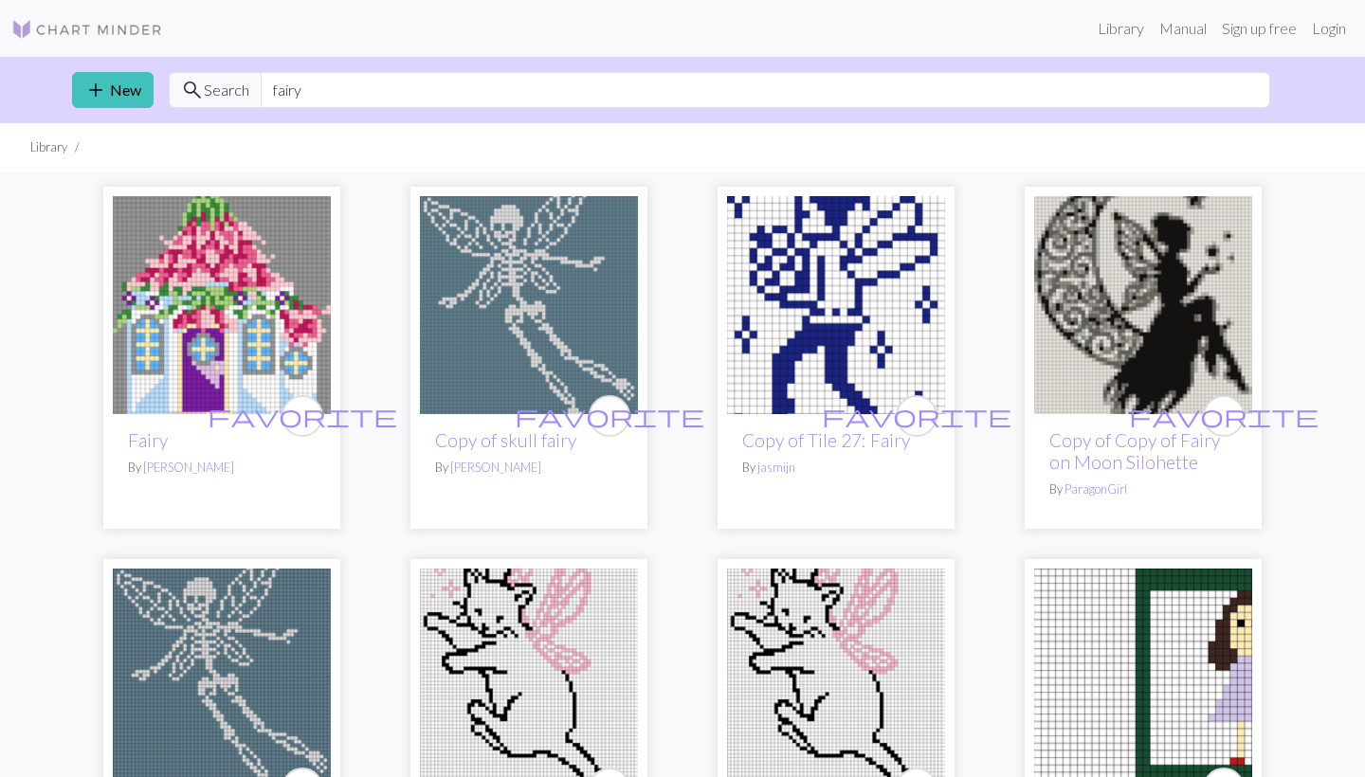
click at [808, 279] on img at bounding box center [836, 305] width 218 height 218
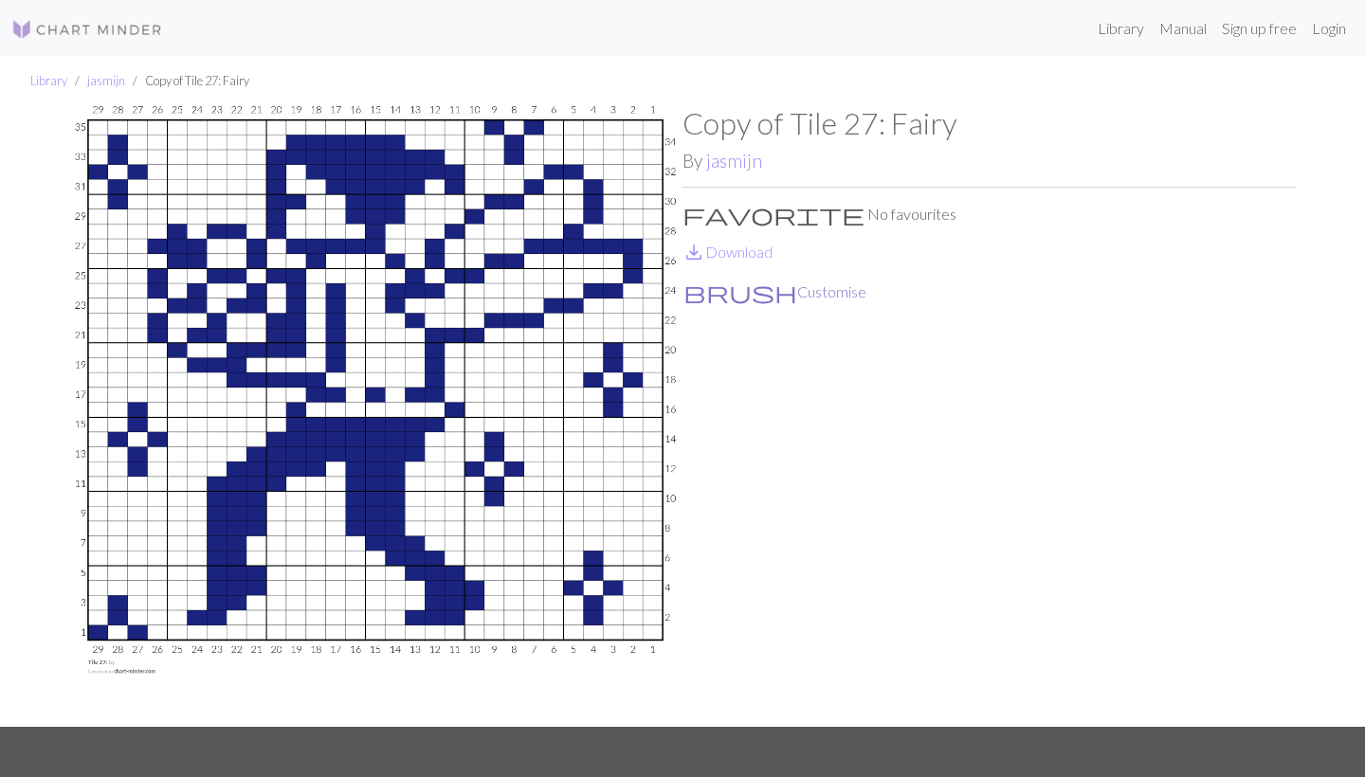
click at [745, 300] on button "brush Customise" at bounding box center [775, 292] width 185 height 25
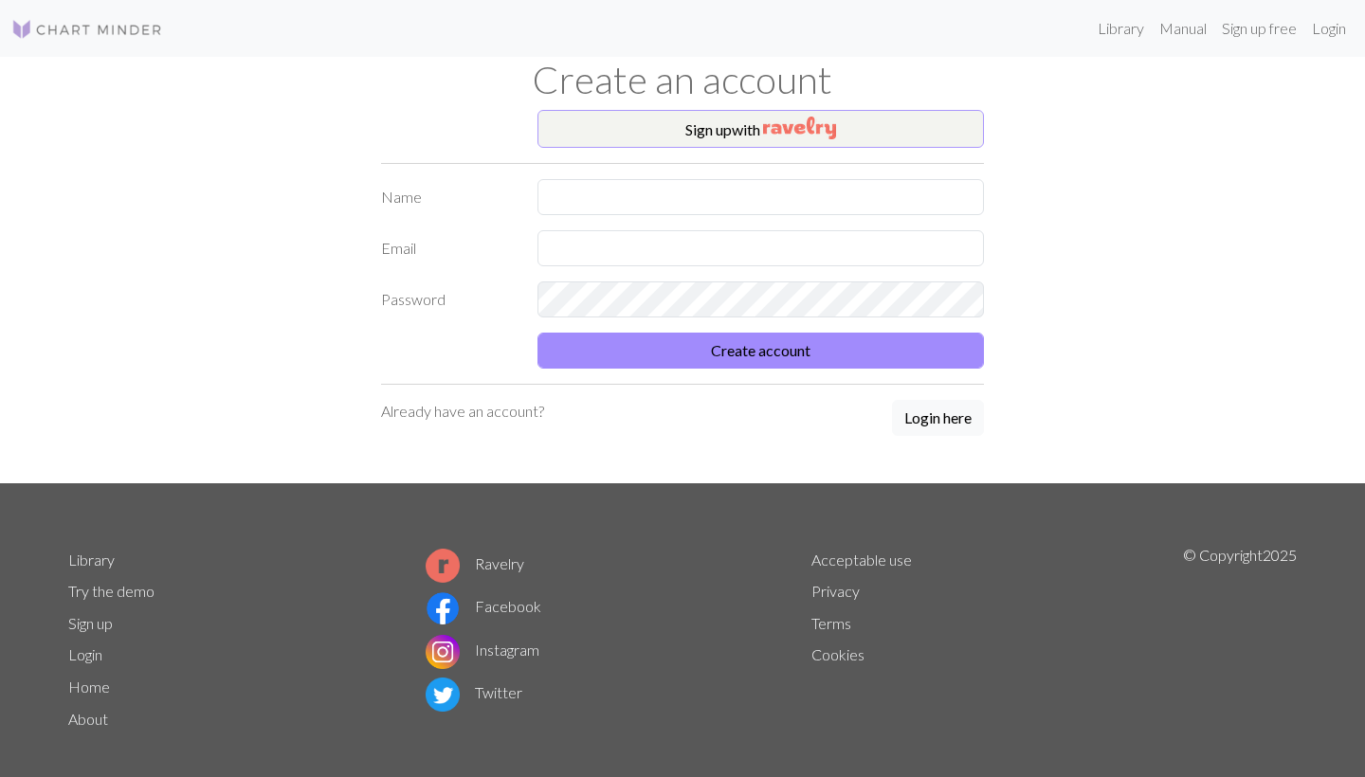
click at [779, 137] on img "button" at bounding box center [799, 128] width 73 height 23
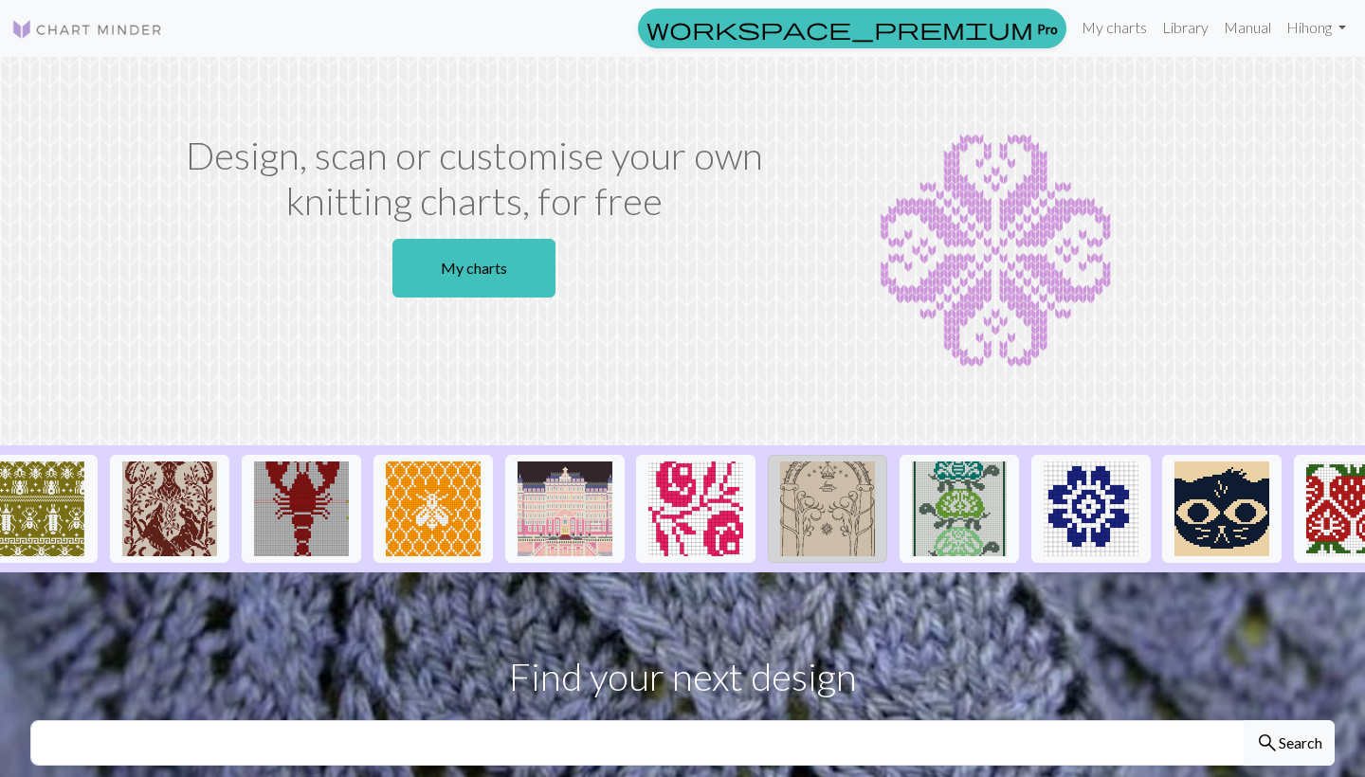
scroll to position [0, 18]
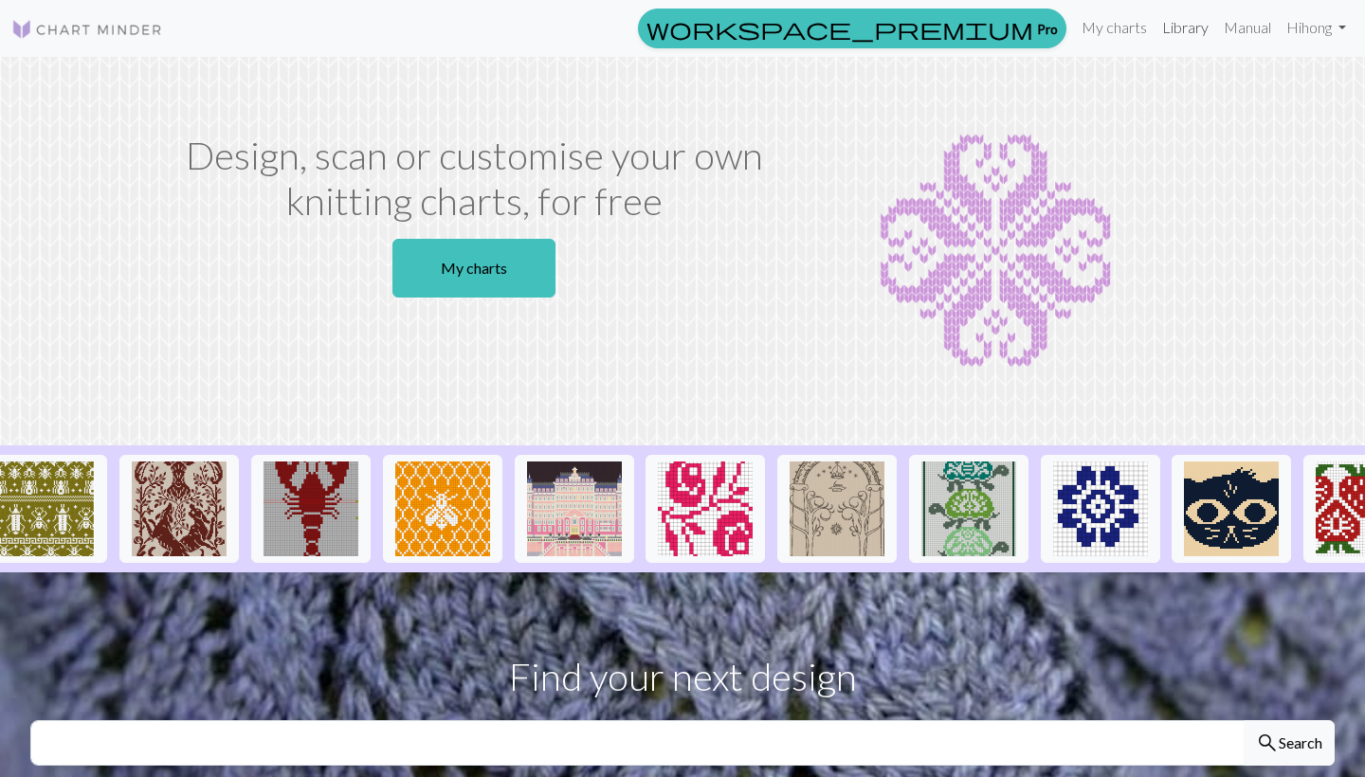
click at [1170, 34] on link "Library" at bounding box center [1186, 28] width 62 height 38
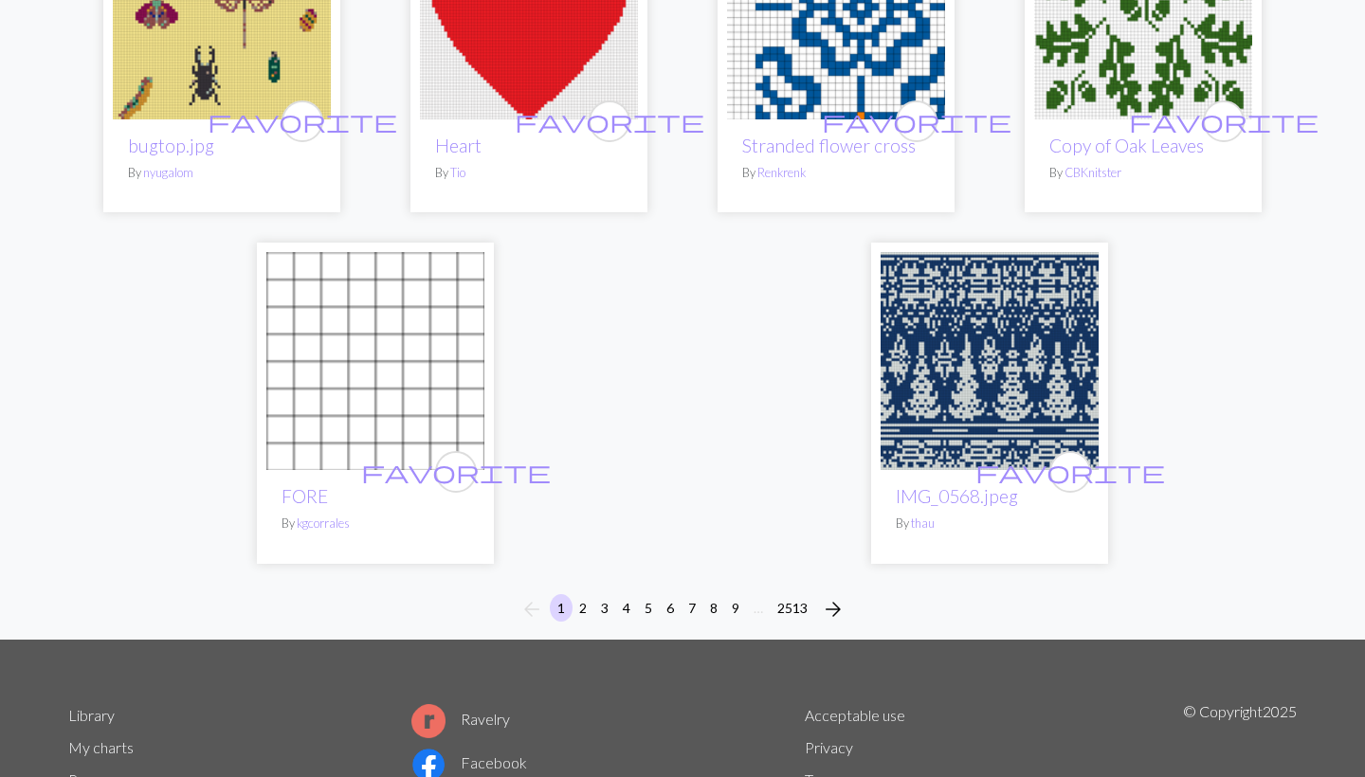
scroll to position [4652, 0]
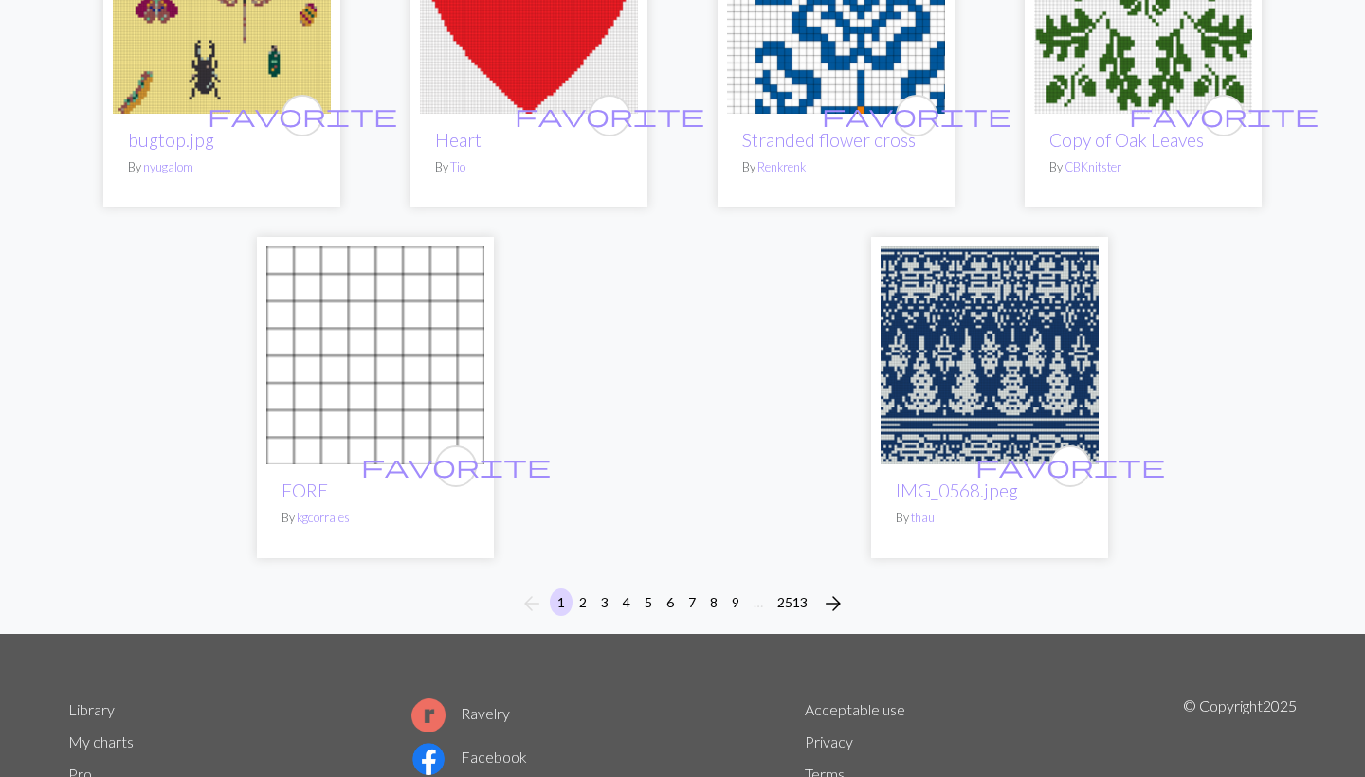
click at [834, 591] on span "arrow_forward" at bounding box center [833, 604] width 23 height 27
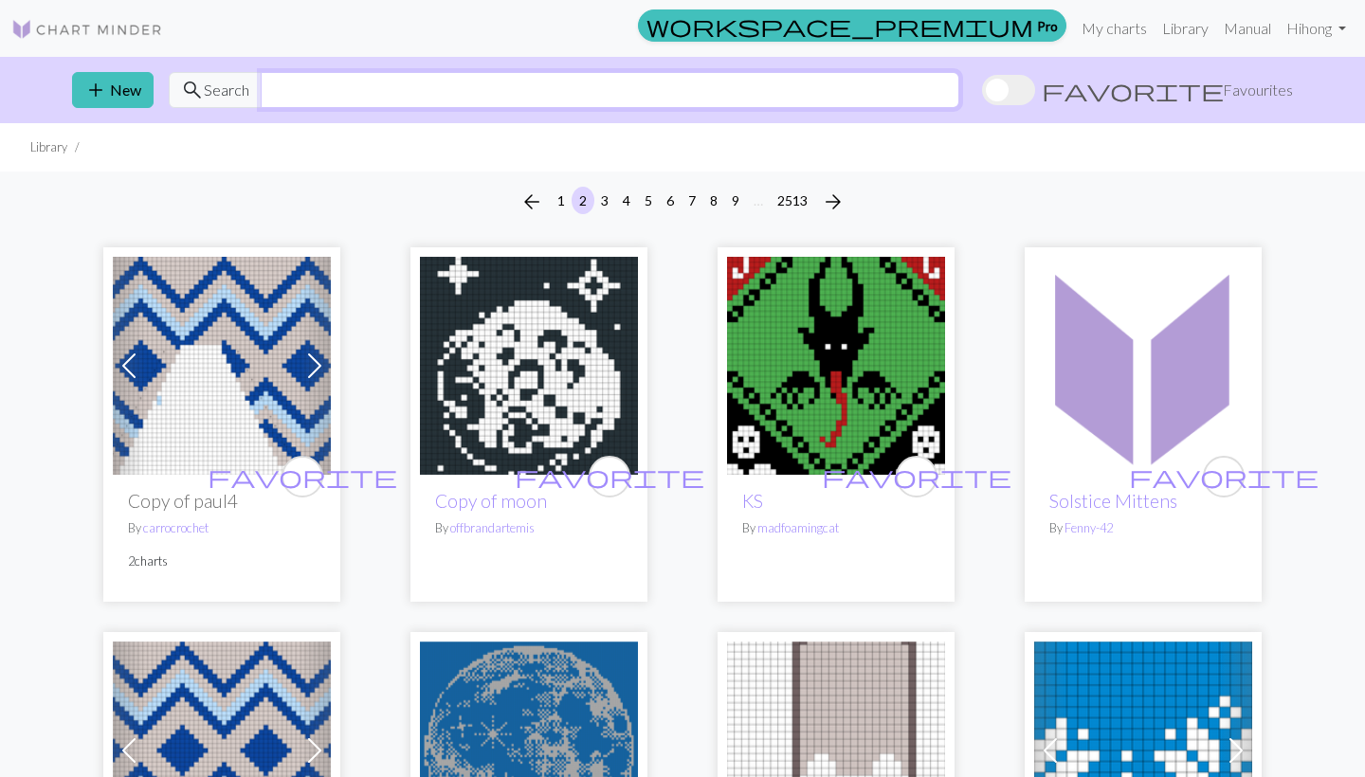
click at [650, 90] on input "text" at bounding box center [610, 90] width 699 height 36
type input "teddy"
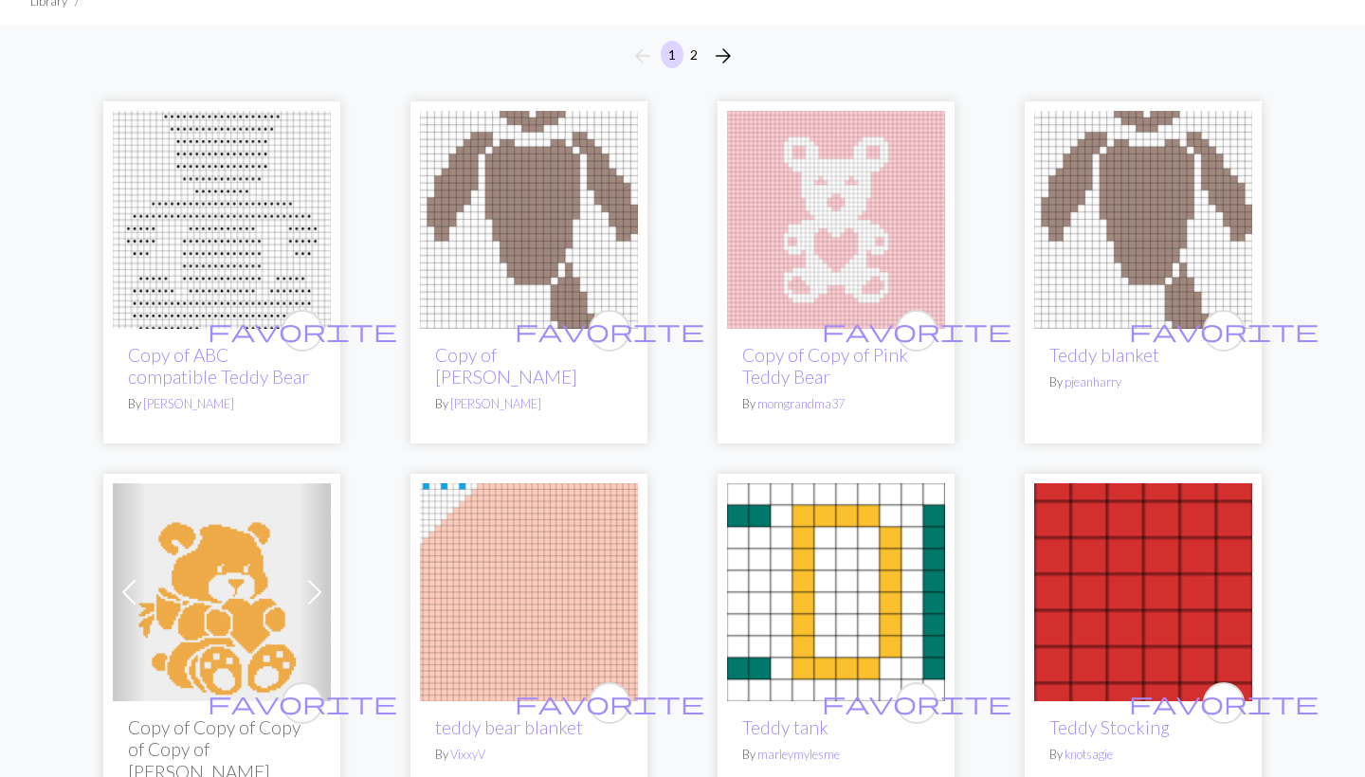
scroll to position [244, 0]
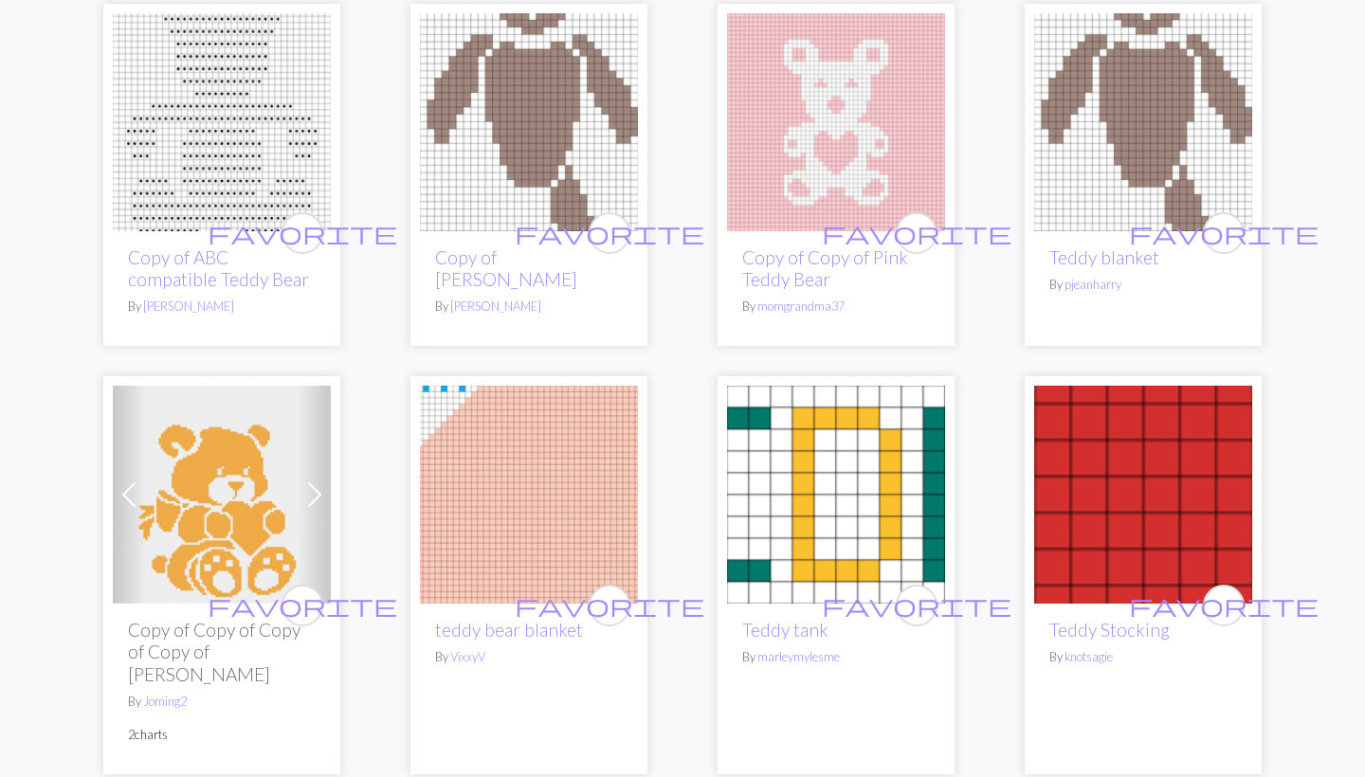
click at [243, 524] on img at bounding box center [222, 495] width 218 height 218
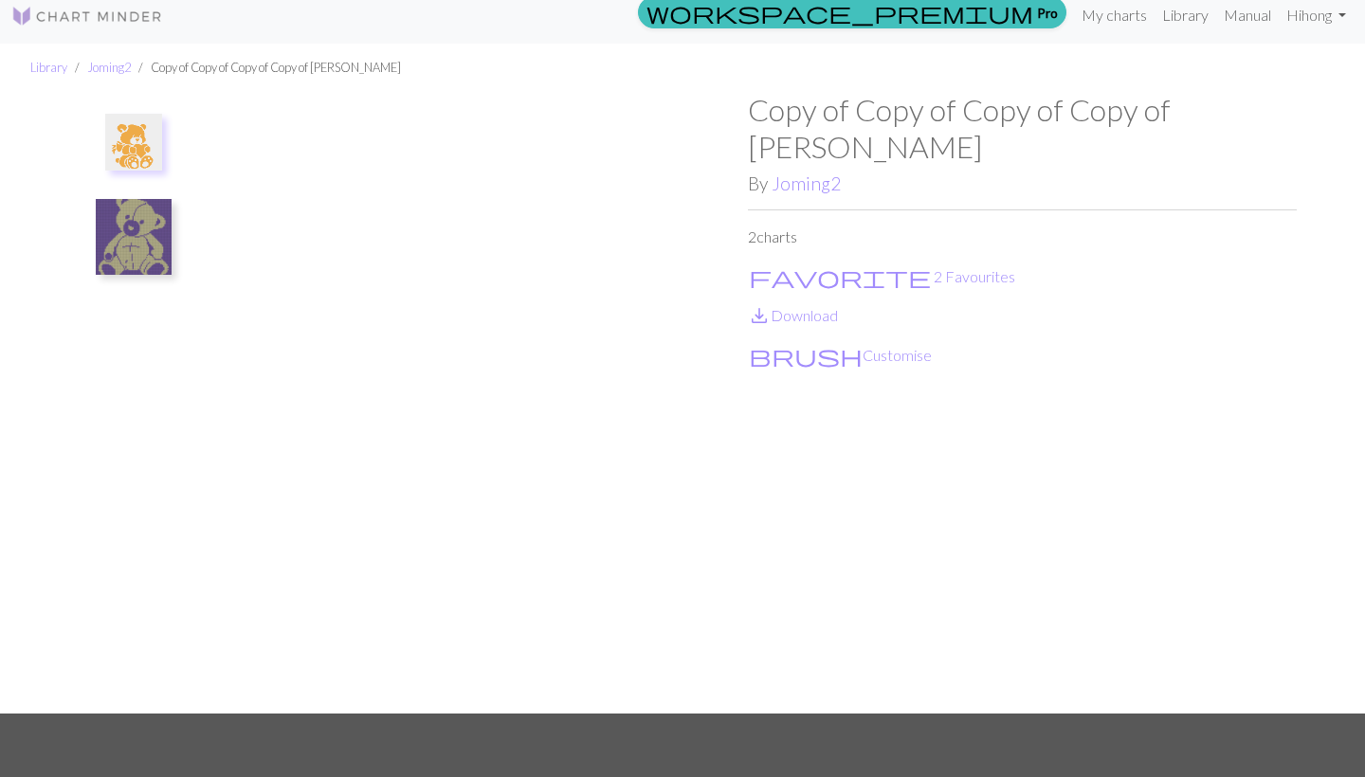
scroll to position [13, 0]
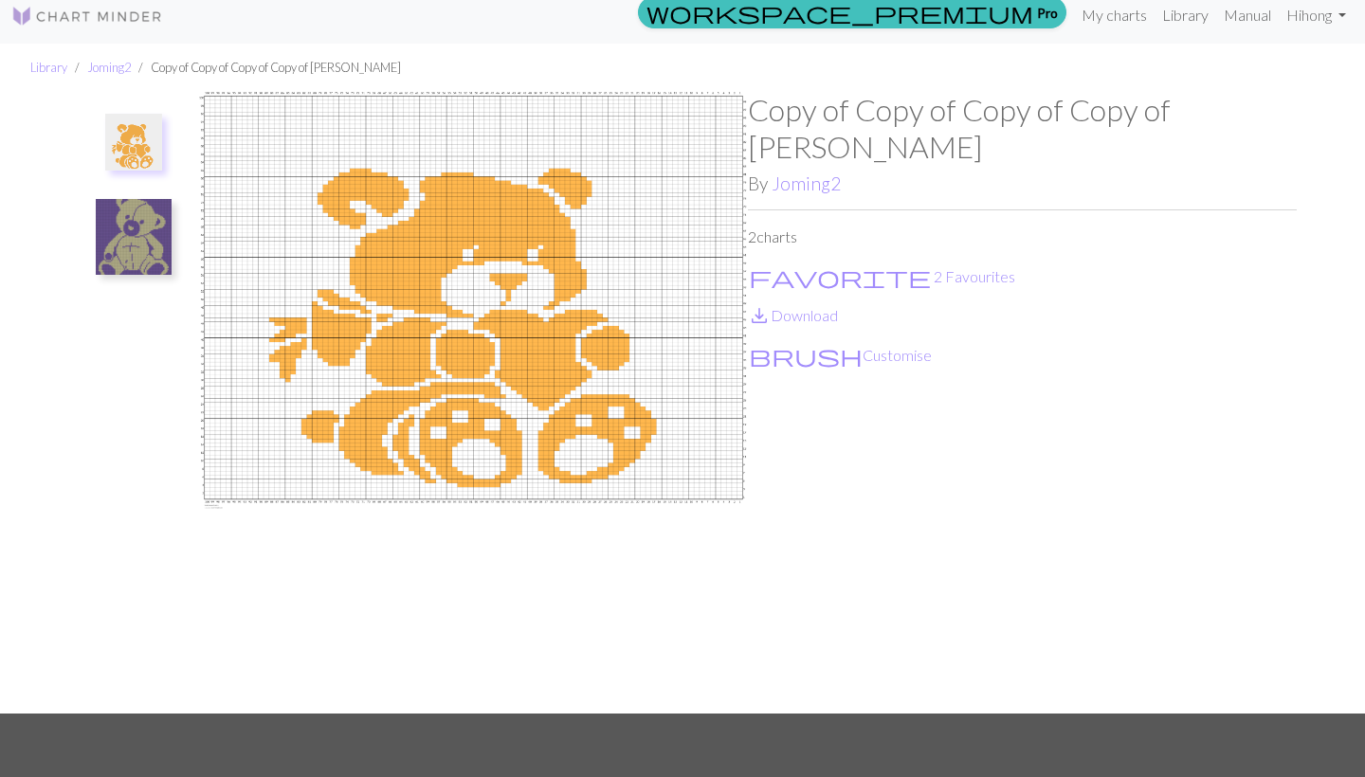
click at [504, 297] on img at bounding box center [473, 403] width 549 height 622
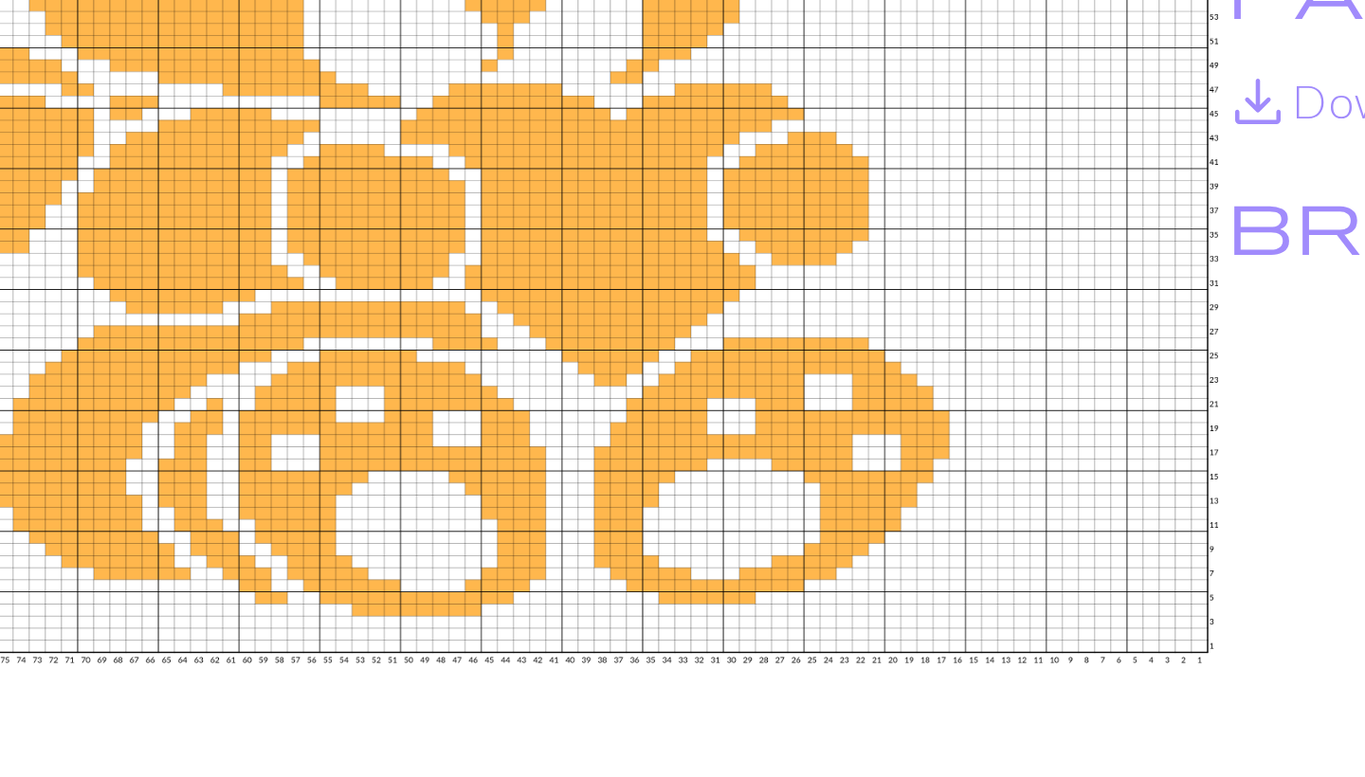
scroll to position [77, 0]
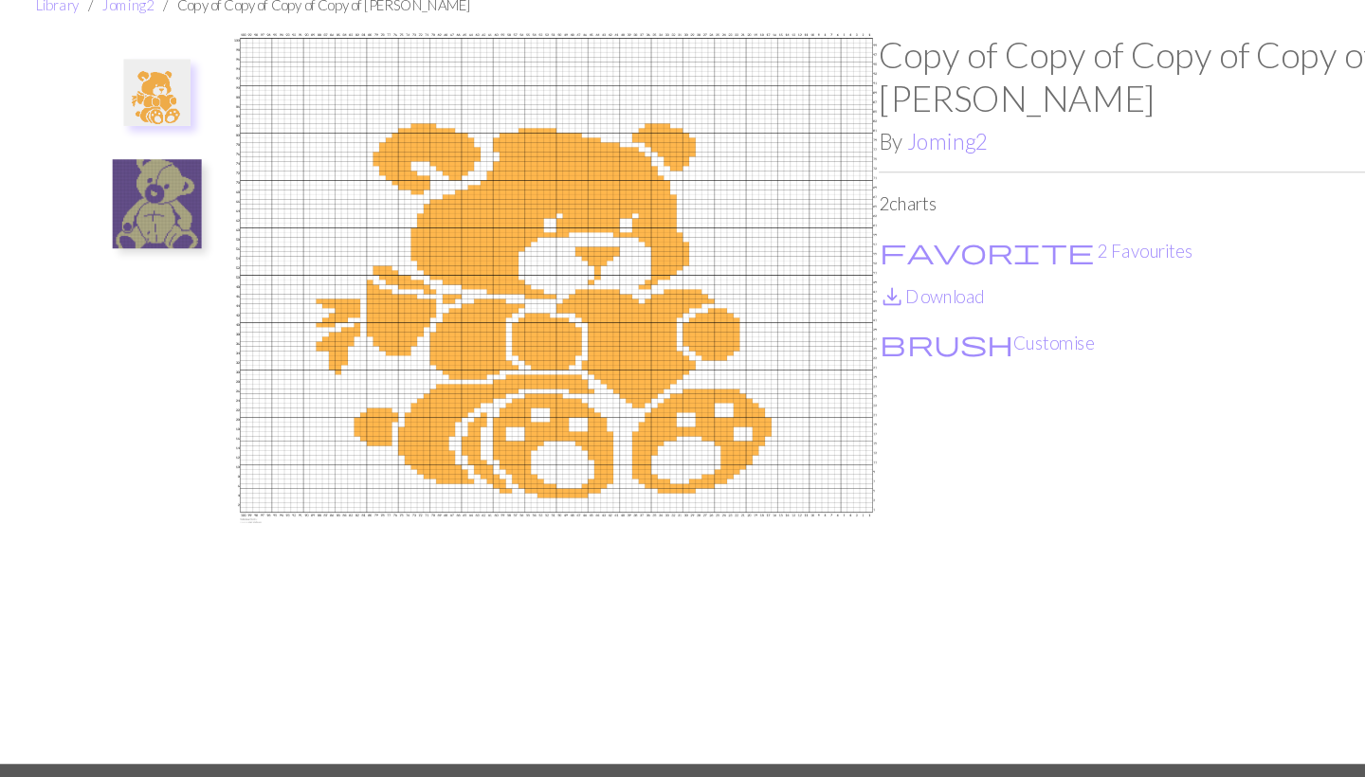
click at [154, 183] on img at bounding box center [134, 174] width 76 height 76
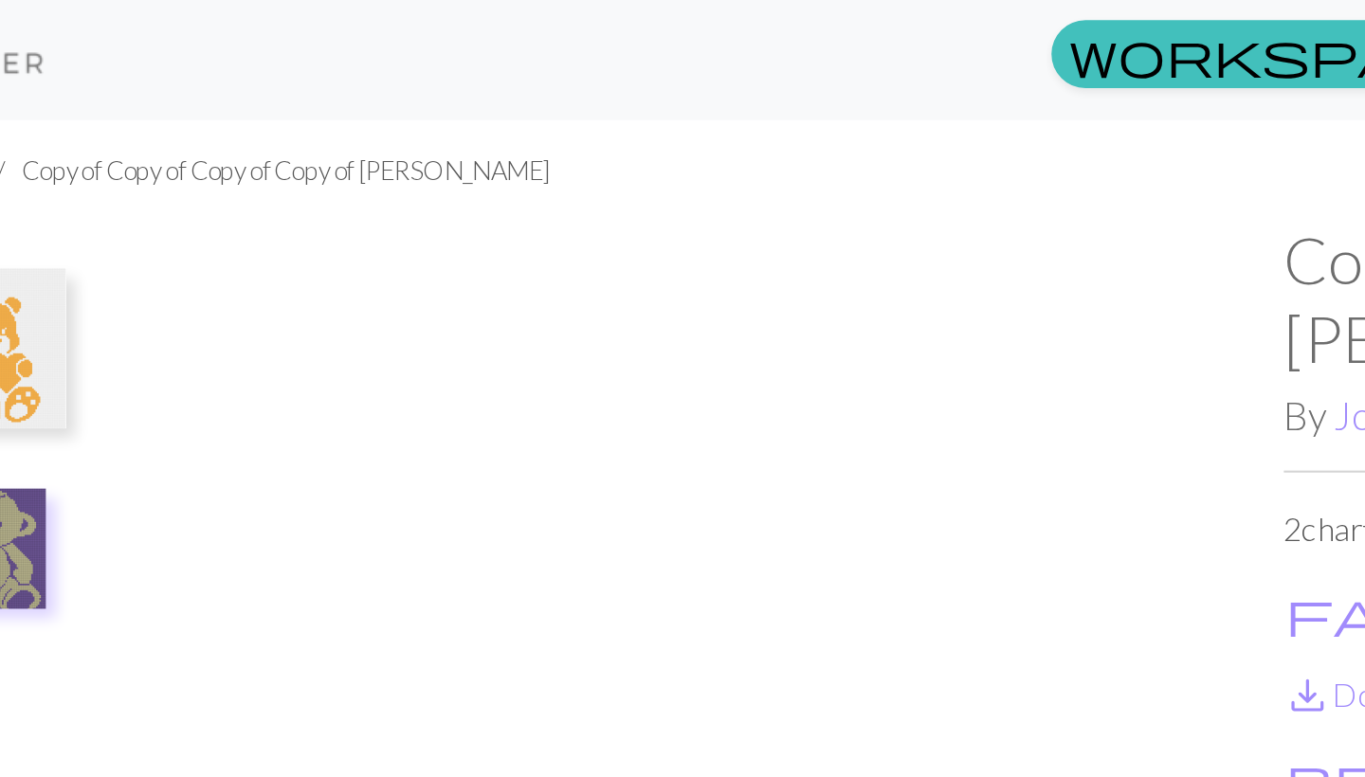
scroll to position [0, 0]
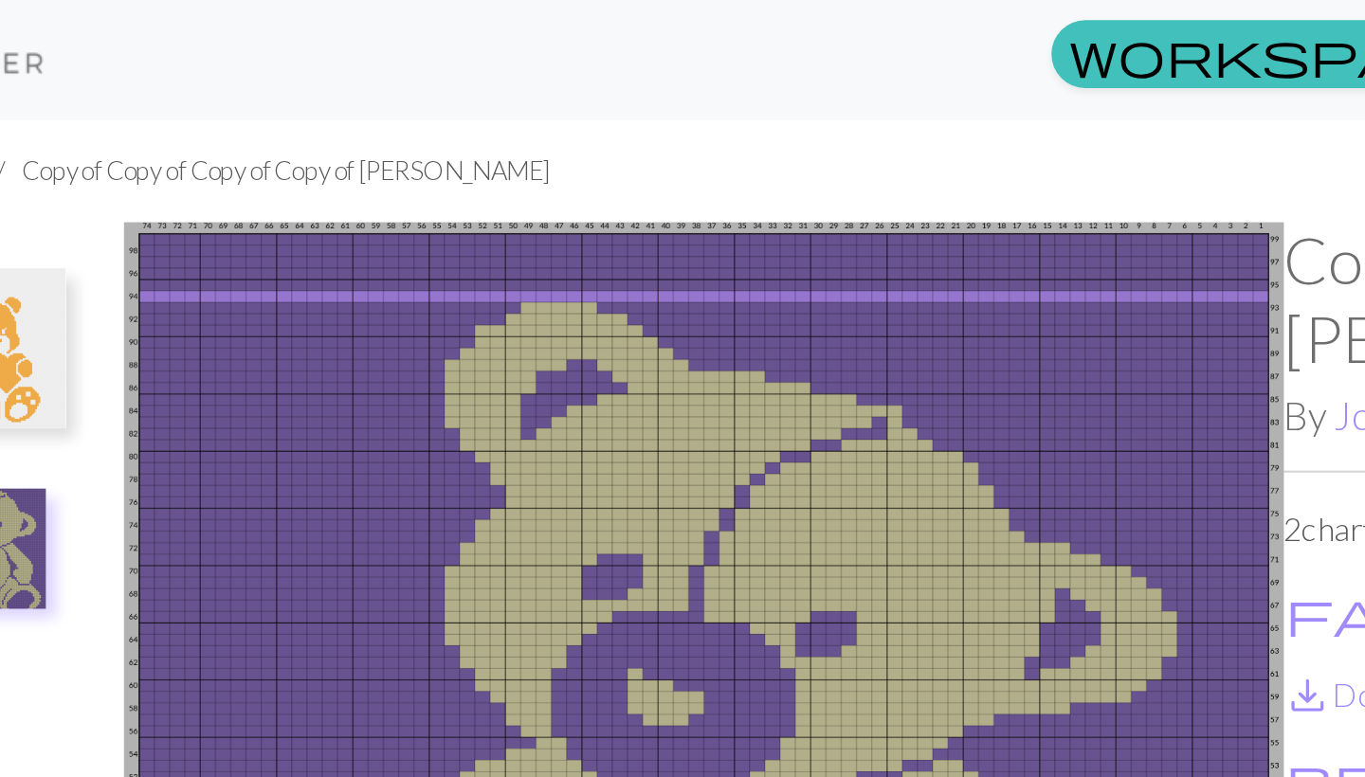
click at [96, 176] on img at bounding box center [134, 165] width 76 height 76
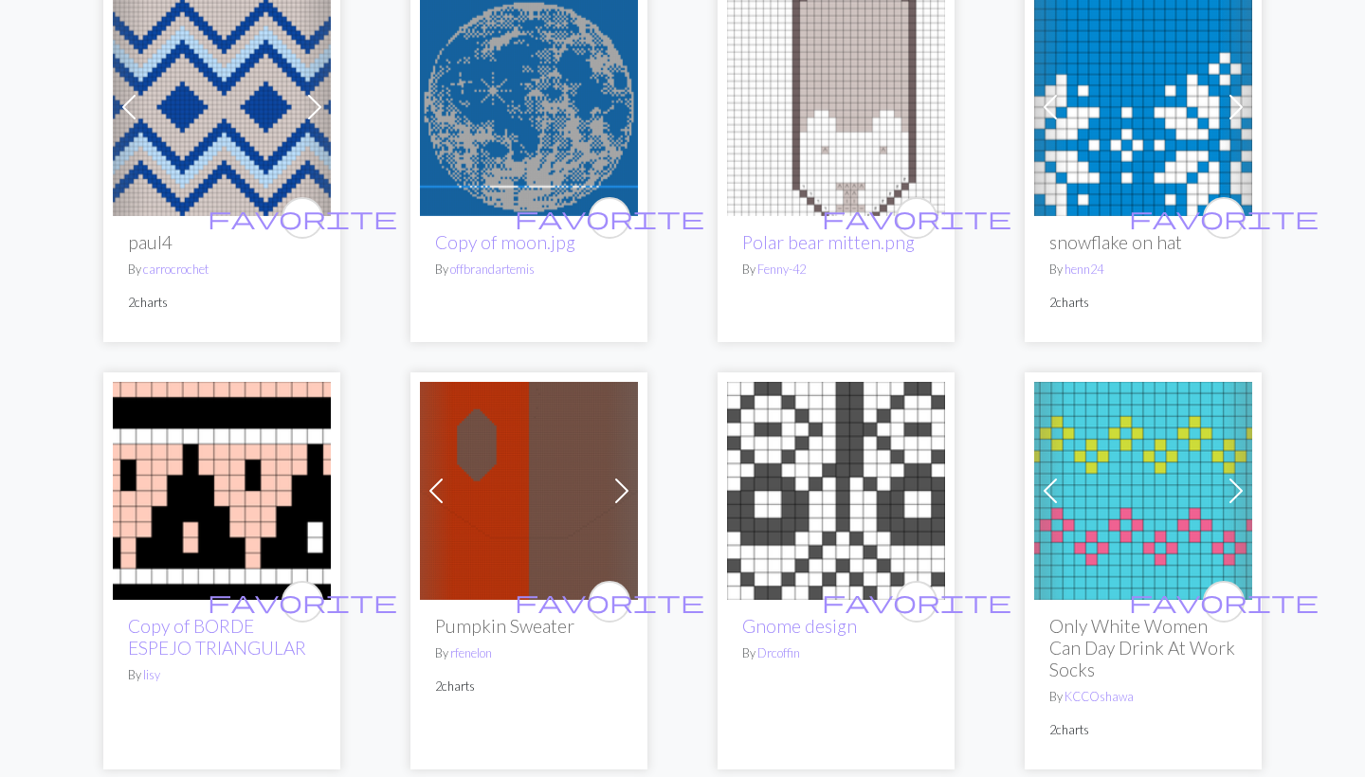
scroll to position [647, 0]
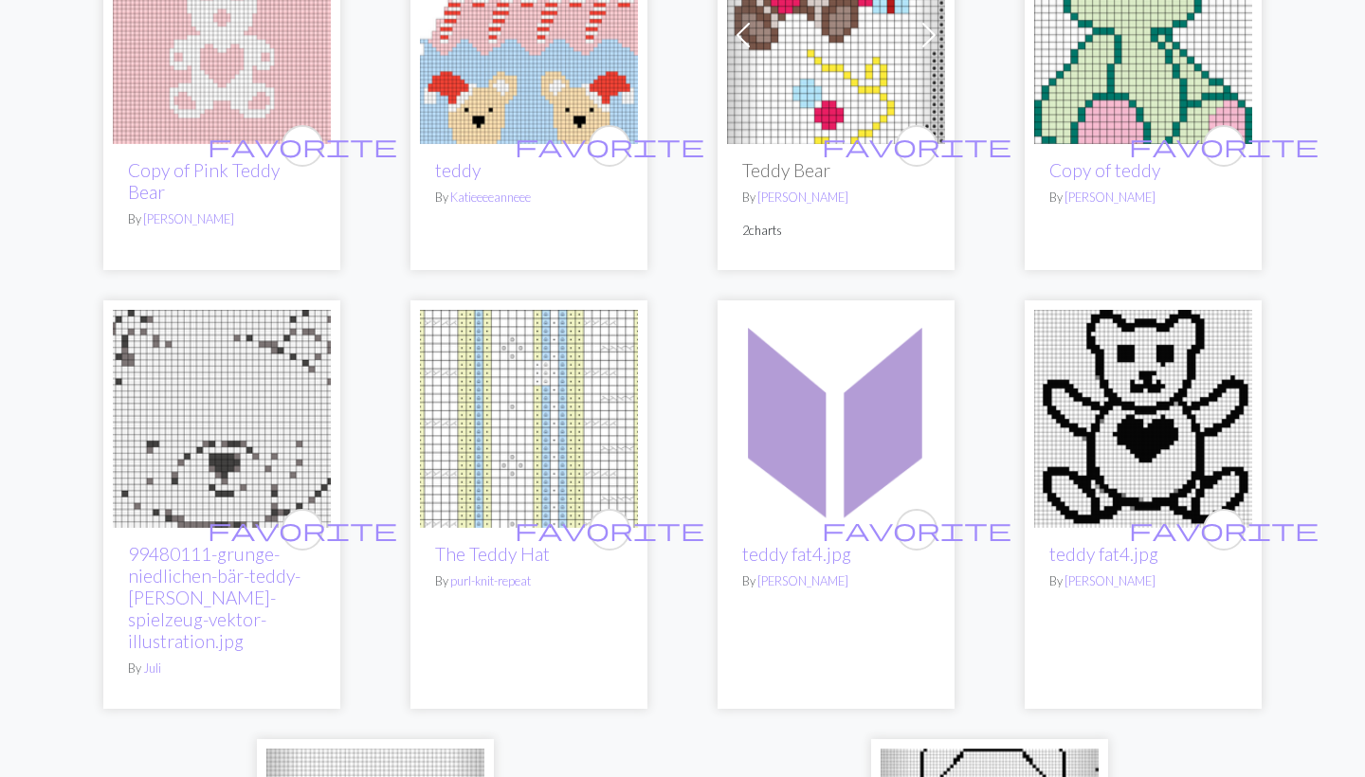
scroll to position [4211, 0]
click at [1121, 377] on img at bounding box center [1143, 420] width 218 height 218
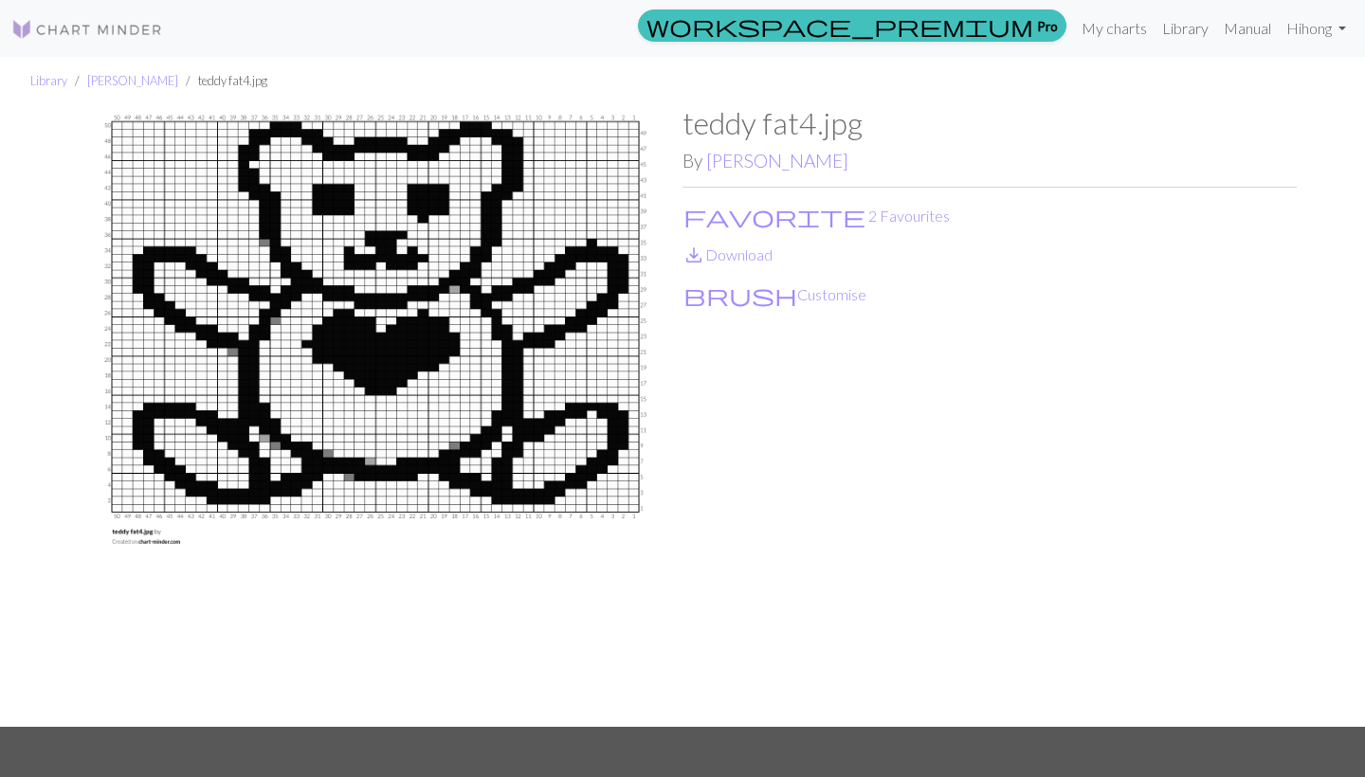
click at [353, 395] on img at bounding box center [375, 416] width 614 height 622
click at [712, 255] on link "save_alt Download" at bounding box center [728, 255] width 90 height 18
